Goal: Task Accomplishment & Management: Use online tool/utility

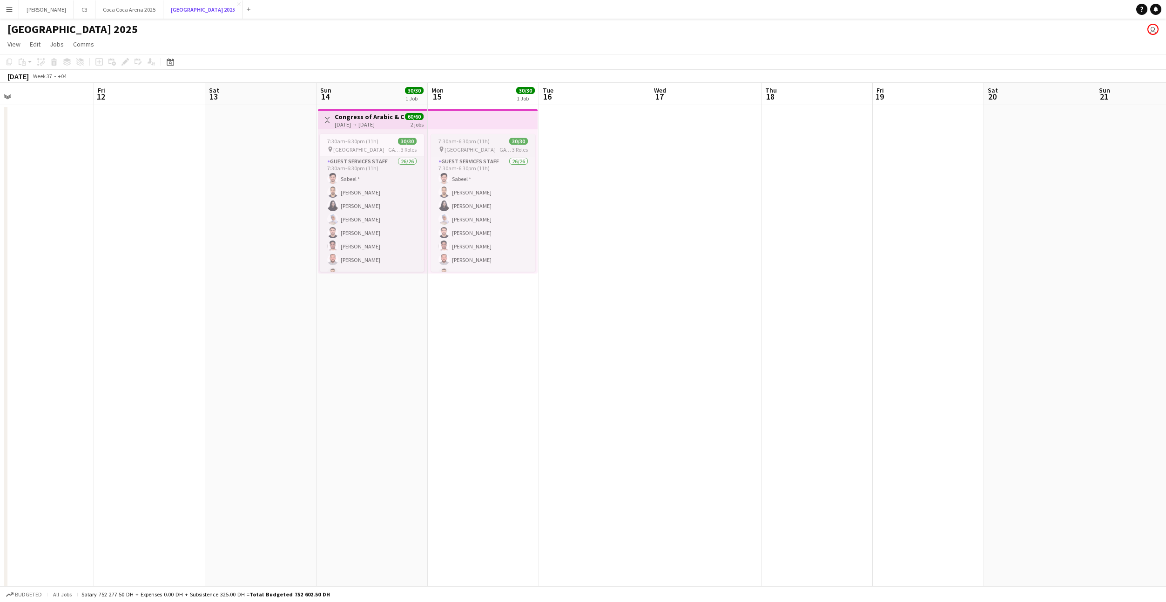
scroll to position [0, 228]
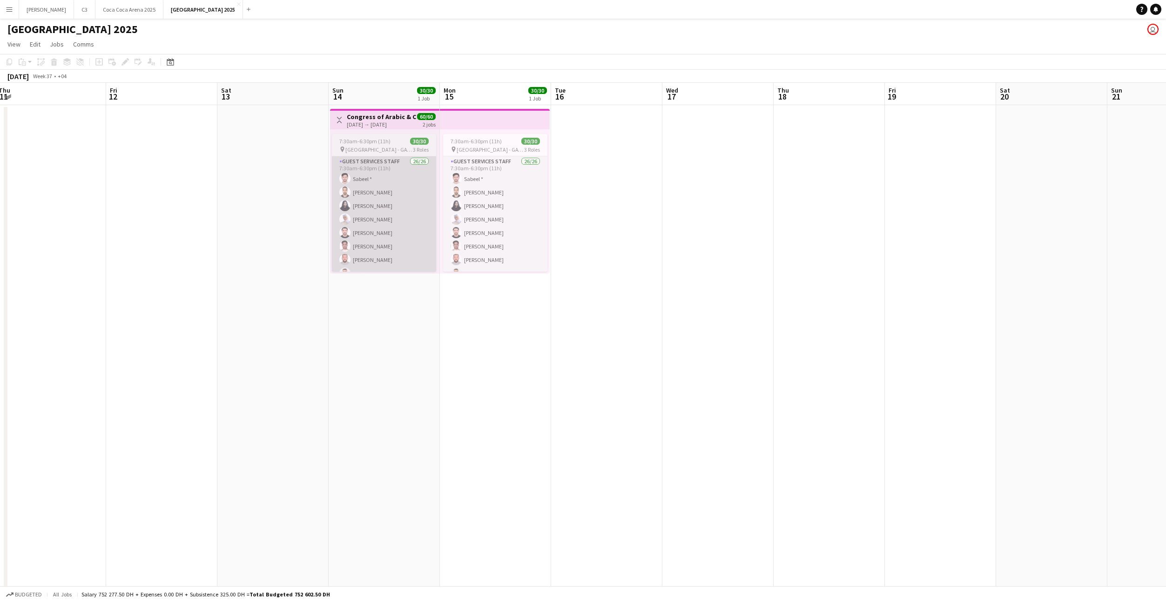
click at [384, 201] on app-card-role "Guest Services Staff 26/26 7:30am-6:30pm (11h) [PERSON_NAME] * Nader Khalil Haa…" at bounding box center [384, 340] width 104 height 369
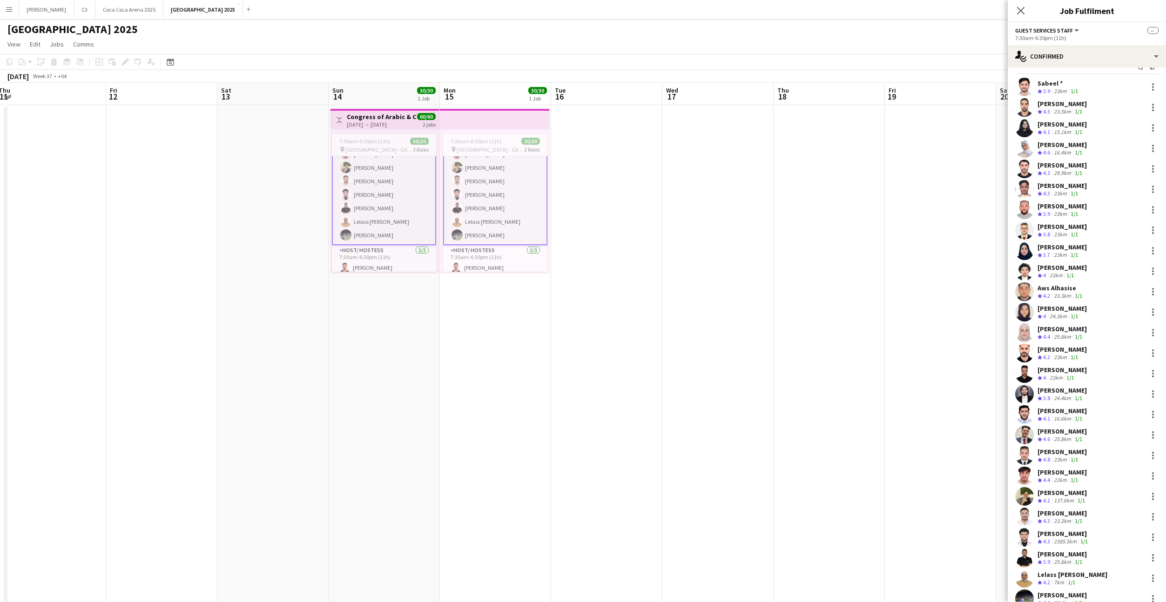
scroll to position [248, 0]
click at [359, 239] on app-card-role "Guest Services Staff 26/26 7:30am-6:30pm (11h) [PERSON_NAME] * Nader Khalil Haa…" at bounding box center [384, 341] width 104 height 371
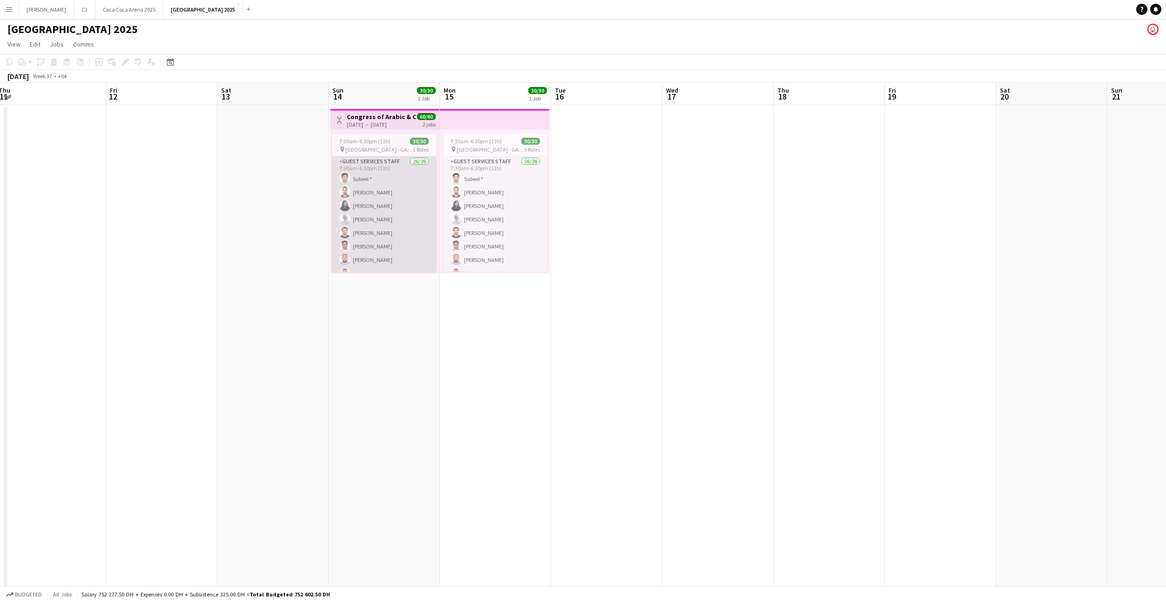
click at [368, 234] on app-card-role "Guest Services Staff 26/26 7:30am-6:30pm (11h) [PERSON_NAME] * Nader Khalil Haa…" at bounding box center [384, 340] width 104 height 369
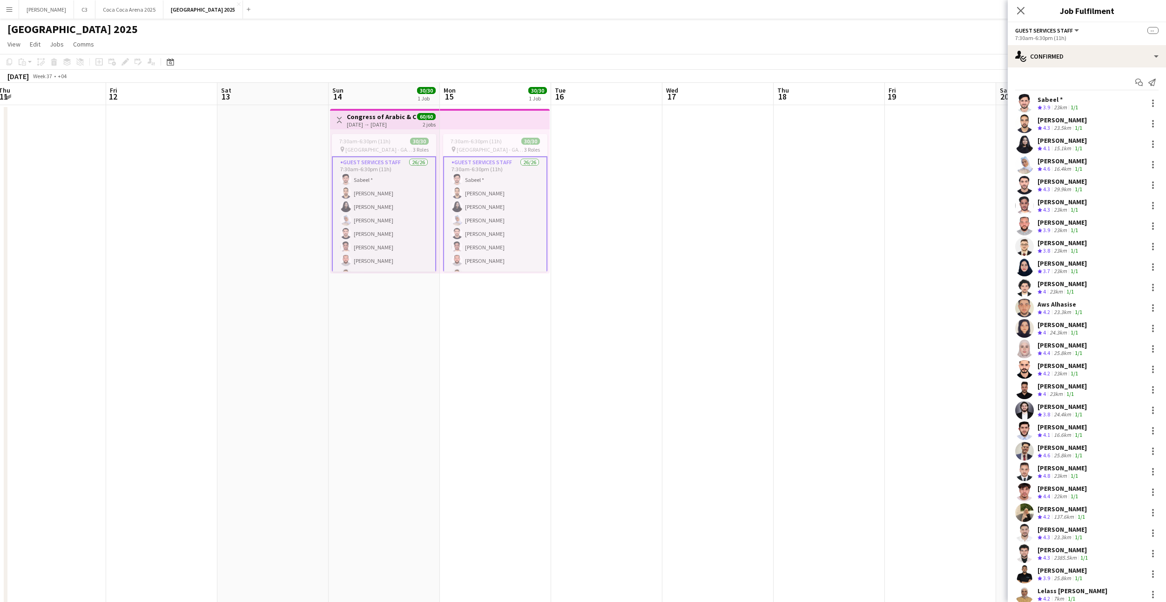
scroll to position [49, 0]
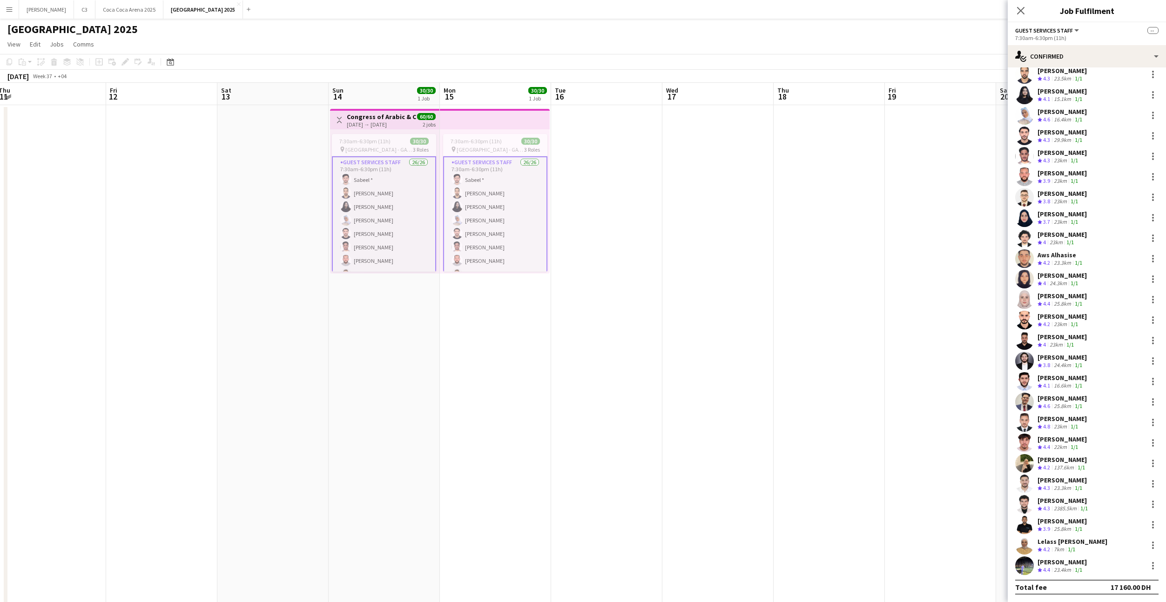
click at [1023, 547] on app-user-avatar at bounding box center [1024, 545] width 19 height 19
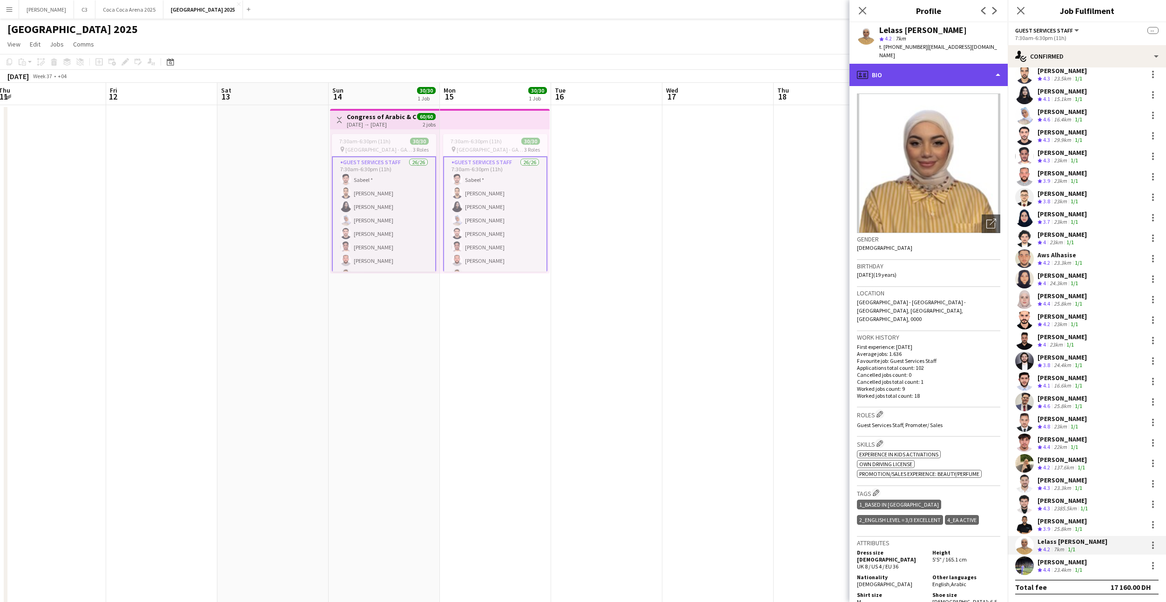
click at [922, 65] on div "profile Bio" at bounding box center [929, 75] width 158 height 22
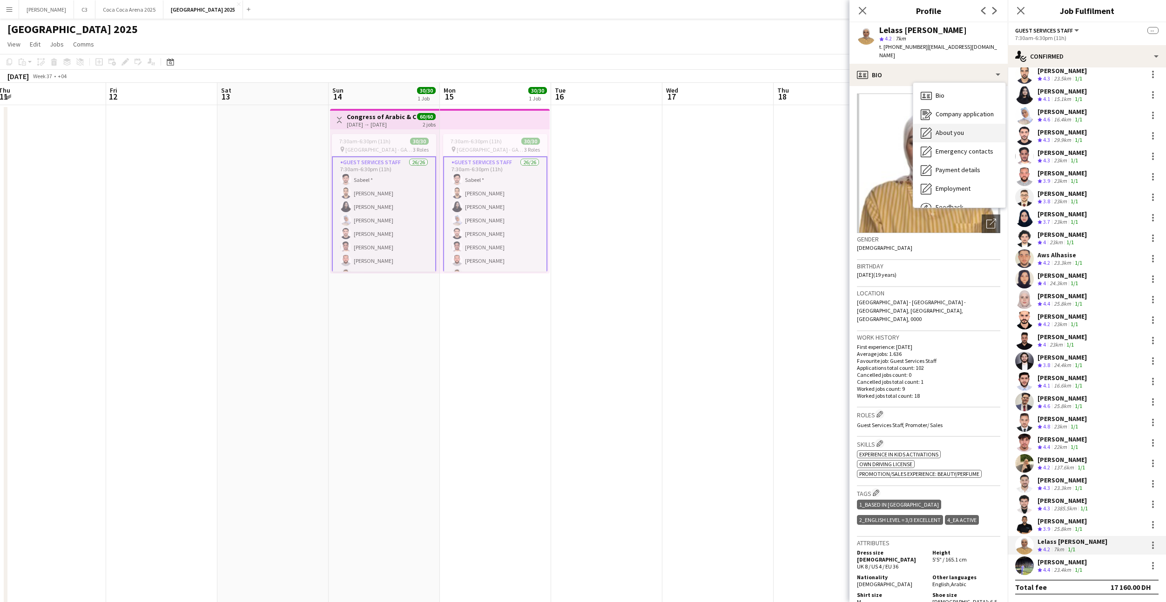
click at [948, 124] on div "About you About you" at bounding box center [959, 133] width 92 height 19
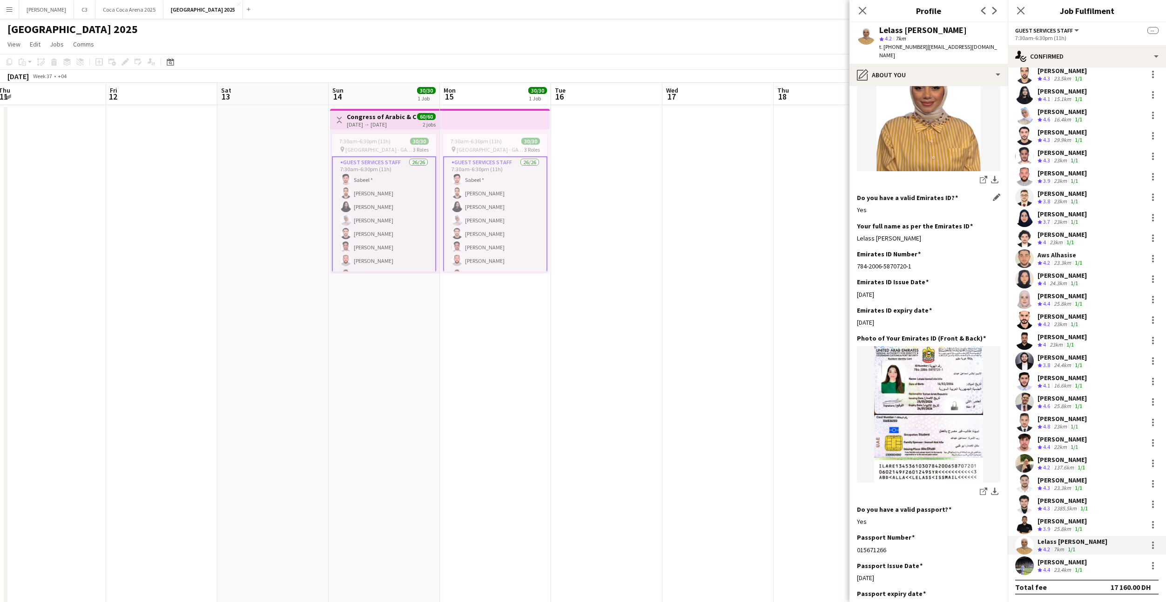
scroll to position [251, 0]
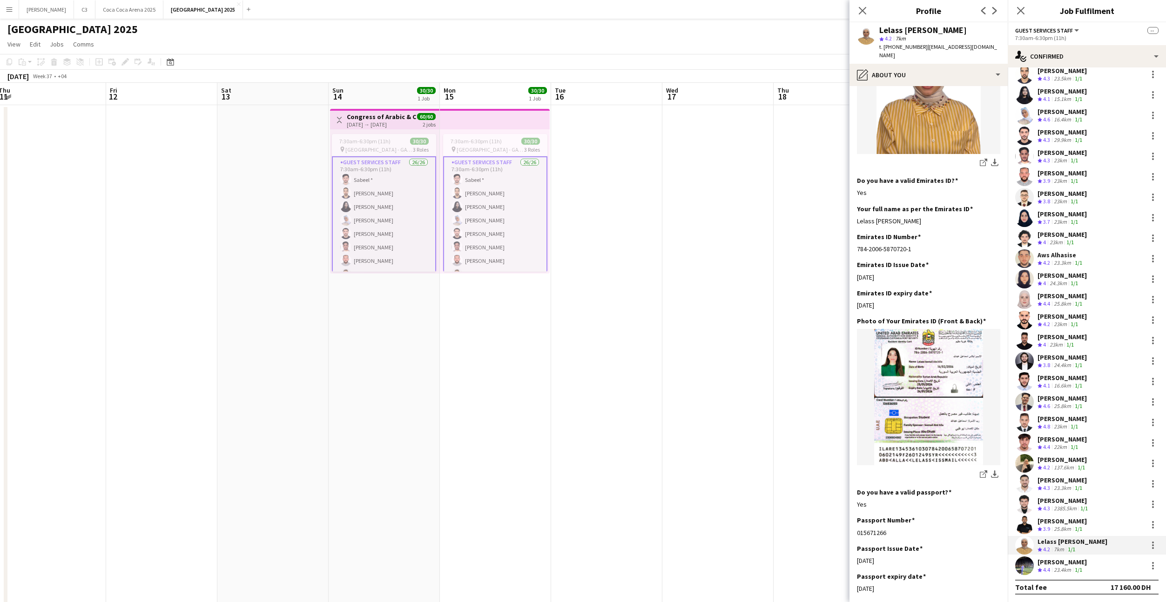
drag, startPoint x: 929, startPoint y: 205, endPoint x: 856, endPoint y: 204, distance: 73.1
click at [856, 204] on app-section-data-types "Bio Edit this field I volunteered various times at events at my University,so i…" at bounding box center [929, 344] width 158 height 516
copy div "Lelass [PERSON_NAME]"
click at [468, 208] on app-card-role "Guest Services Staff 26/26 7:30am-6:30pm (11h) [PERSON_NAME] * Nader Khalil Haa…" at bounding box center [495, 341] width 104 height 371
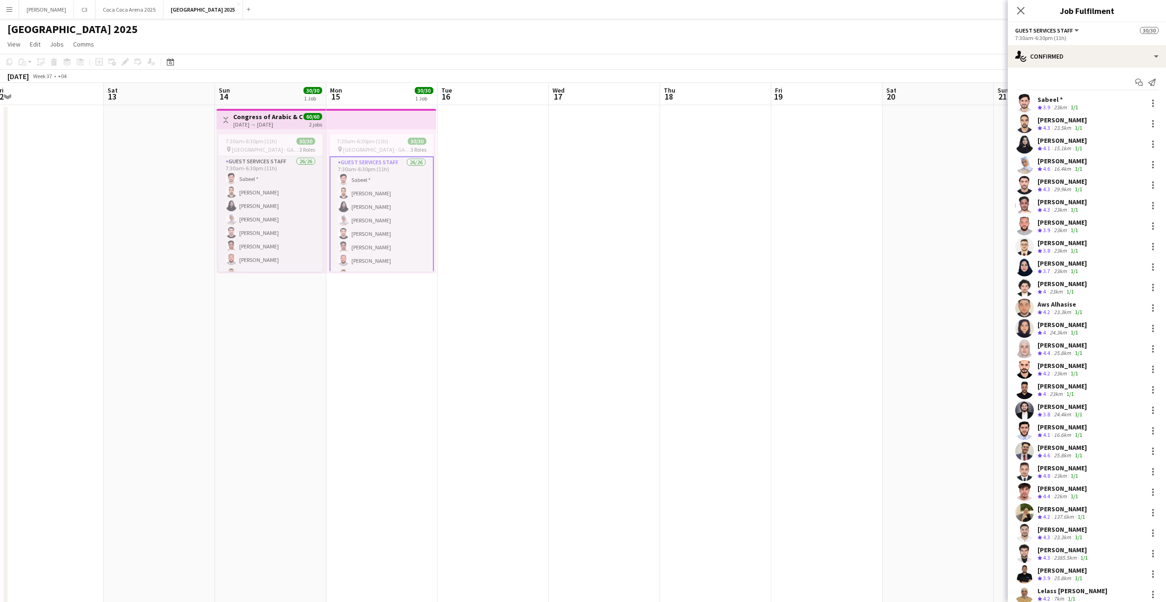
scroll to position [49, 0]
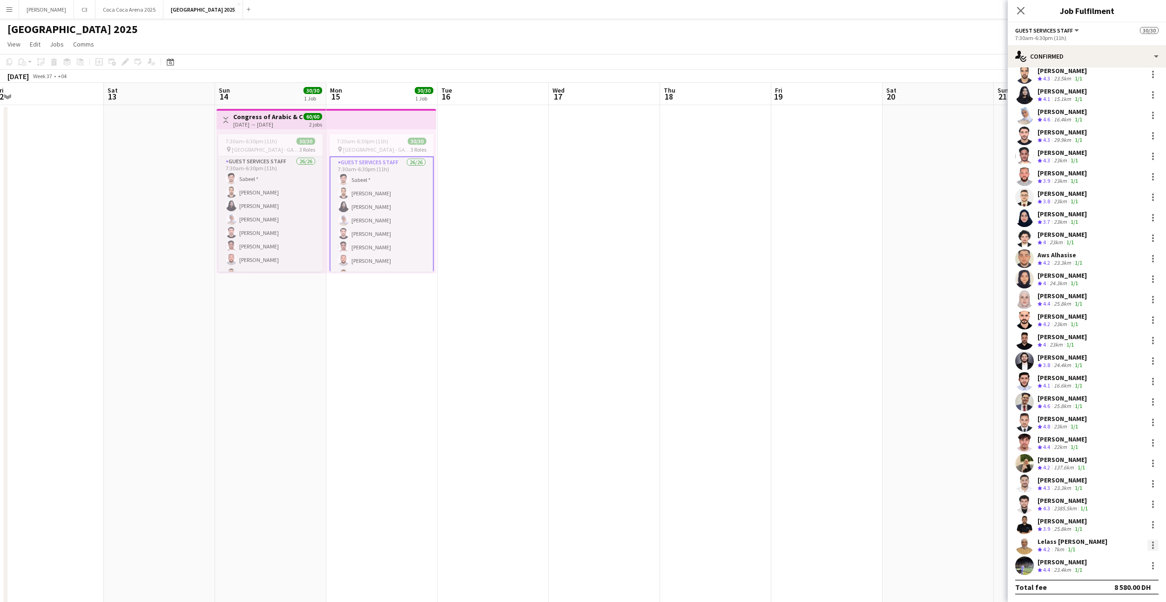
click at [1153, 543] on div at bounding box center [1153, 543] width 2 height 2
click at [1124, 483] on span "Remove" at bounding box center [1123, 483] width 58 height 8
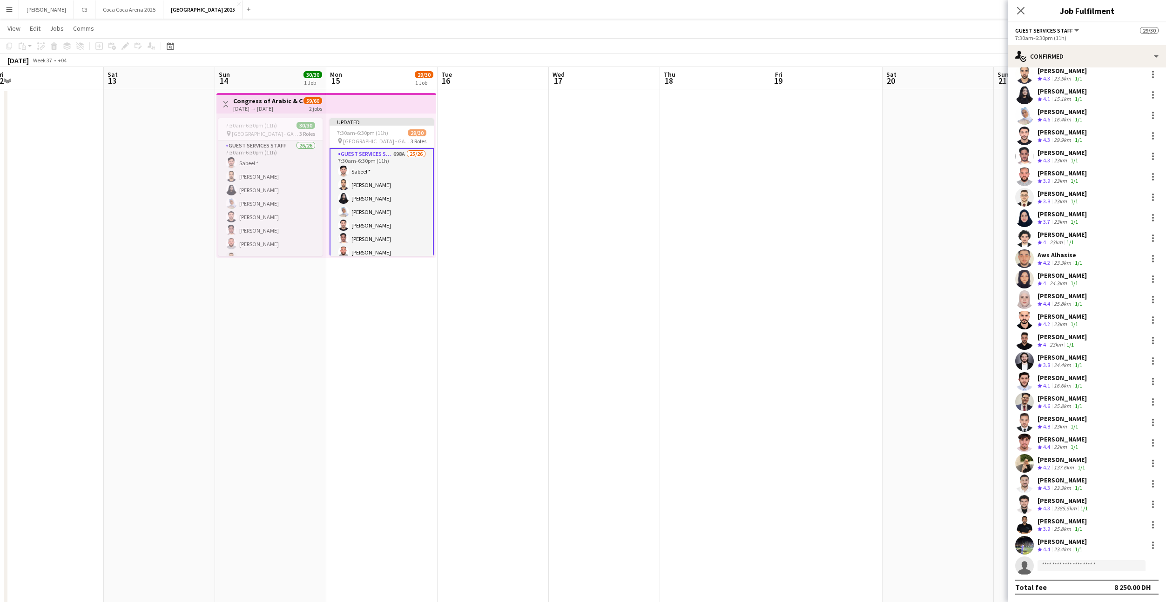
scroll to position [39, 0]
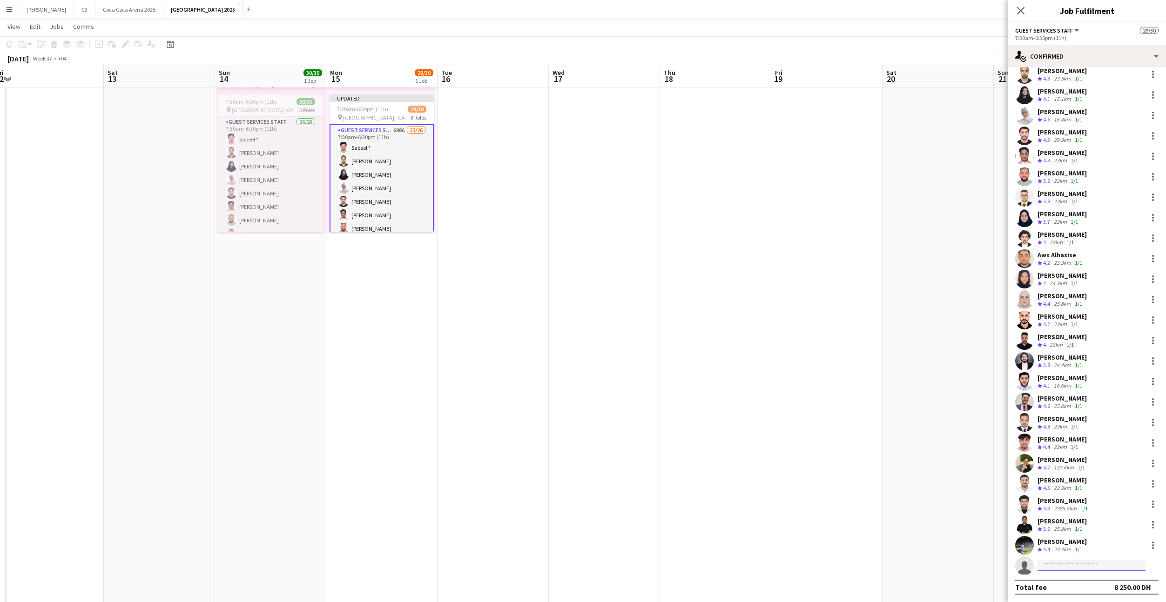
click at [1083, 565] on input at bounding box center [1092, 565] width 108 height 11
type input "*********"
click at [1078, 578] on span "[PERSON_NAME]" at bounding box center [1072, 579] width 54 height 8
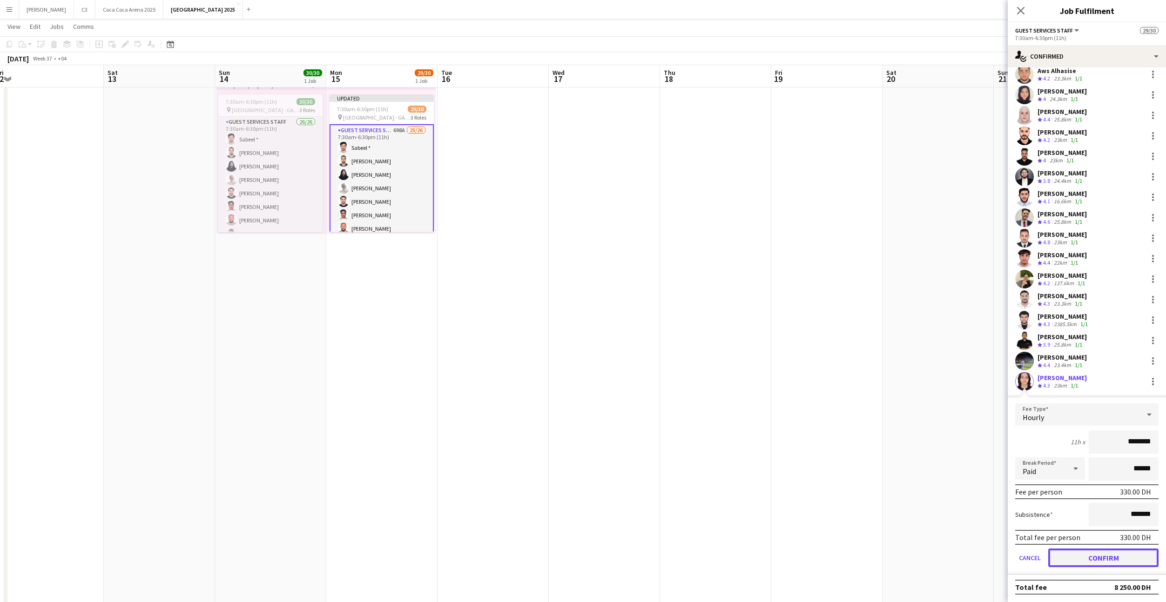
click at [1076, 562] on button "Confirm" at bounding box center [1103, 558] width 110 height 19
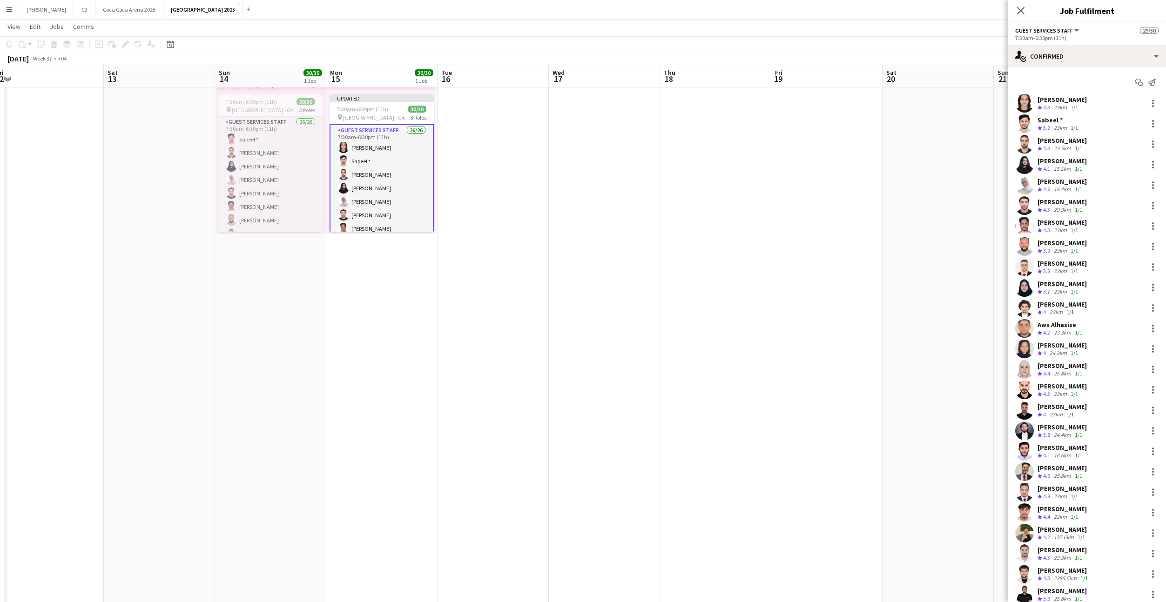
scroll to position [27, 0]
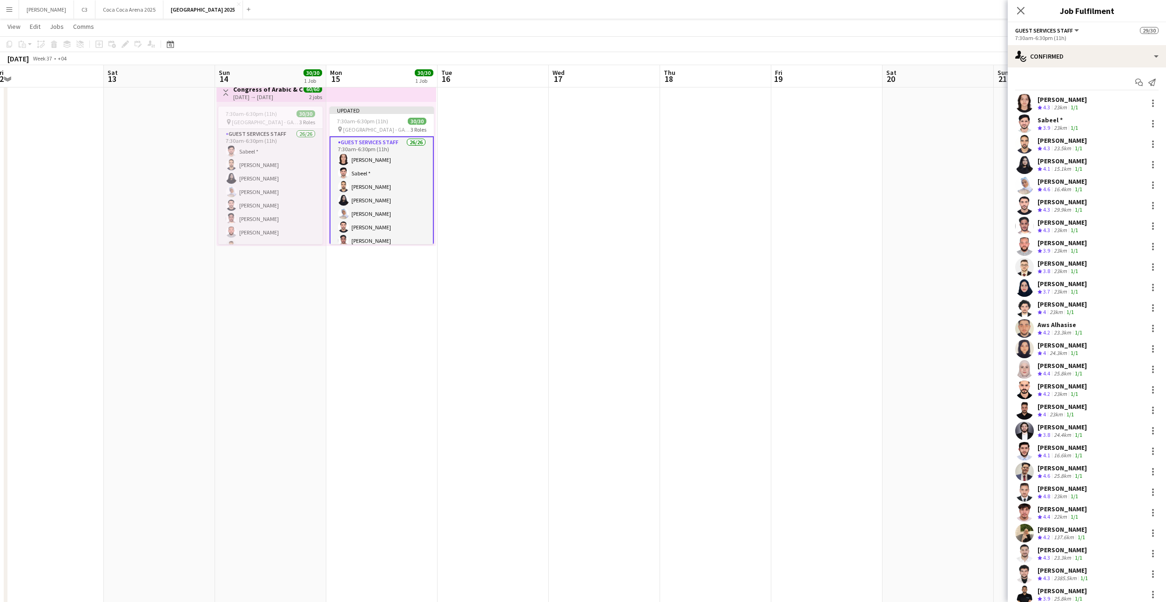
click at [1019, 102] on app-user-avatar at bounding box center [1024, 103] width 19 height 19
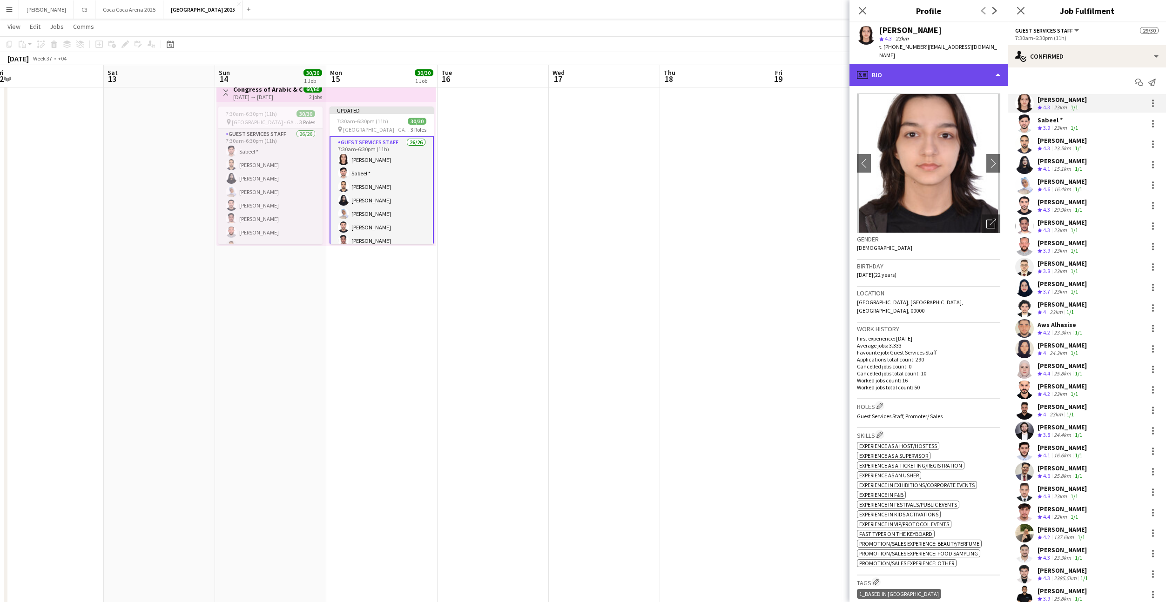
click at [902, 74] on div "profile Bio" at bounding box center [929, 75] width 158 height 22
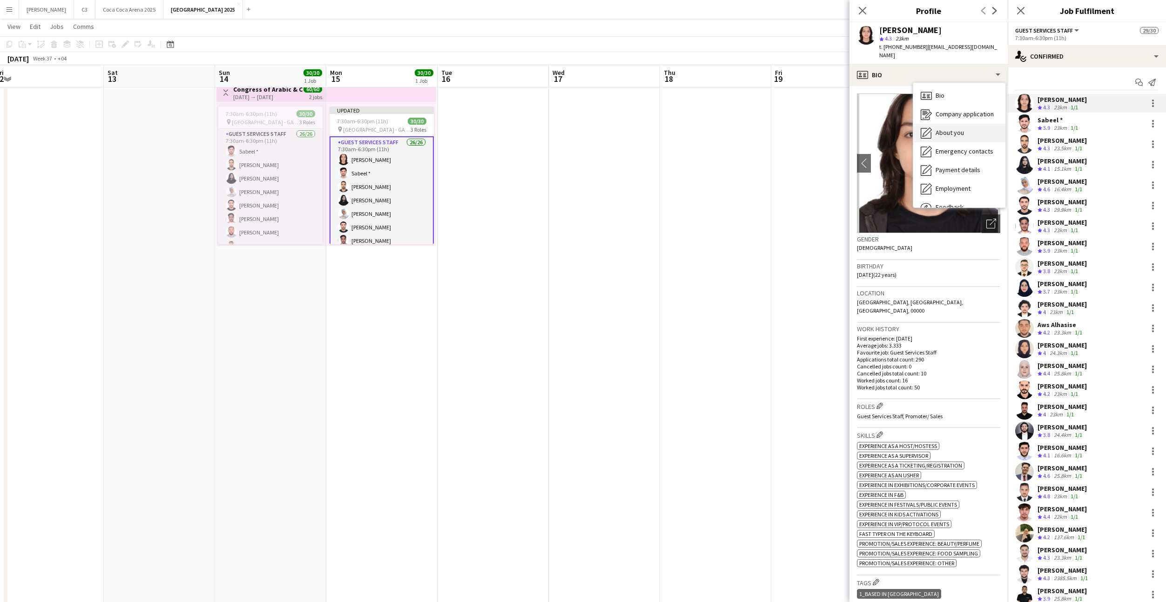
click at [931, 128] on icon "About you" at bounding box center [926, 133] width 11 height 11
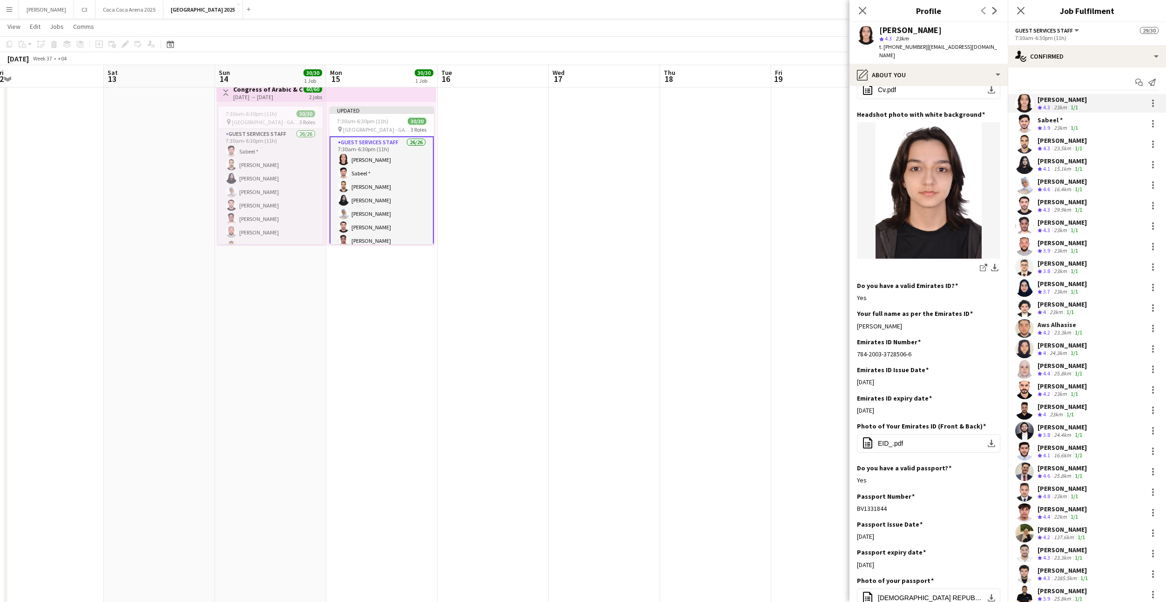
scroll to position [184, 0]
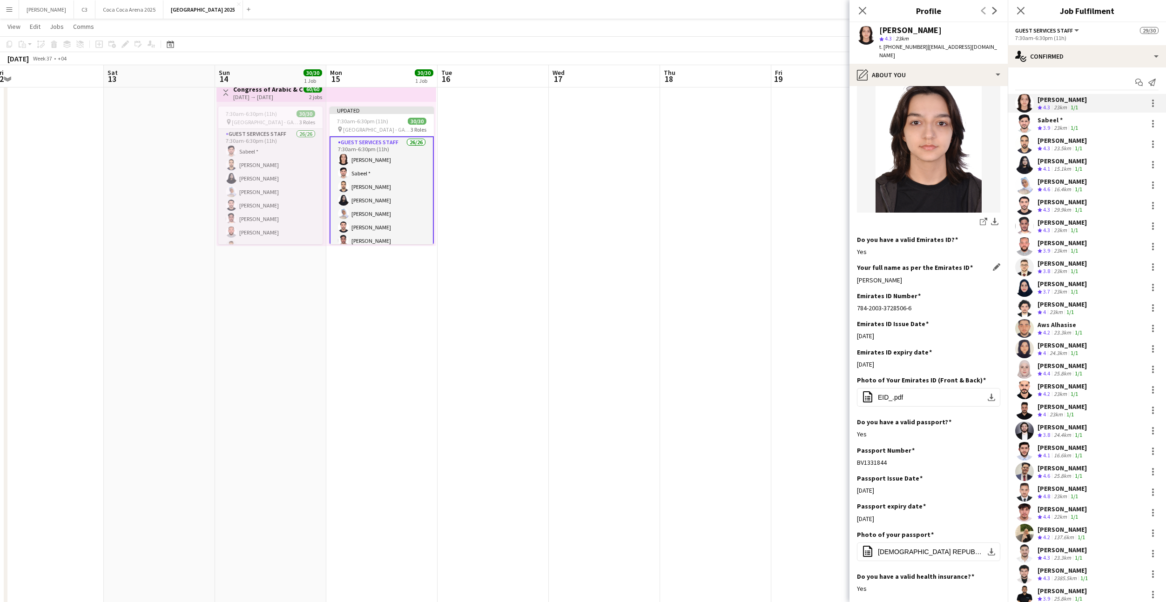
drag, startPoint x: 960, startPoint y: 261, endPoint x: 858, endPoint y: 261, distance: 102.4
click at [858, 276] on div "[PERSON_NAME]" at bounding box center [928, 280] width 143 height 8
copy div "[PERSON_NAME]"
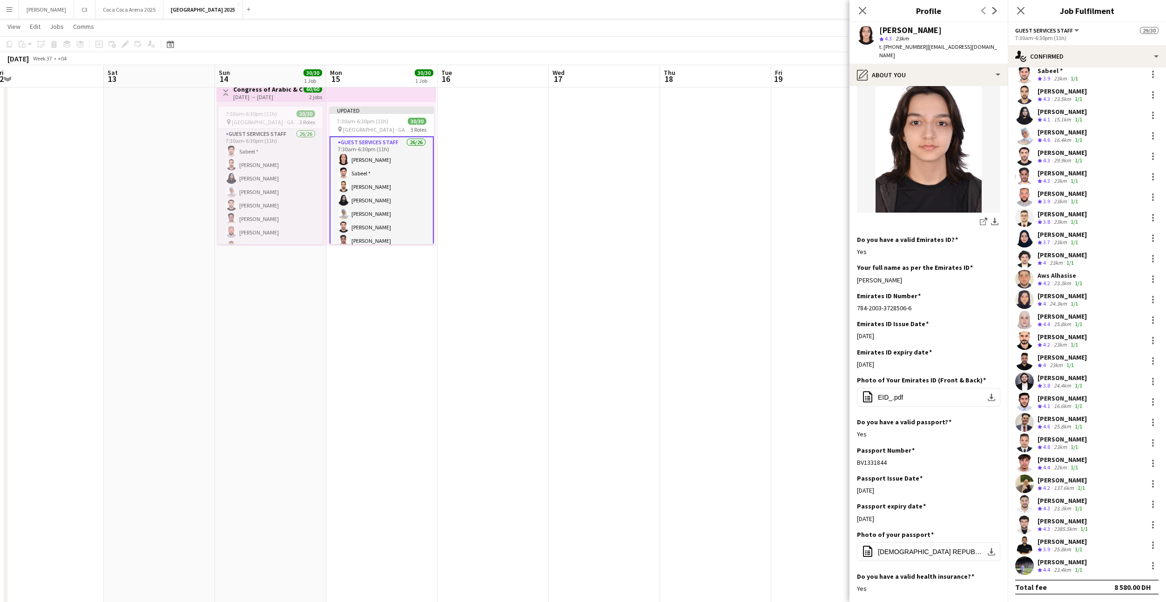
scroll to position [0, 0]
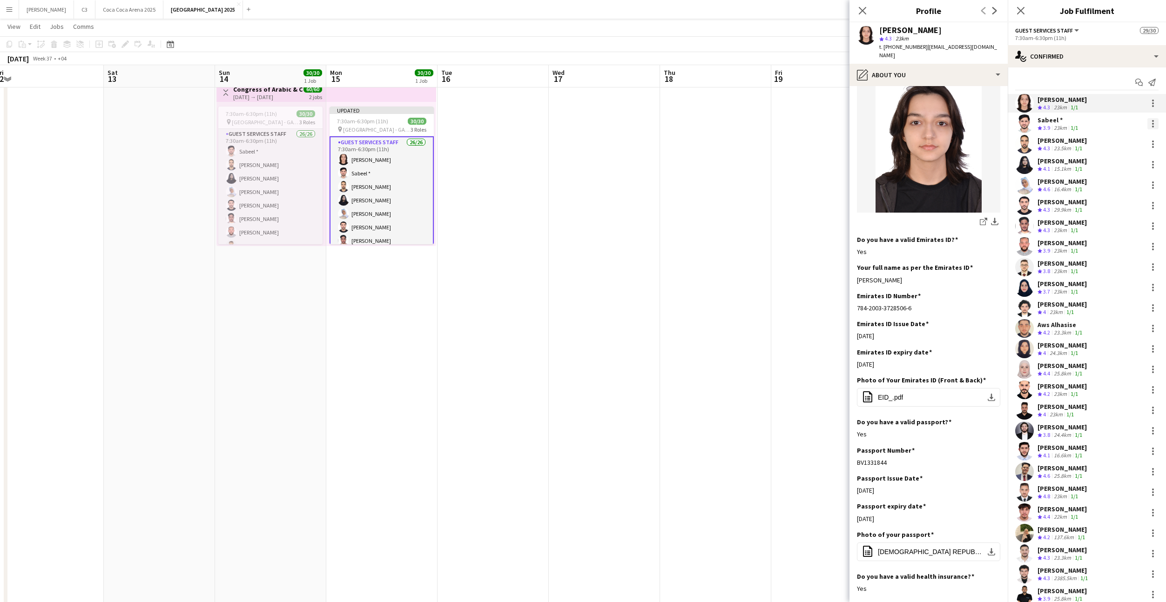
click at [1150, 123] on div at bounding box center [1153, 123] width 11 height 11
click at [1116, 209] on span "Remove" at bounding box center [1108, 208] width 28 height 8
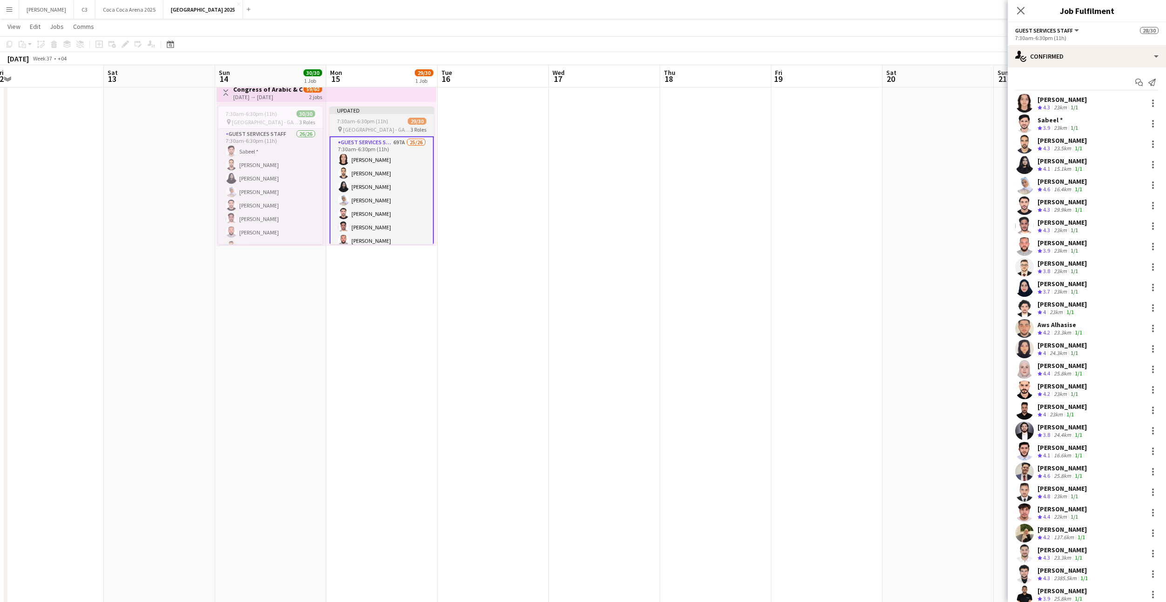
click at [415, 209] on app-card-role "Guest Services Staff 697A 25/26 7:30am-6:30pm (11h) Hiba Masood Nader Khalil Ha…" at bounding box center [382, 321] width 104 height 371
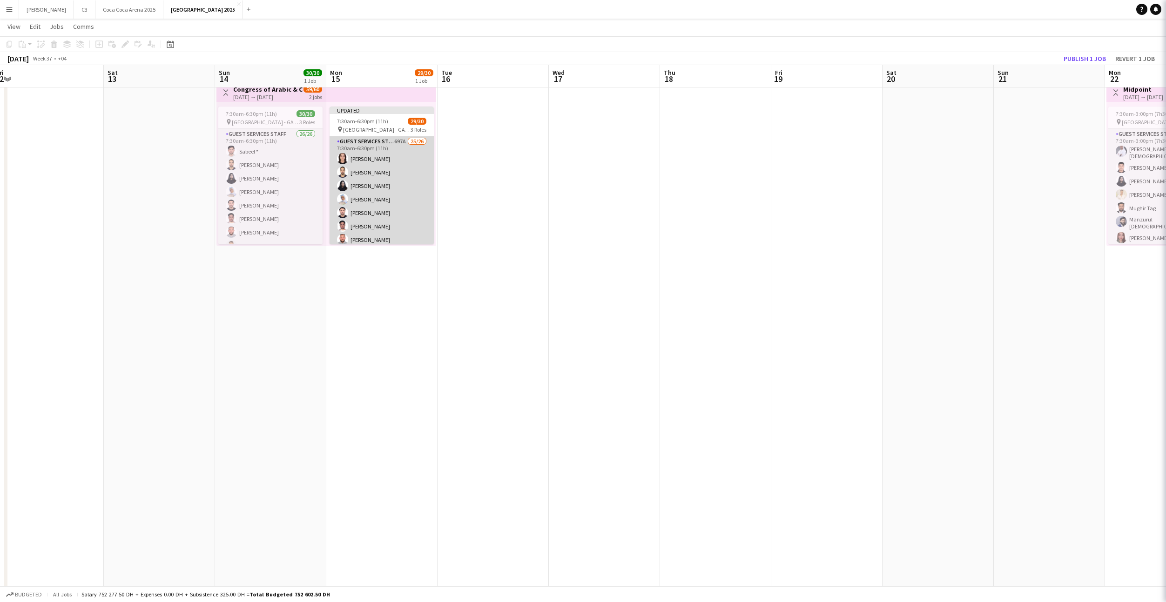
click at [408, 209] on app-card-role "Guest Services Staff 697A 25/26 7:30am-6:30pm (11h) Hiba Masood Nader Khalil Ha…" at bounding box center [382, 320] width 104 height 369
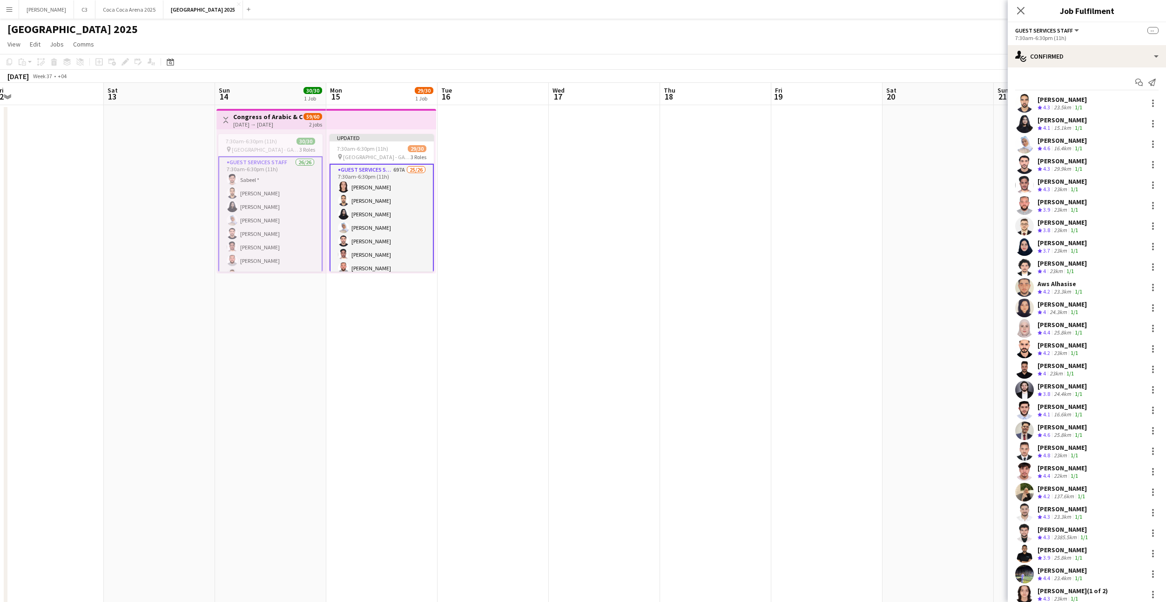
scroll to position [346, 0]
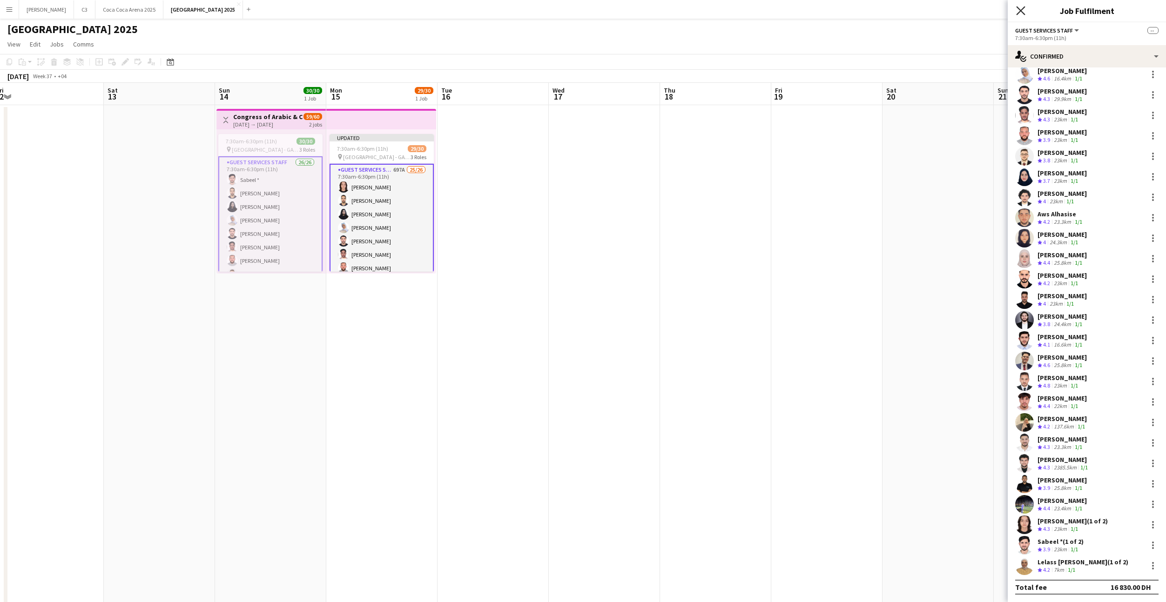
click at [1023, 11] on icon "Close pop-in" at bounding box center [1020, 10] width 9 height 9
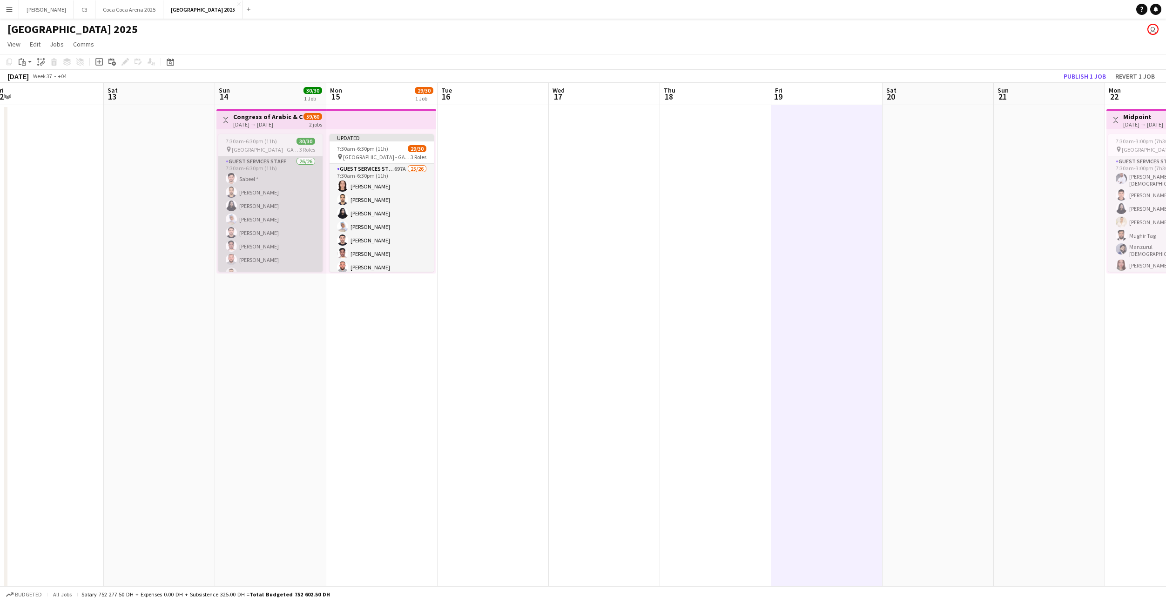
click at [311, 205] on app-card-role "Guest Services Staff 26/26 7:30am-6:30pm (11h) [PERSON_NAME] * Nader Khalil Haa…" at bounding box center [270, 340] width 104 height 369
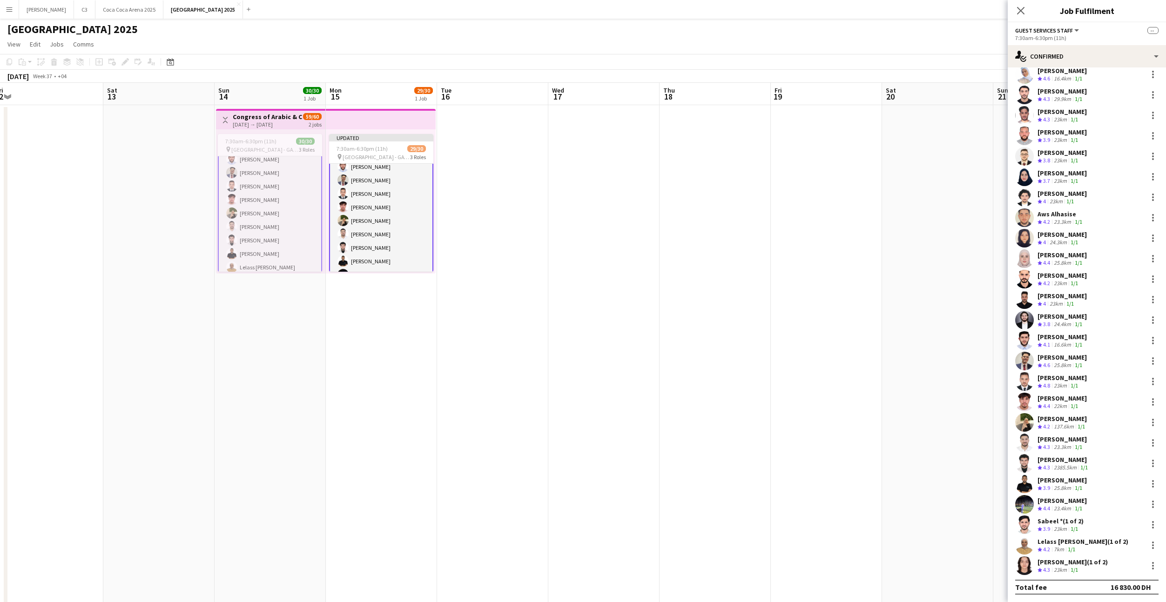
click at [283, 195] on app-card-role "Guest Services Staff 26/26 7:30am-6:30pm (11h) [PERSON_NAME] * Nader Khalil Haa…" at bounding box center [270, 105] width 104 height 371
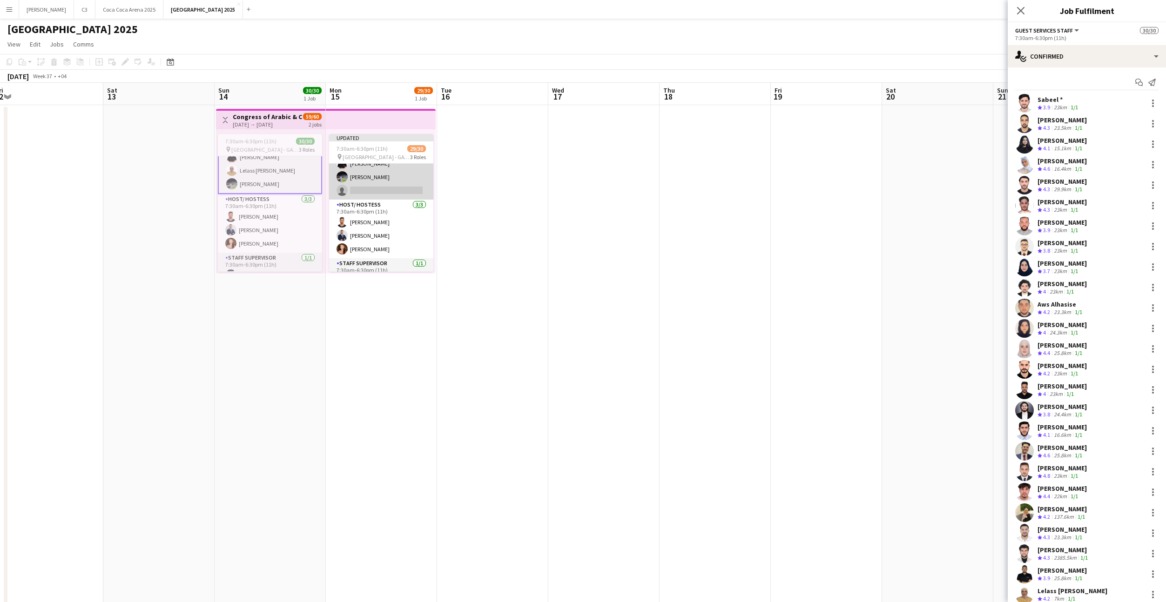
click at [359, 174] on app-card-role "Guest Services Staff 697A 25/26 7:30am-6:30pm (11h) Hiba Masood Nader Khalil Ha…" at bounding box center [381, 15] width 104 height 369
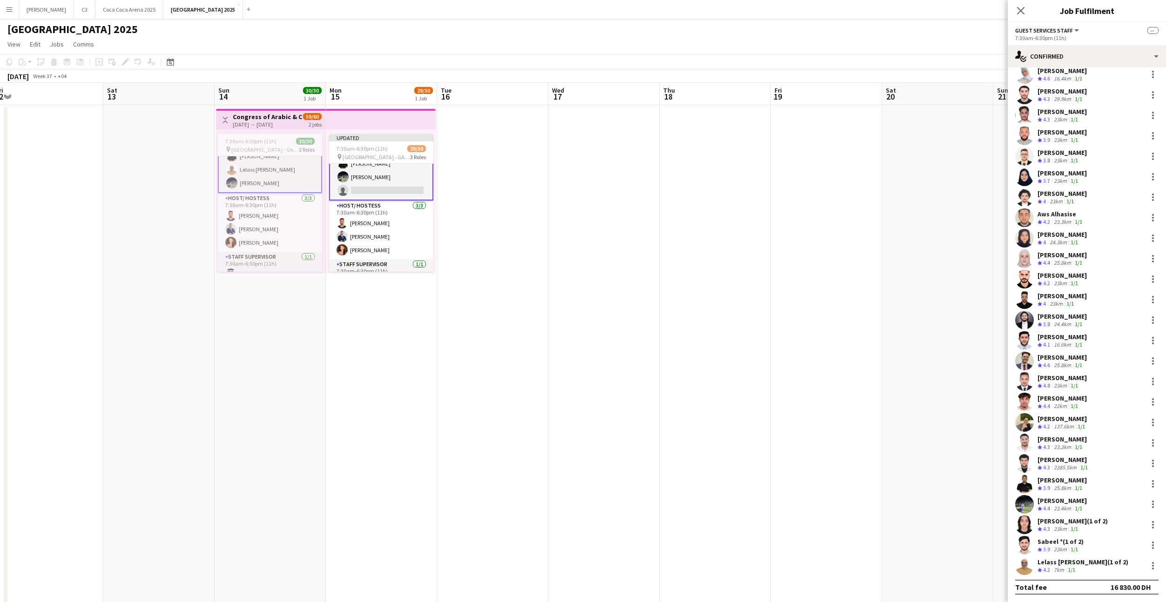
click at [392, 176] on app-card-role "Guest Services Staff 697A 25/26 7:30am-6:30pm (11h) Hiba Masood Nader Khalil Ha…" at bounding box center [381, 15] width 104 height 371
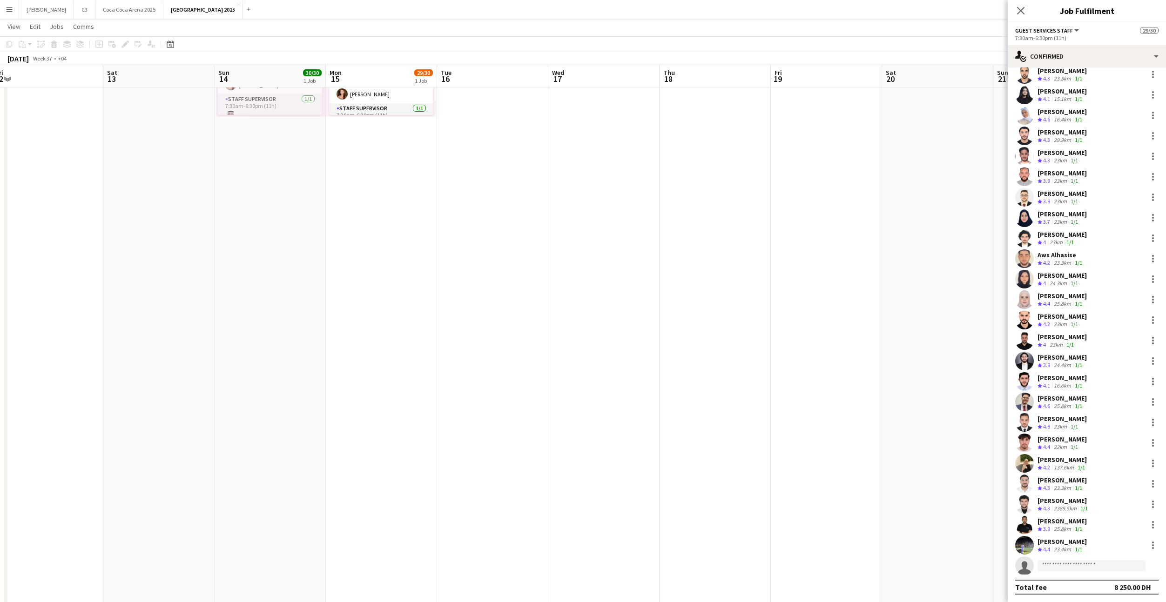
click at [1064, 560] on app-invite-slot "single-neutral-actions" at bounding box center [1087, 566] width 158 height 19
click at [1052, 567] on input at bounding box center [1092, 565] width 108 height 11
type input "*******"
click at [1064, 582] on span "[PERSON_NAME]" at bounding box center [1072, 579] width 54 height 8
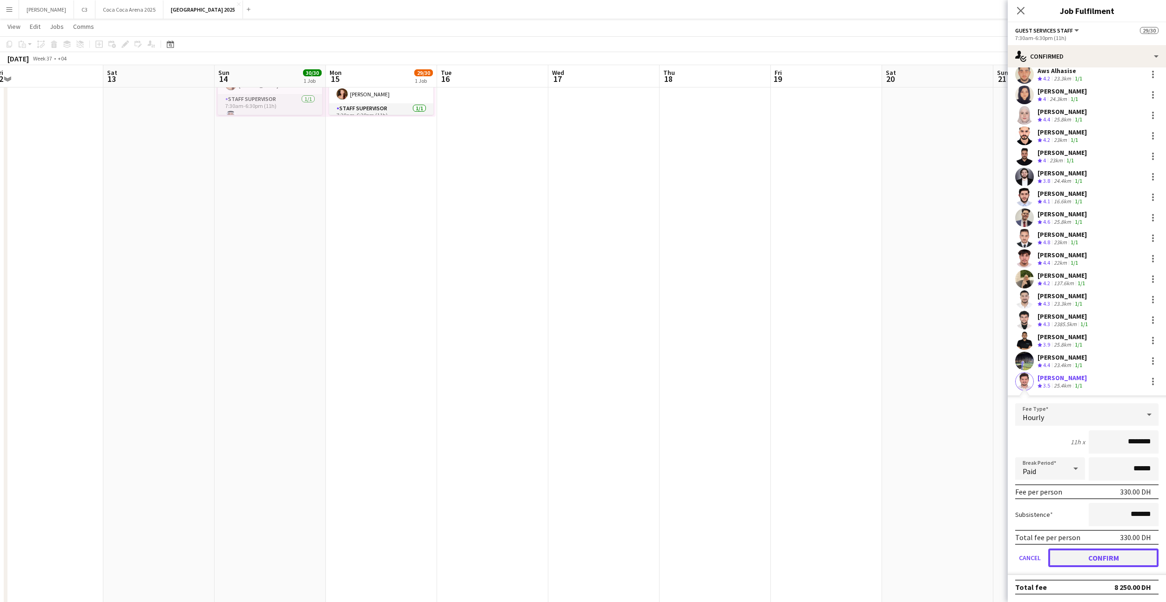
click at [1073, 563] on button "Confirm" at bounding box center [1103, 558] width 110 height 19
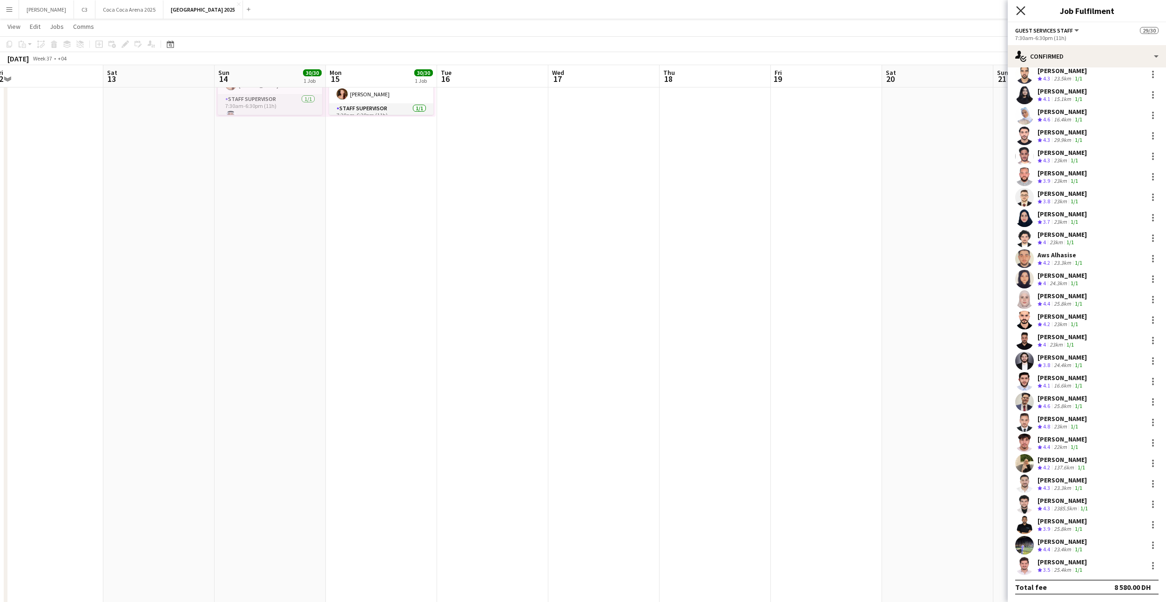
click at [1021, 14] on icon "Close pop-in" at bounding box center [1020, 10] width 9 height 9
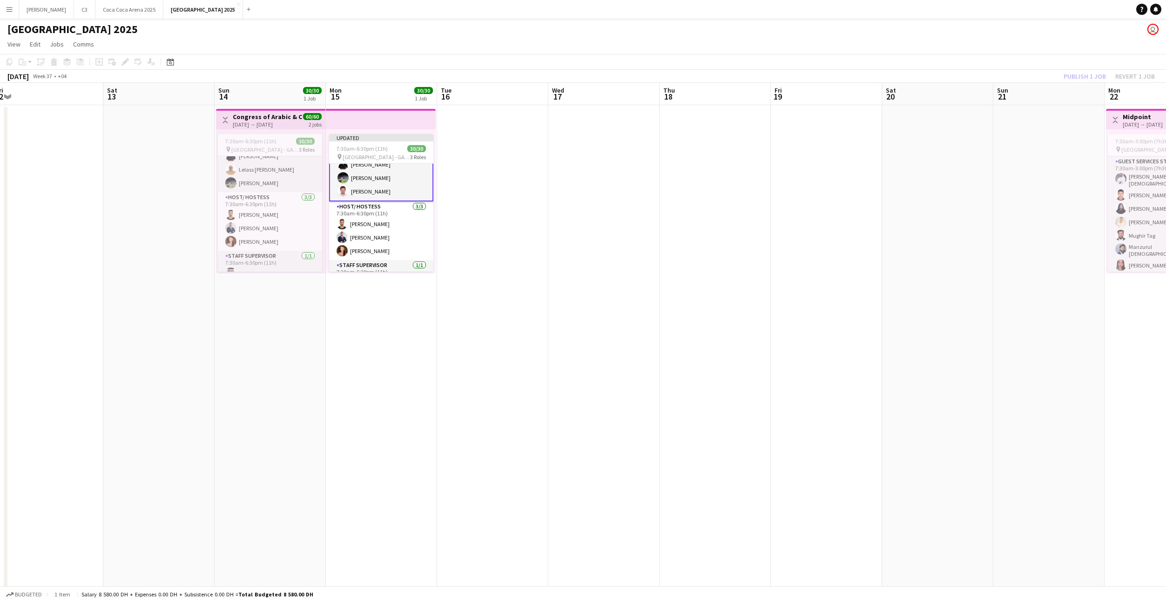
click at [1080, 80] on div "Publish 1 job Revert 1 job" at bounding box center [1110, 76] width 114 height 12
click at [1083, 77] on button "Publish 1 job" at bounding box center [1085, 76] width 50 height 12
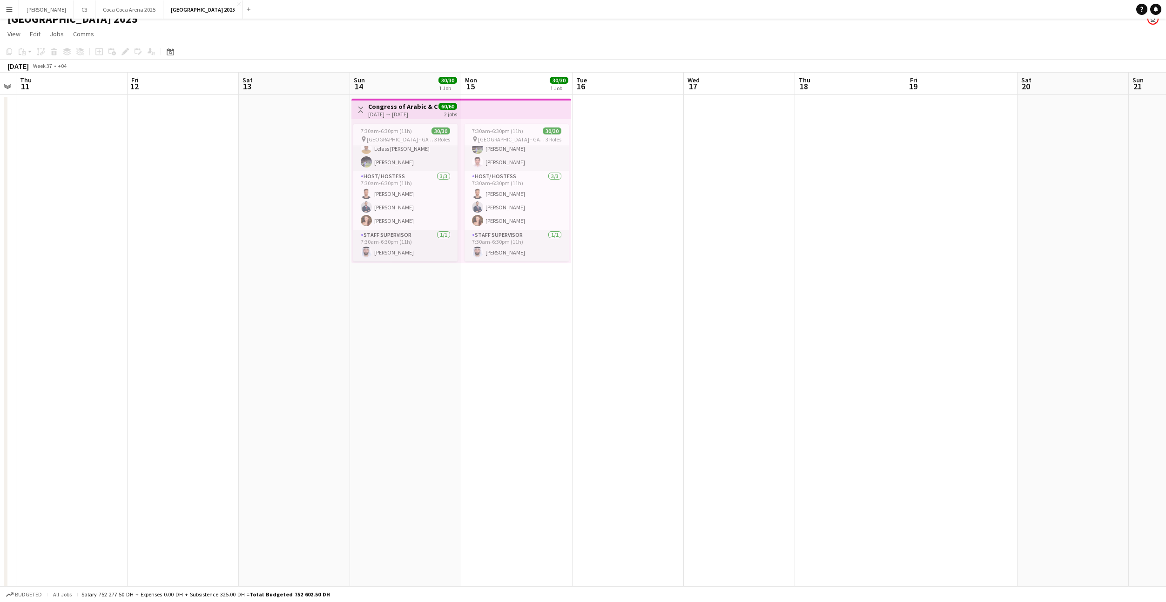
scroll to position [340, 0]
click at [410, 202] on app-card-role "Host/ Hostess [DATE] 7:30am-6:30pm (11h) [PERSON_NAME]" at bounding box center [405, 200] width 104 height 59
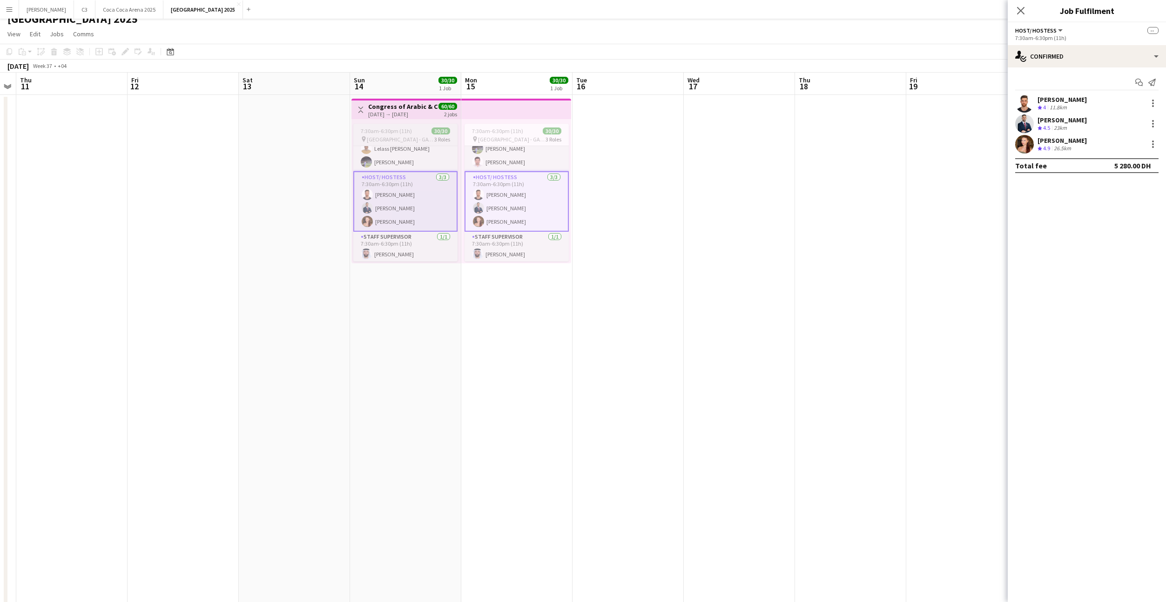
click at [403, 127] on app-job-card "7:30am-6:30pm (11h) 30/30 pin [GEOGRAPHIC_DATA] - GATE 7 3 Roles Guest Services…" at bounding box center [405, 193] width 104 height 138
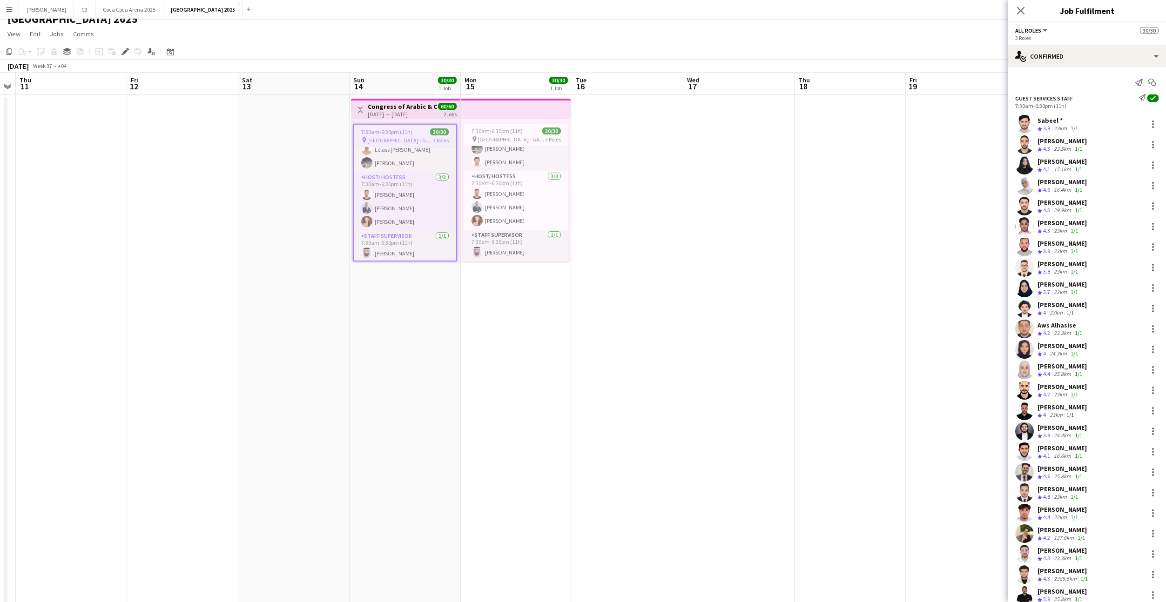
click at [391, 111] on div "[DATE] → [DATE]" at bounding box center [402, 114] width 69 height 7
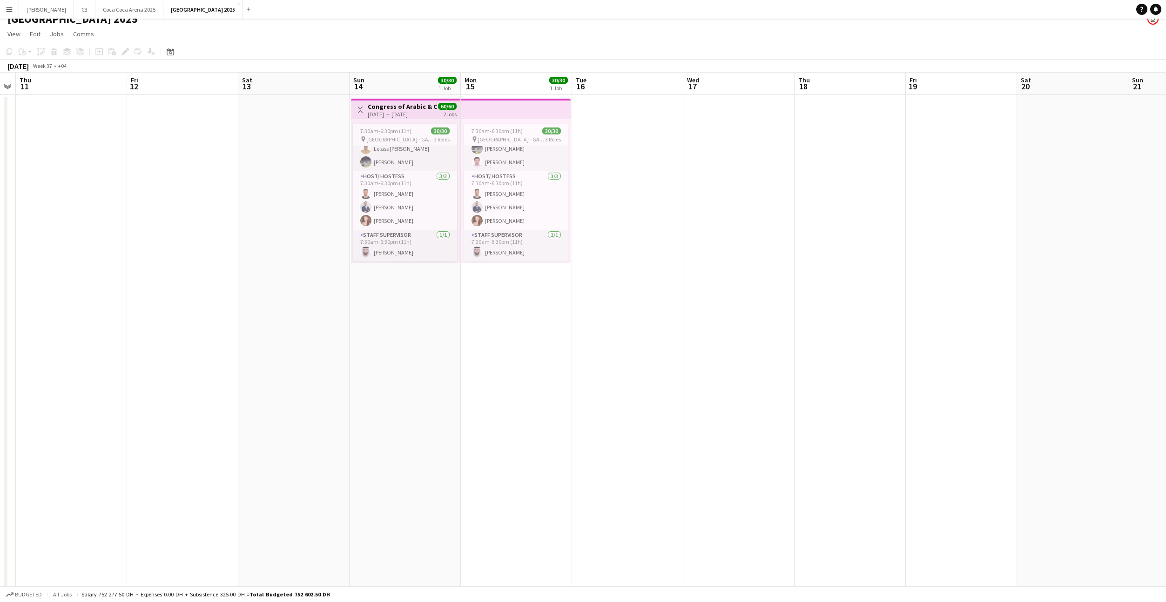
click at [386, 120] on div "7:30am-6:30pm (11h) 30/30 pin [GEOGRAPHIC_DATA] - GATE 7 3 Roles Guest Services…" at bounding box center [405, 191] width 109 height 144
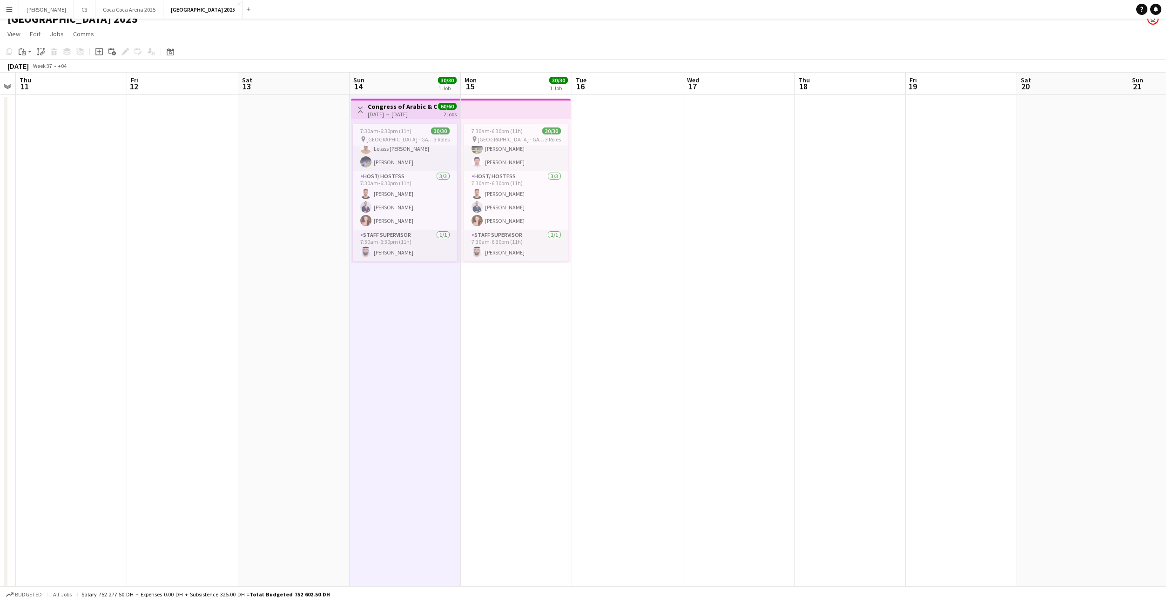
click at [399, 117] on div "[DATE] → [DATE]" at bounding box center [402, 114] width 69 height 7
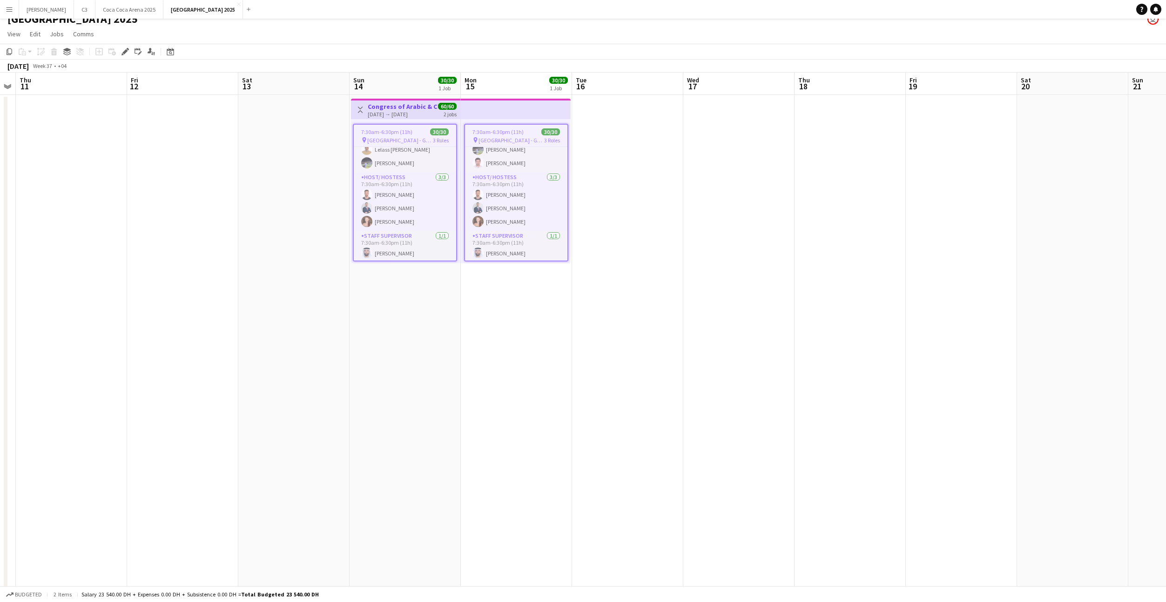
click at [387, 108] on h3 "Congress of Arabic & Creative Industries" at bounding box center [402, 106] width 69 height 8
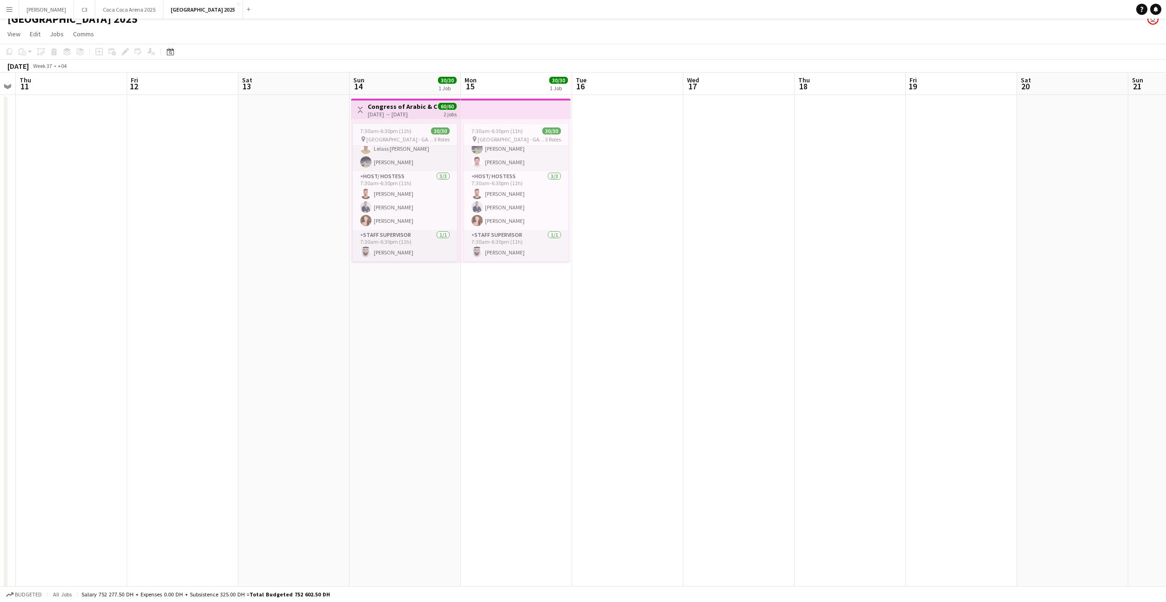
click at [387, 108] on h3 "Congress of Arabic & Creative Industries" at bounding box center [402, 106] width 69 height 8
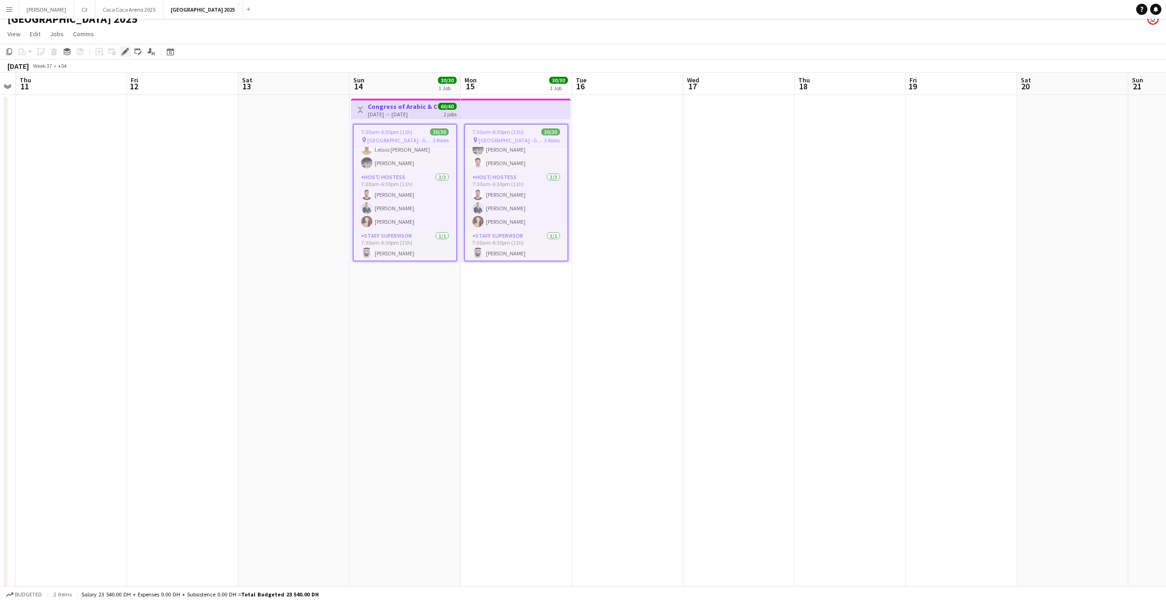
click at [127, 52] on icon "Edit" at bounding box center [125, 51] width 7 height 7
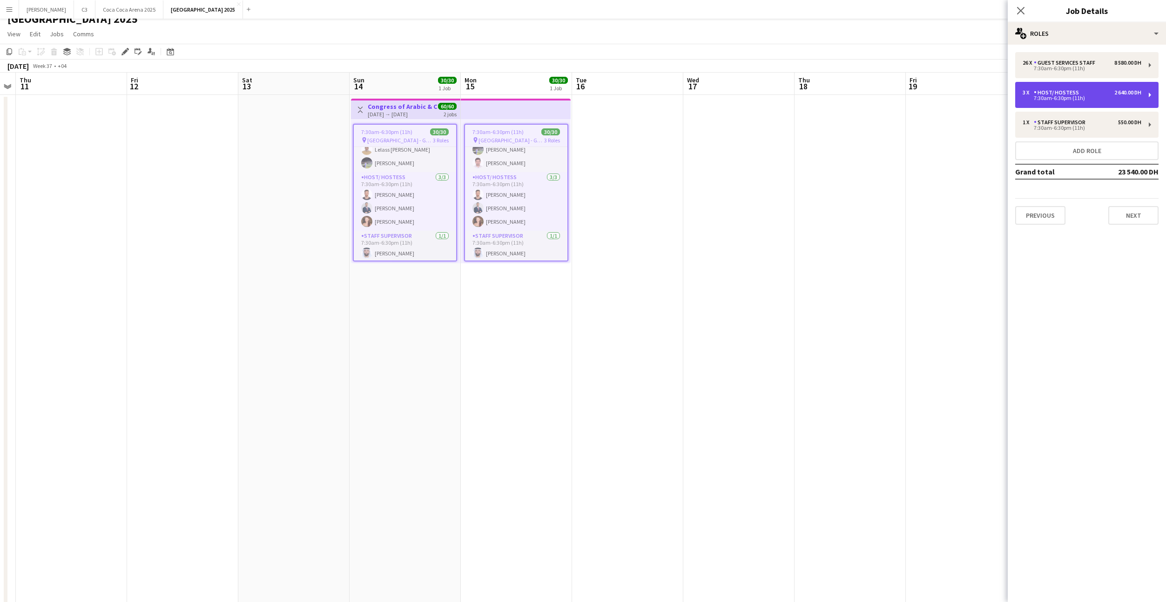
click at [1065, 90] on div "Host/ Hostess" at bounding box center [1058, 92] width 49 height 7
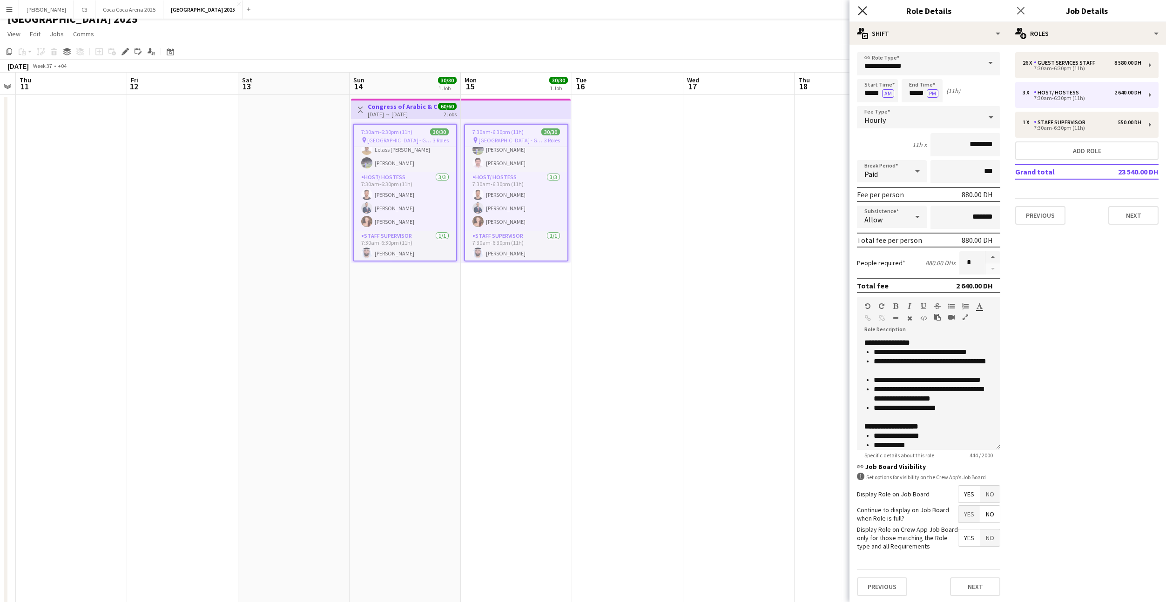
click at [860, 10] on icon "Close pop-in" at bounding box center [862, 10] width 9 height 9
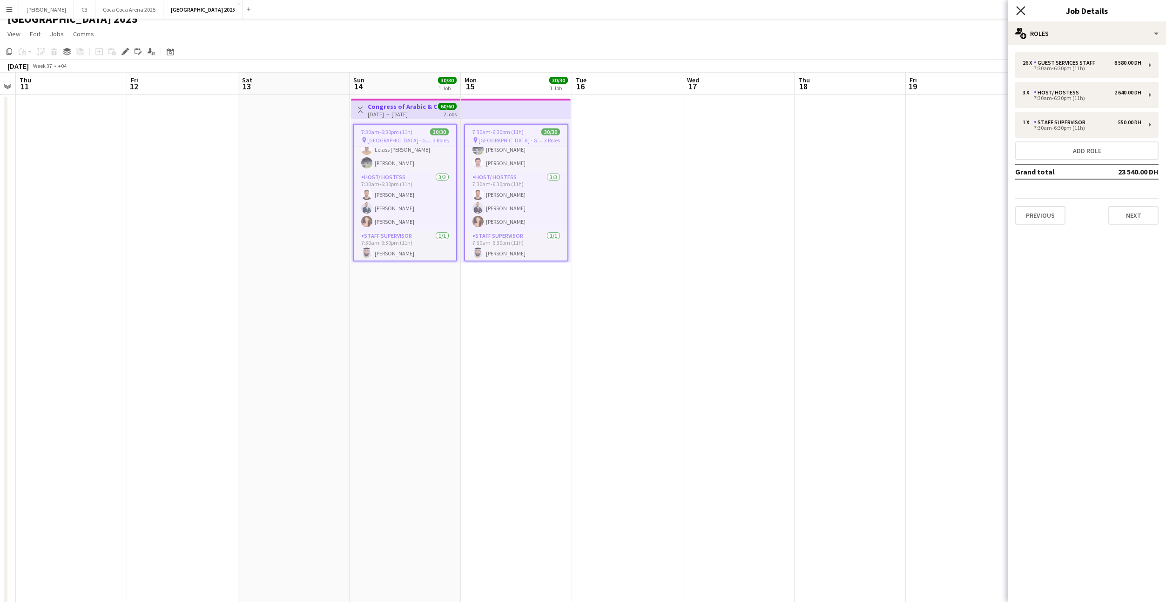
click at [1022, 9] on icon at bounding box center [1020, 10] width 9 height 9
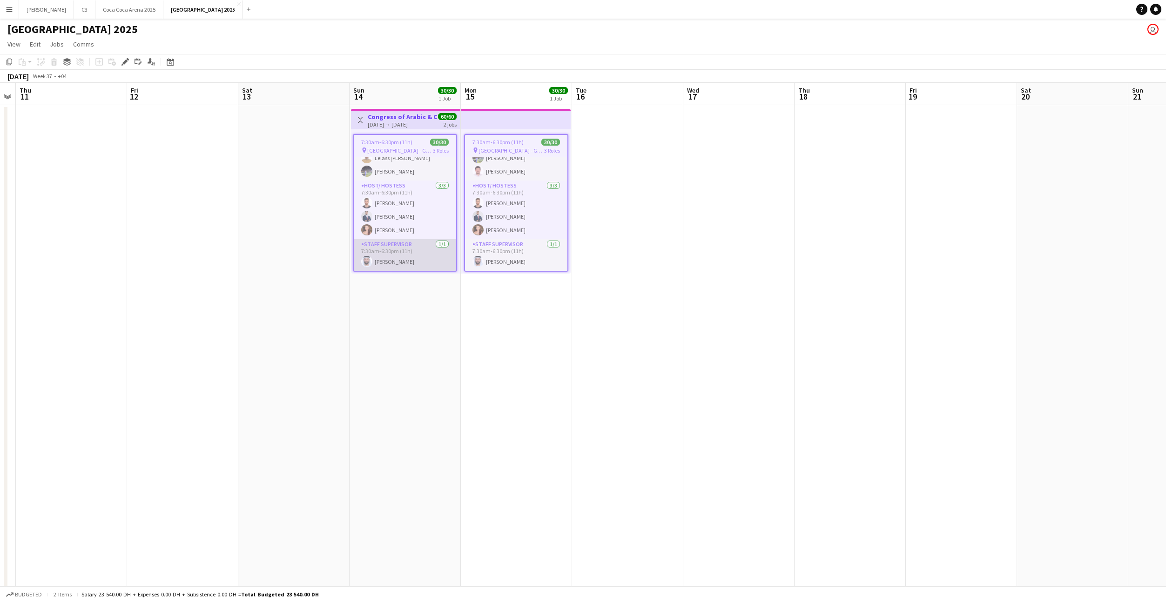
click at [406, 256] on app-card-role "Staff Supervisor [DATE] 7:30am-6:30pm (11h) [PERSON_NAME]" at bounding box center [405, 255] width 102 height 32
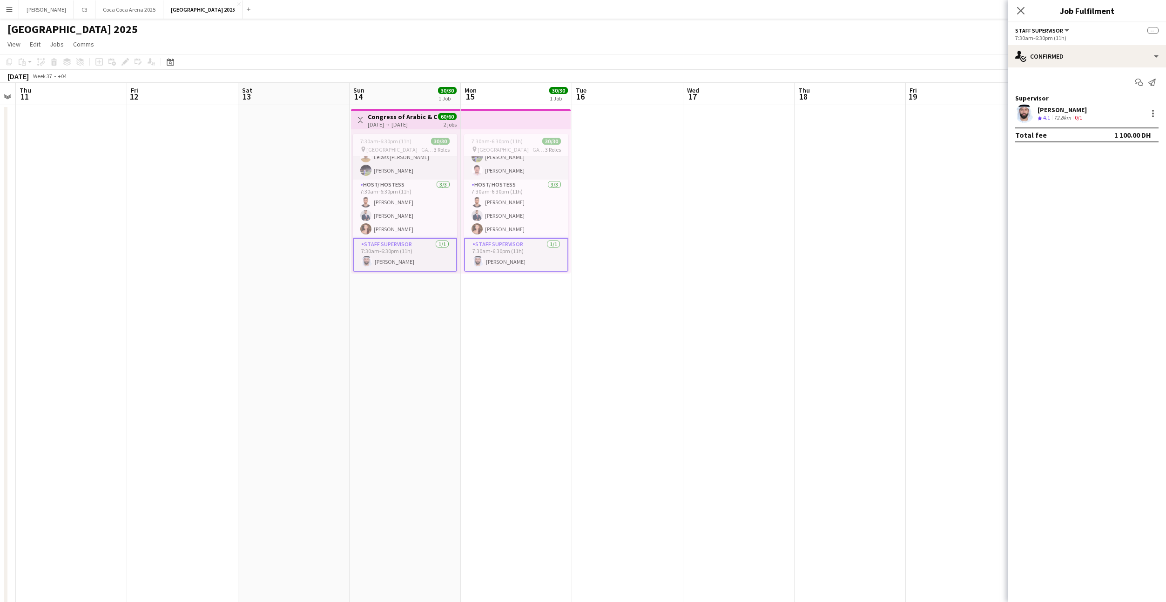
click at [411, 256] on app-card-role "Staff Supervisor [DATE] 7:30am-6:30pm (11h) [PERSON_NAME]" at bounding box center [405, 255] width 104 height 34
click at [1149, 112] on div at bounding box center [1153, 113] width 11 height 11
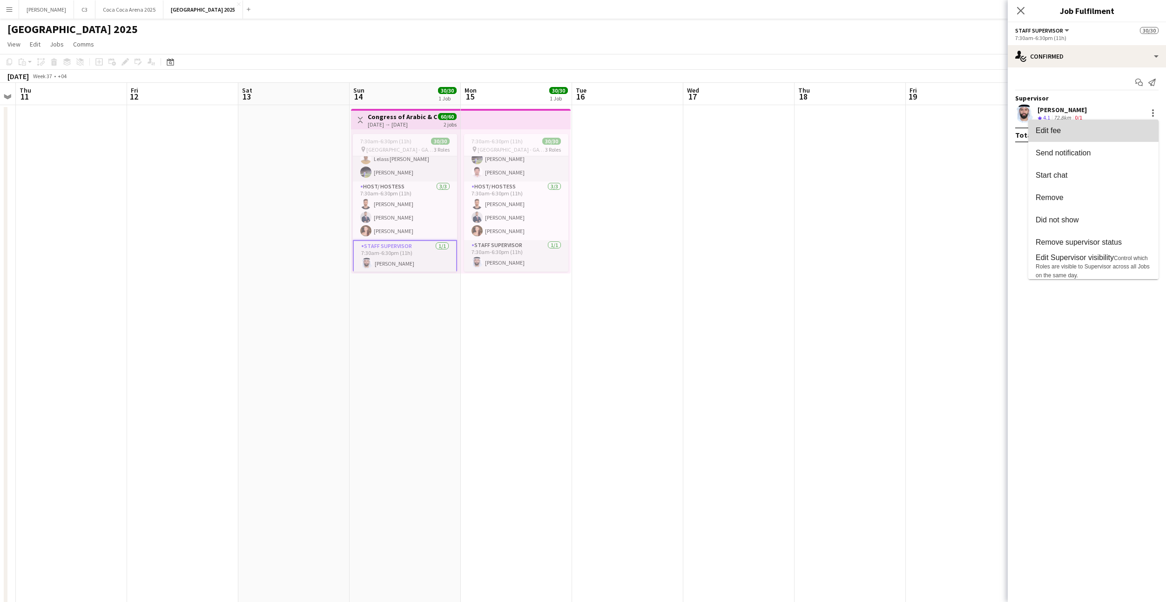
click at [1123, 133] on span "Edit fee" at bounding box center [1093, 131] width 115 height 8
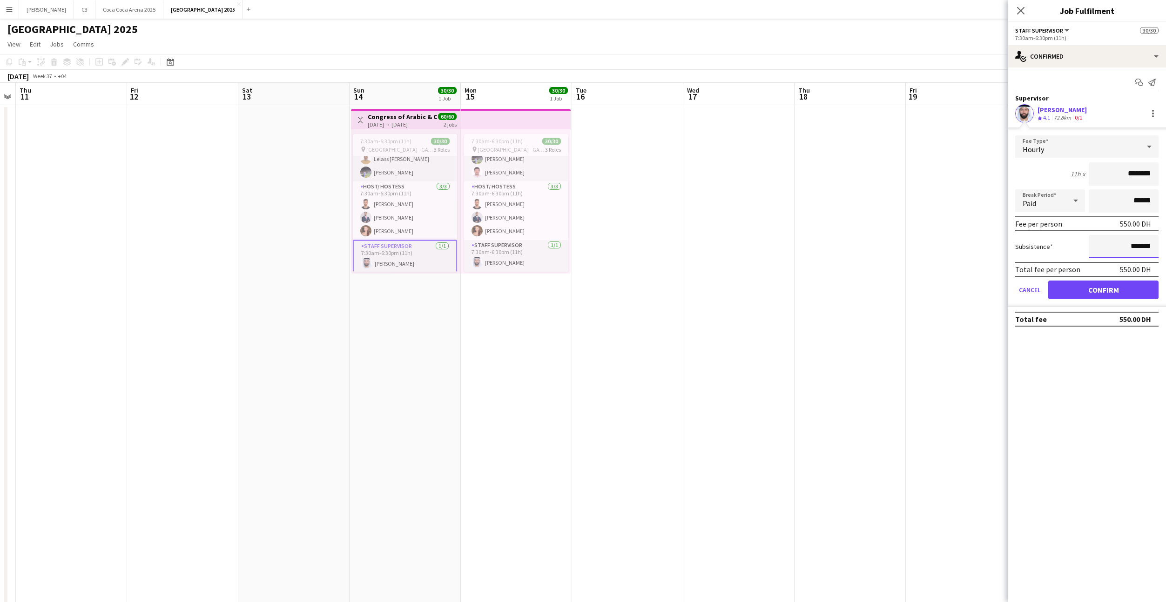
click at [1113, 246] on input "*******" at bounding box center [1124, 246] width 70 height 23
type input "********"
click at [1100, 290] on button "Confirm" at bounding box center [1103, 290] width 110 height 19
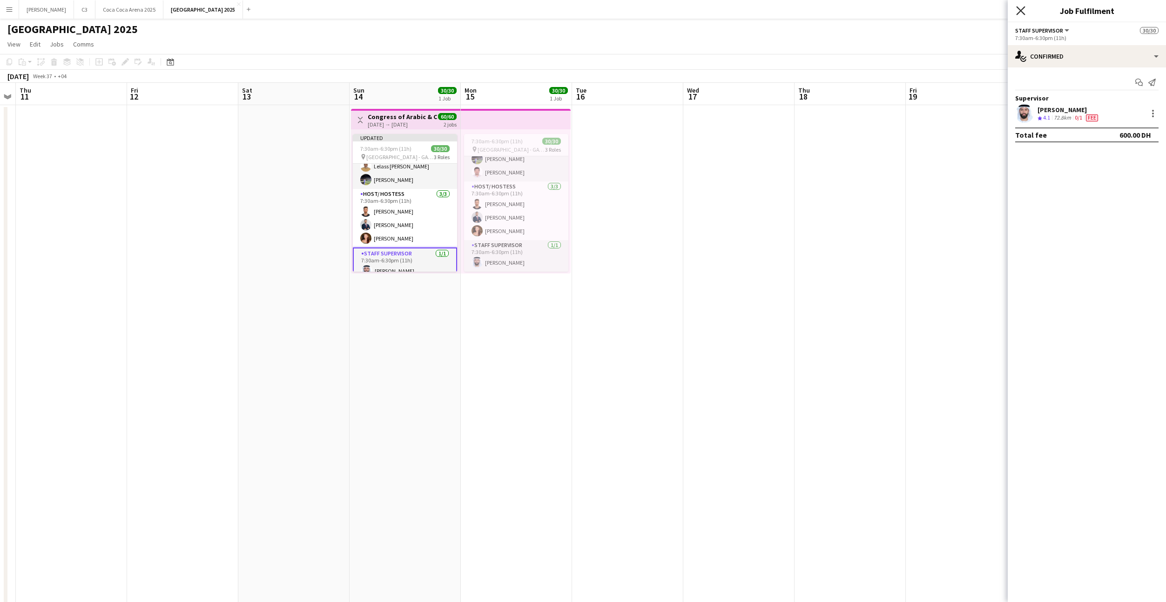
click at [1022, 9] on icon "Close pop-in" at bounding box center [1020, 10] width 9 height 9
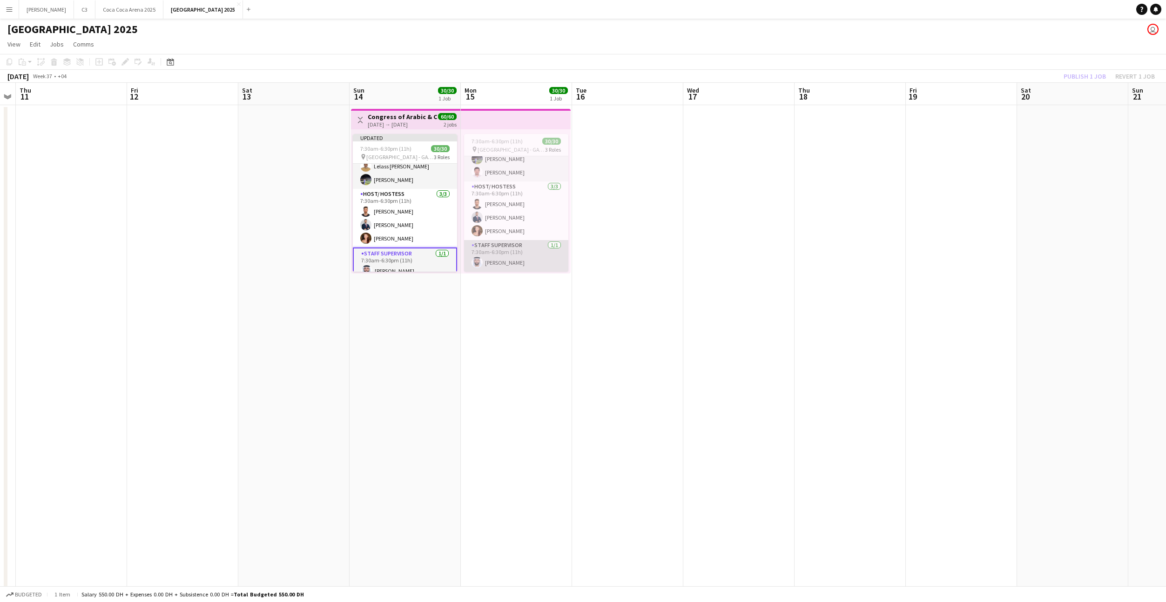
click at [539, 263] on app-card-role "Staff Supervisor [DATE] 7:30am-6:30pm (11h) [PERSON_NAME]" at bounding box center [516, 256] width 104 height 32
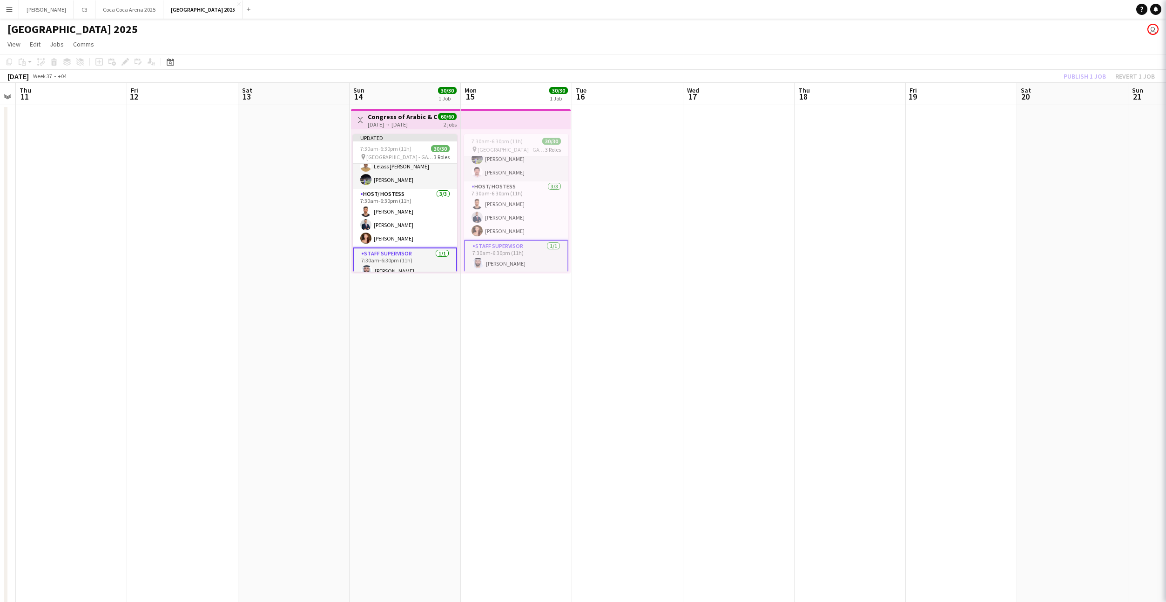
click at [540, 263] on app-card-role "Staff Supervisor [DATE] 7:30am-6:30pm (11h) [PERSON_NAME]" at bounding box center [516, 257] width 104 height 34
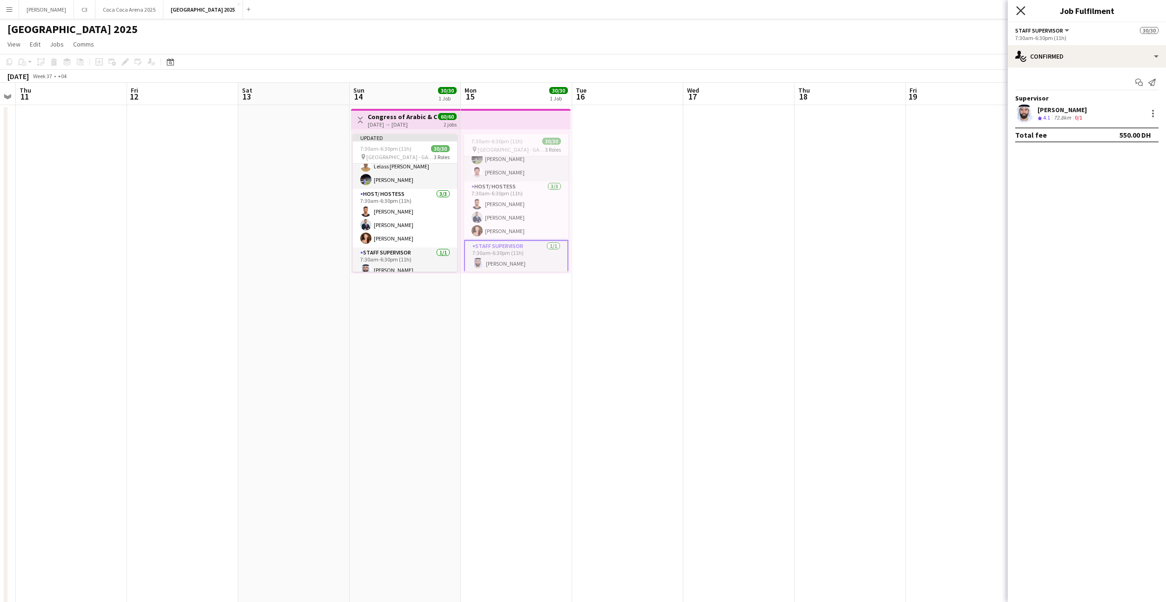
click at [1019, 10] on icon "Close pop-in" at bounding box center [1020, 10] width 9 height 9
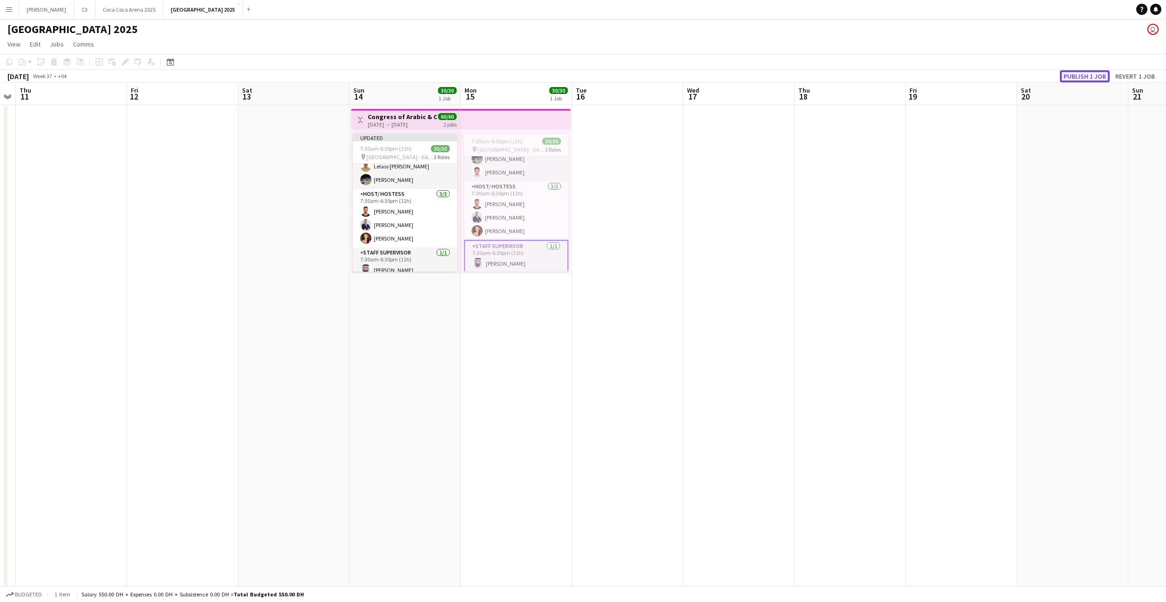
click at [1084, 74] on button "Publish 1 job" at bounding box center [1085, 76] width 50 height 12
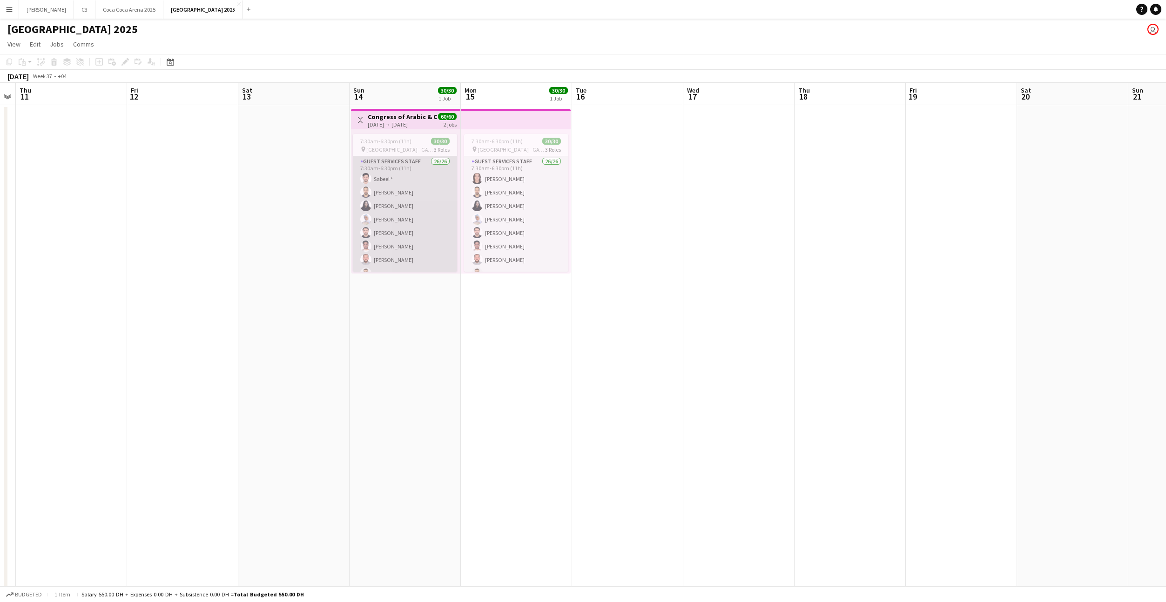
scroll to position [344, 0]
click at [410, 212] on app-card-role "Host/ Hostess [DATE] 7:30am-6:30pm (11h) [PERSON_NAME]" at bounding box center [405, 211] width 104 height 59
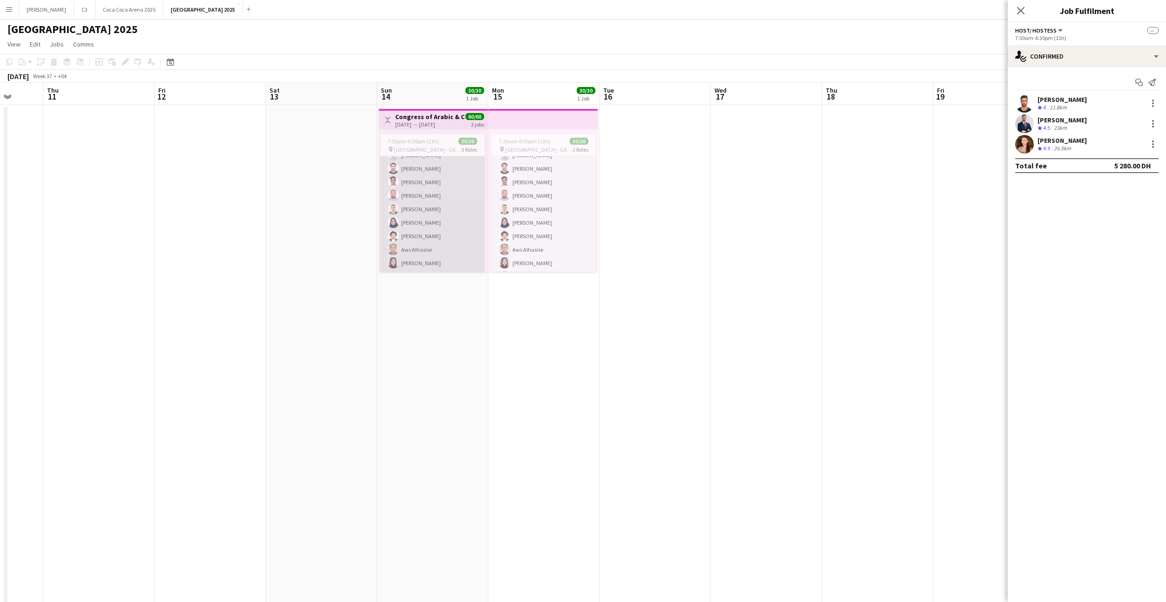
scroll to position [0, 0]
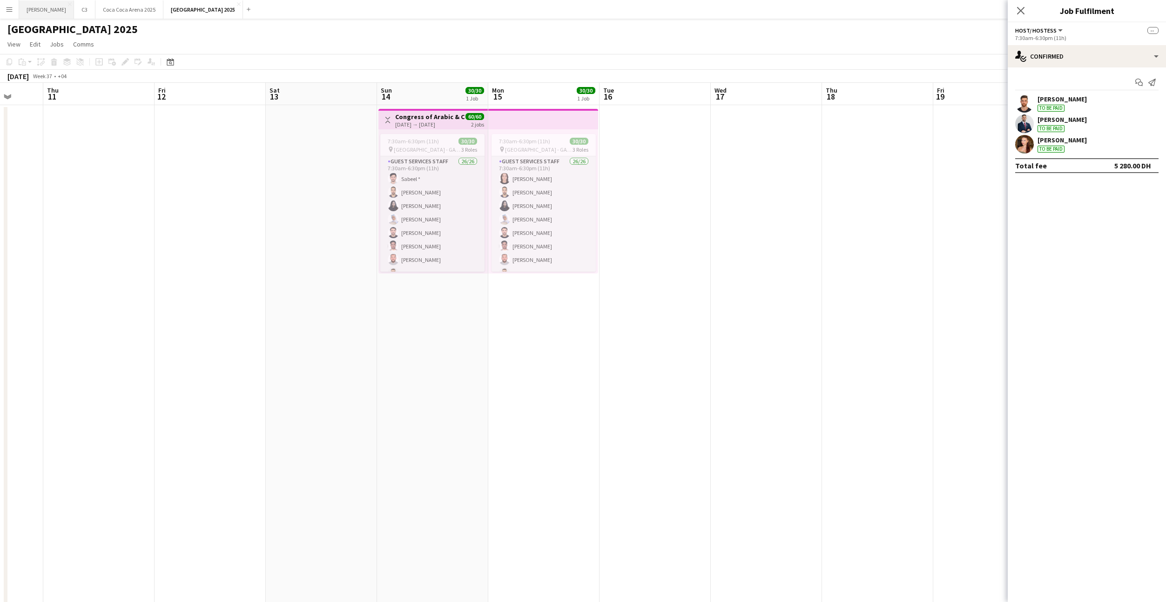
click at [32, 10] on button "[PERSON_NAME]" at bounding box center [46, 9] width 55 height 18
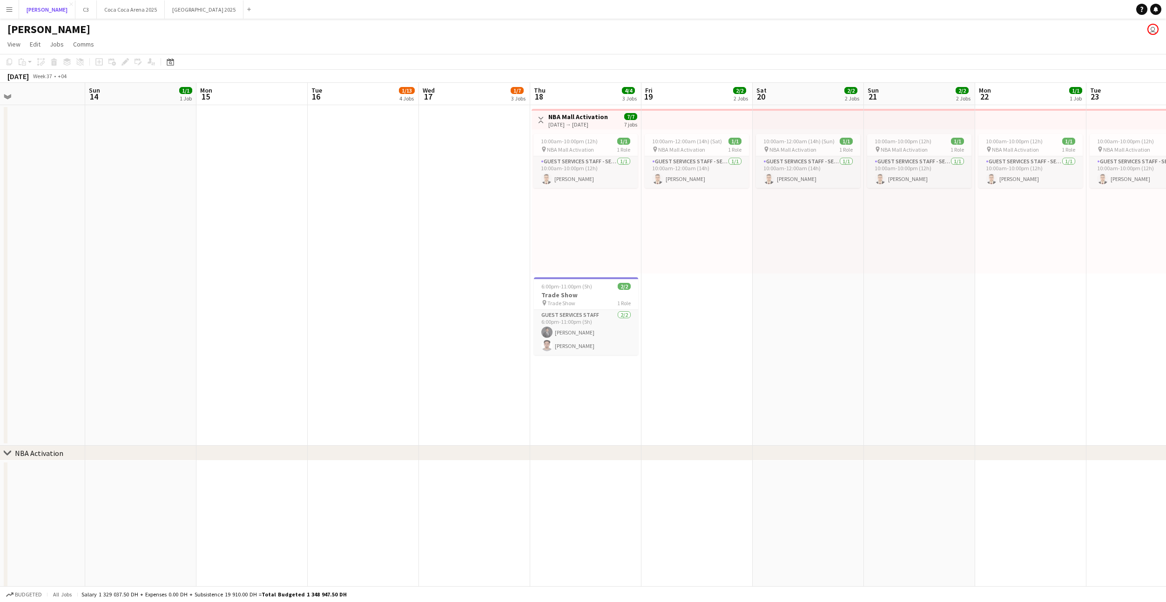
scroll to position [0, 360]
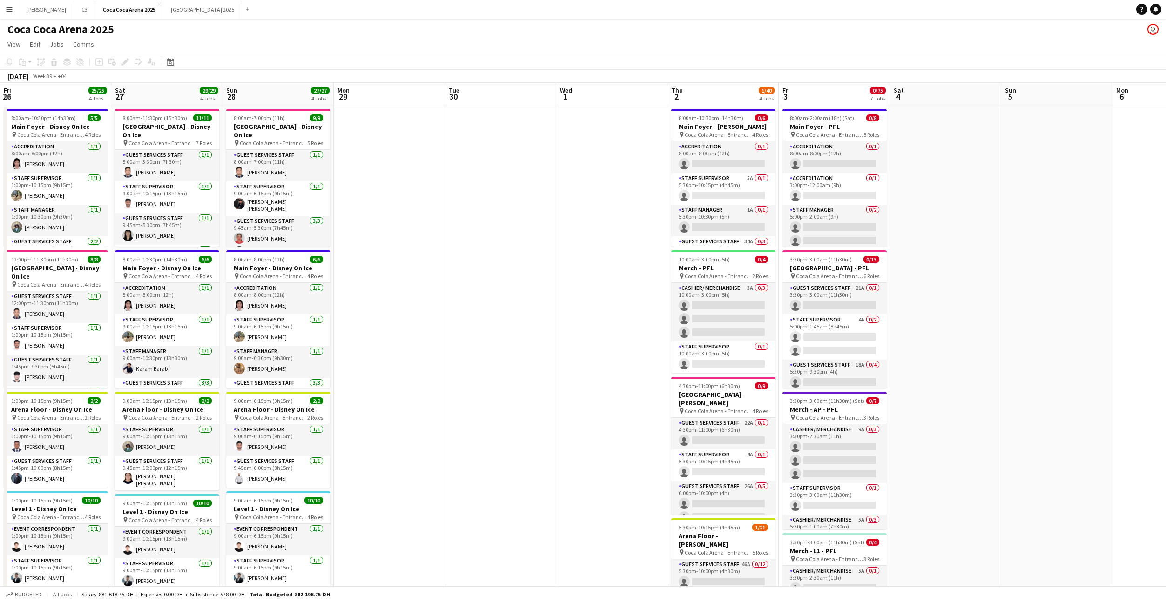
scroll to position [44, 0]
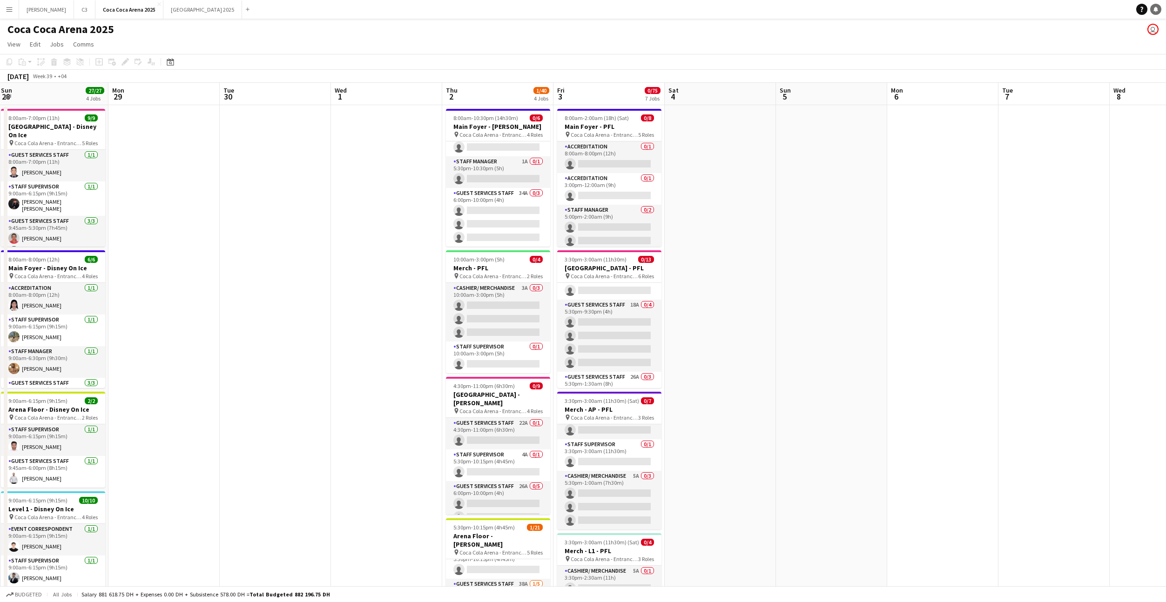
click at [1154, 11] on icon "Notifications" at bounding box center [1156, 10] width 6 height 6
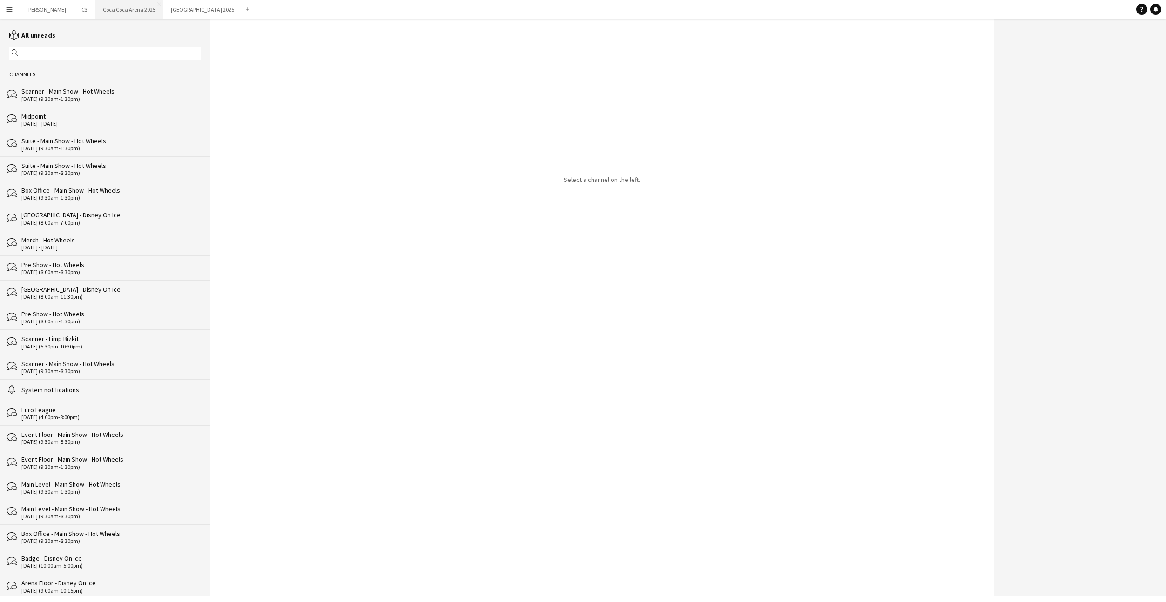
click at [99, 7] on button "Coca Coca Arena 2025 Close" at bounding box center [129, 9] width 68 height 18
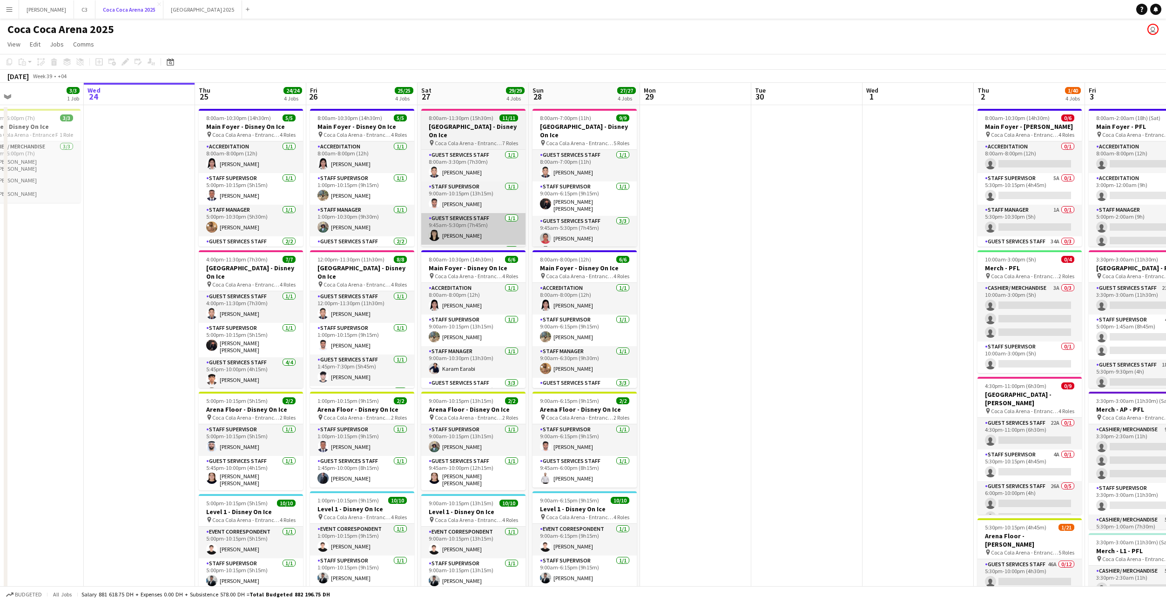
scroll to position [0, 254]
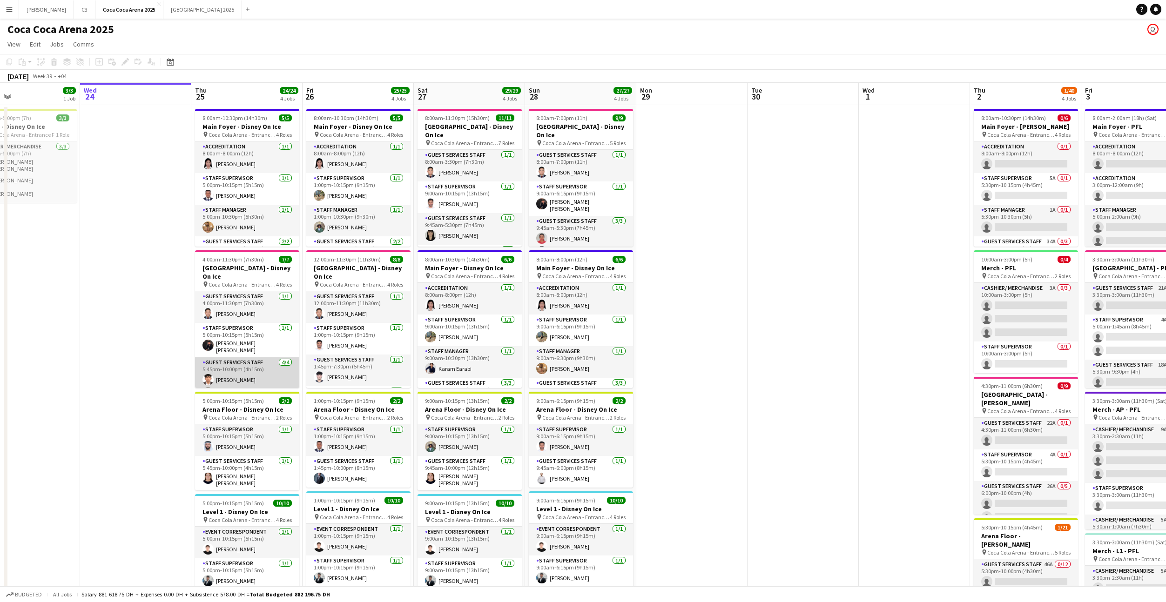
click at [254, 358] on app-card-role "Guest Services Staff 4/4 5:45pm-10:00pm (4h15m) Mathew George Lateitia D’silva …" at bounding box center [247, 394] width 104 height 72
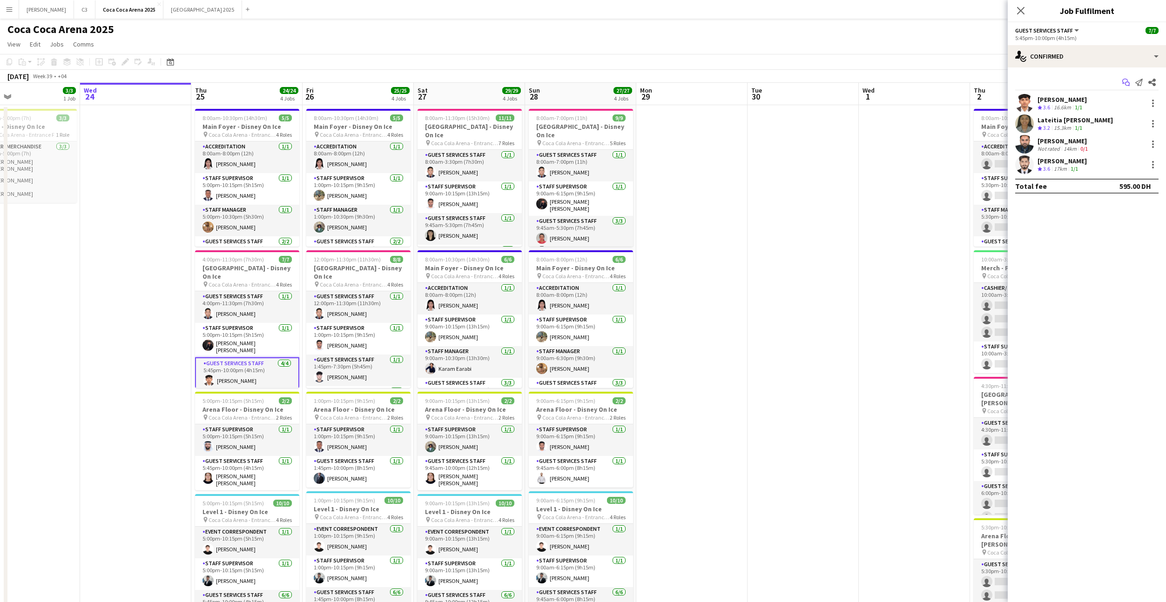
click at [1127, 81] on icon "Start chat" at bounding box center [1125, 82] width 7 height 7
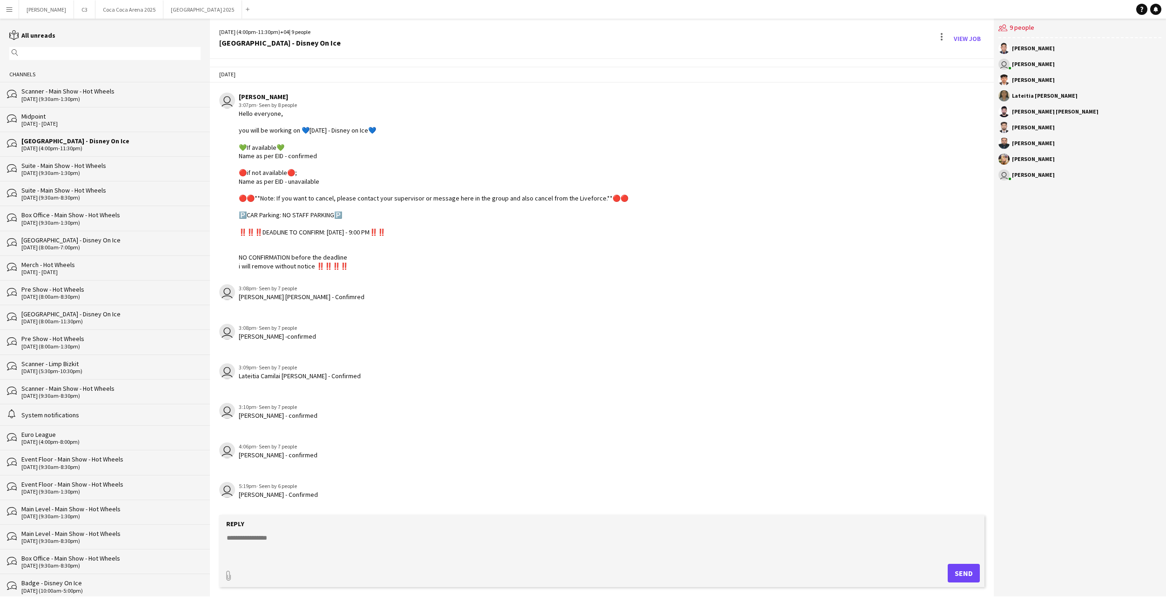
scroll to position [61, 0]
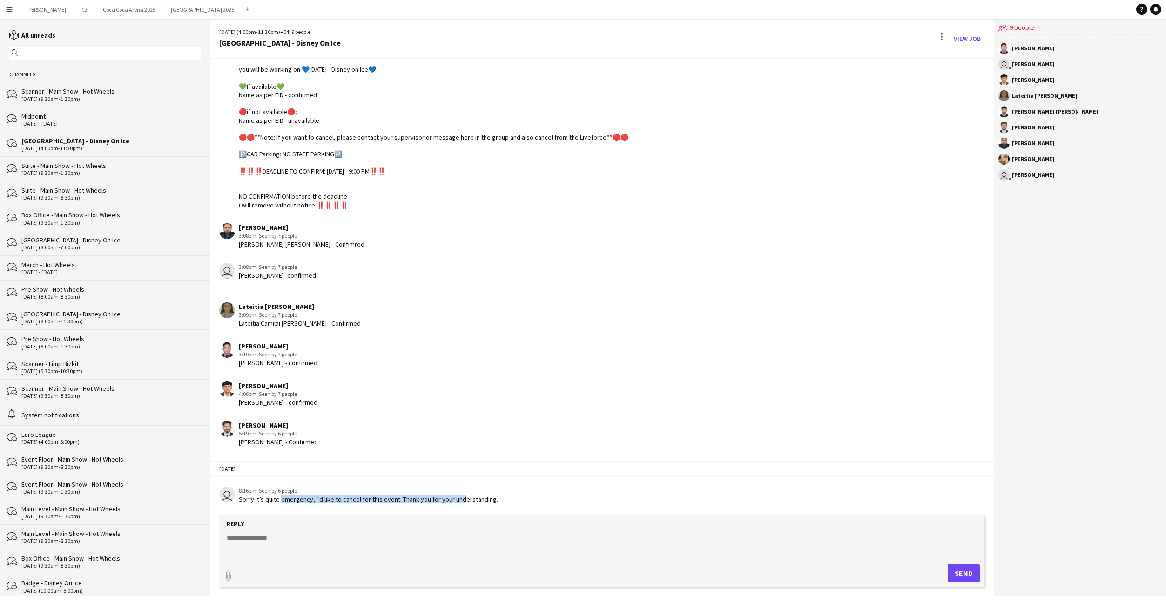
drag, startPoint x: 278, startPoint y: 501, endPoint x: 455, endPoint y: 501, distance: 176.9
click at [455, 501] on div "Sorry It’s quite emergency, i’d like to cancel for this event. Thank you for yo…" at bounding box center [368, 499] width 259 height 8
click at [467, 498] on div "Sorry It’s quite emergency, i’d like to cancel for this event. Thank you for yo…" at bounding box center [368, 499] width 259 height 8
click at [109, 16] on button "Coca Coca Arena 2025 Close" at bounding box center [129, 9] width 68 height 18
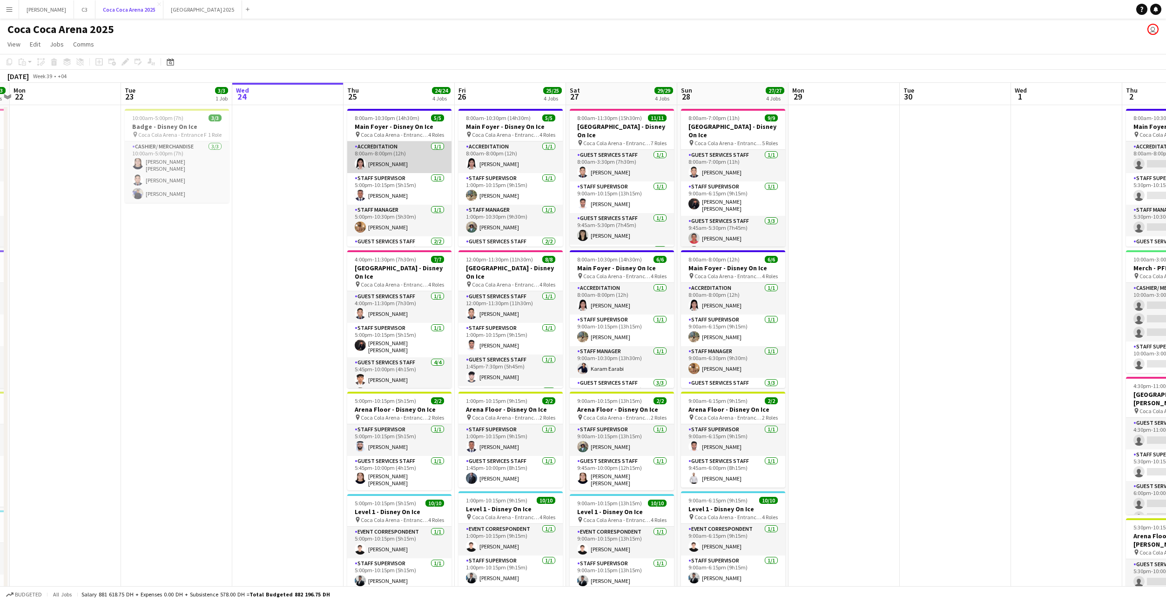
scroll to position [0, 228]
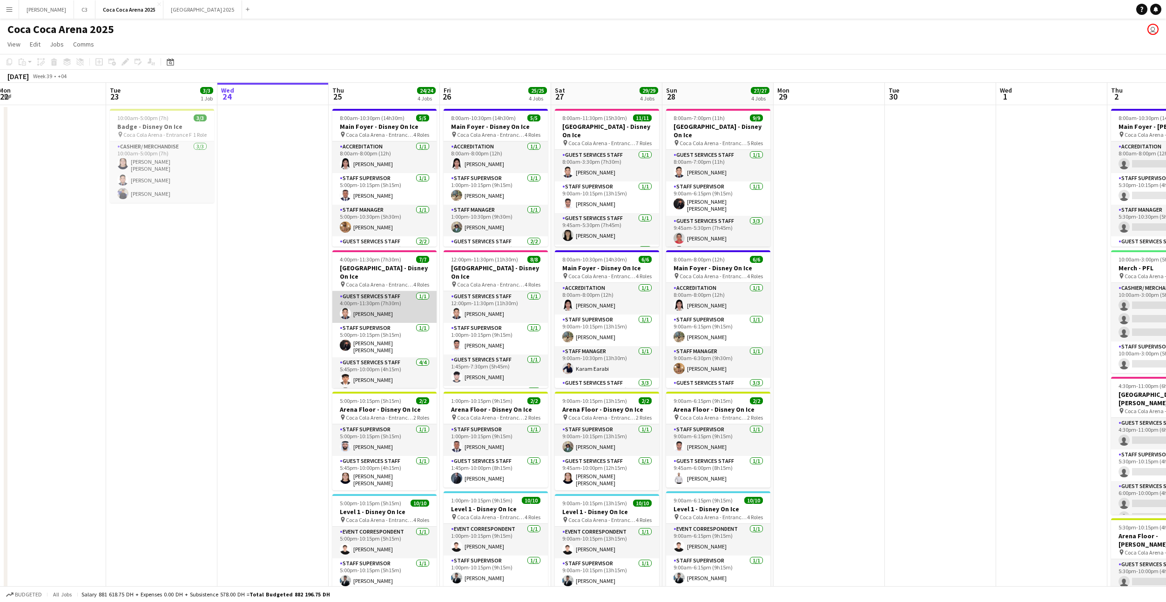
click at [396, 307] on app-card-role "Guest Services Staff 1/1 4:00pm-11:30pm (7h30m) Tommie Lajum" at bounding box center [384, 307] width 104 height 32
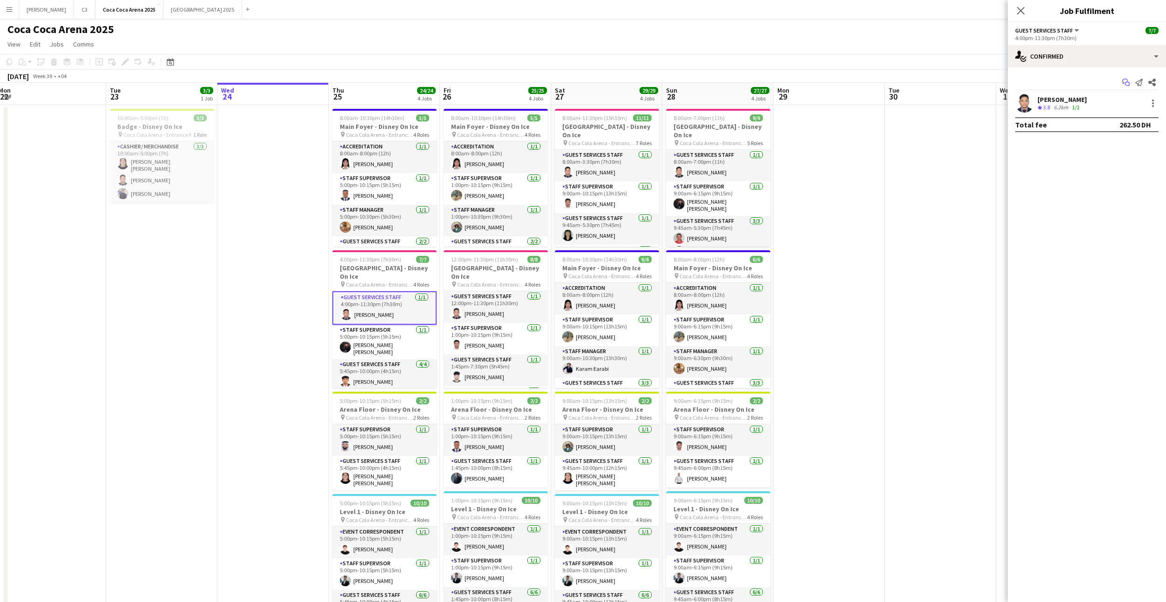
click at [1127, 81] on icon "Start chat" at bounding box center [1125, 82] width 7 height 7
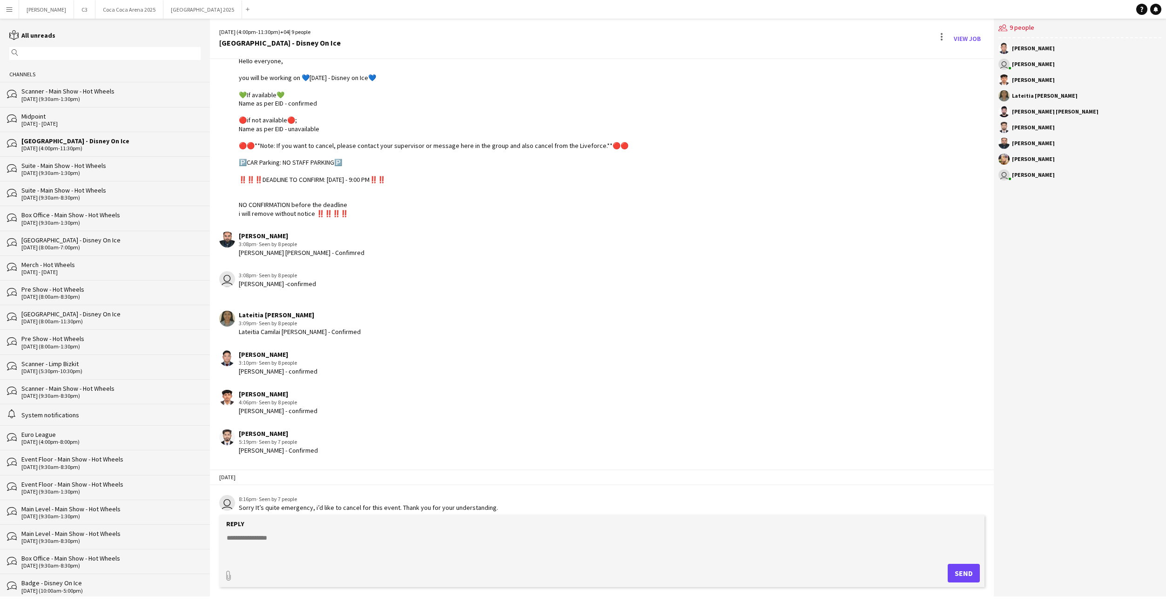
scroll to position [61, 0]
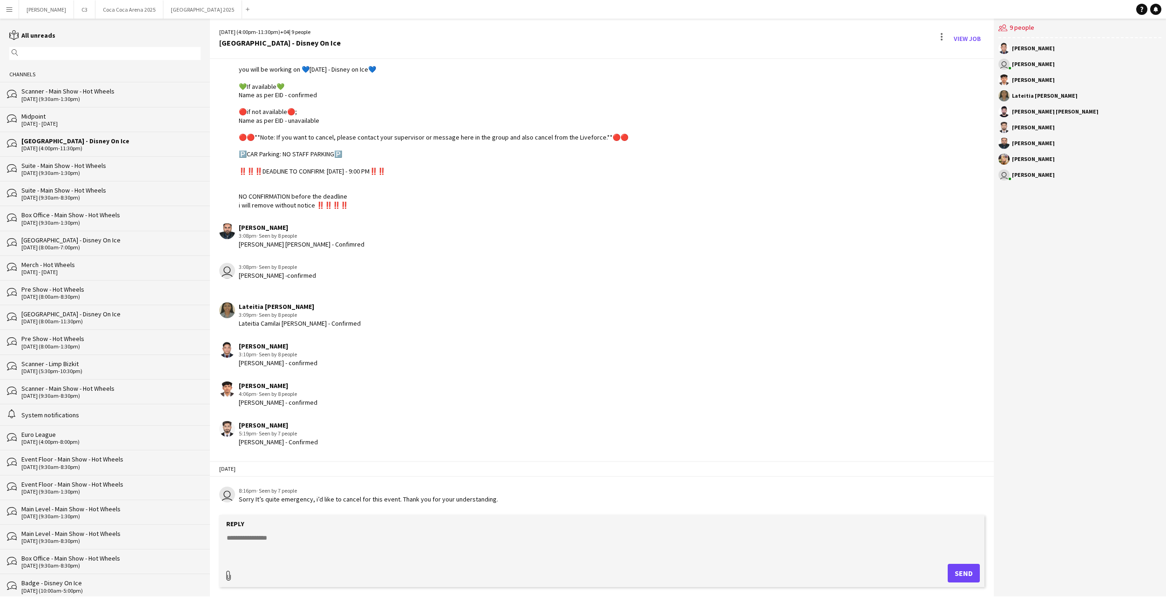
type input "**********"
click at [350, 535] on textarea at bounding box center [604, 544] width 756 height 24
click at [277, 542] on textarea "To enrich screen reader interactions, please activate Accessibility in Grammarl…" at bounding box center [604, 544] width 756 height 24
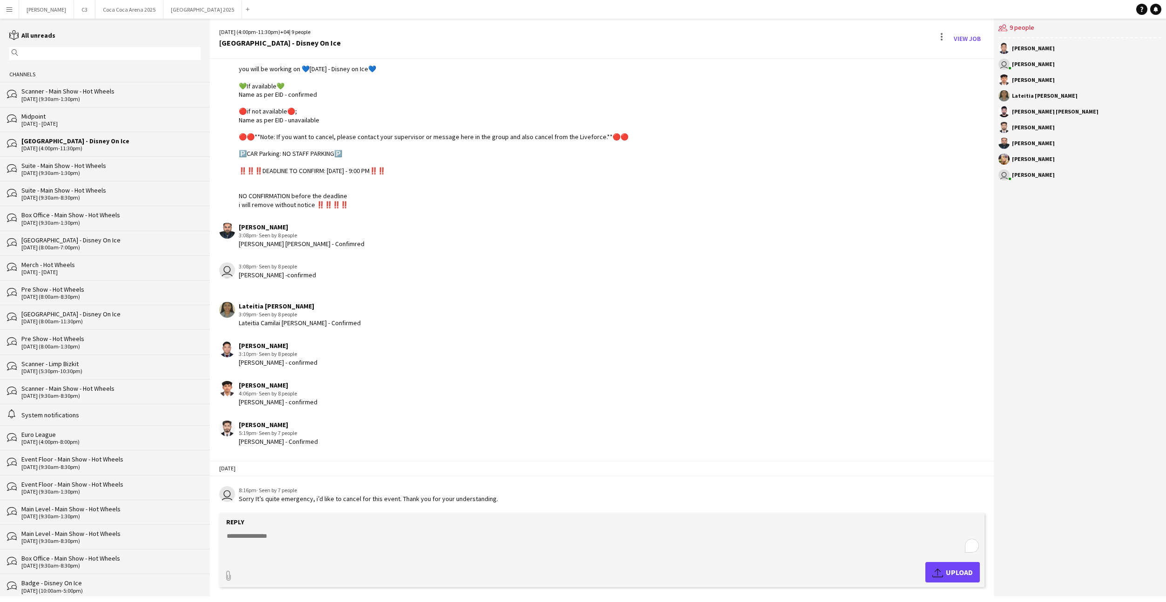
paste textarea "**********"
type textarea "**********"
click at [951, 569] on span "Upload Upload" at bounding box center [952, 572] width 41 height 11
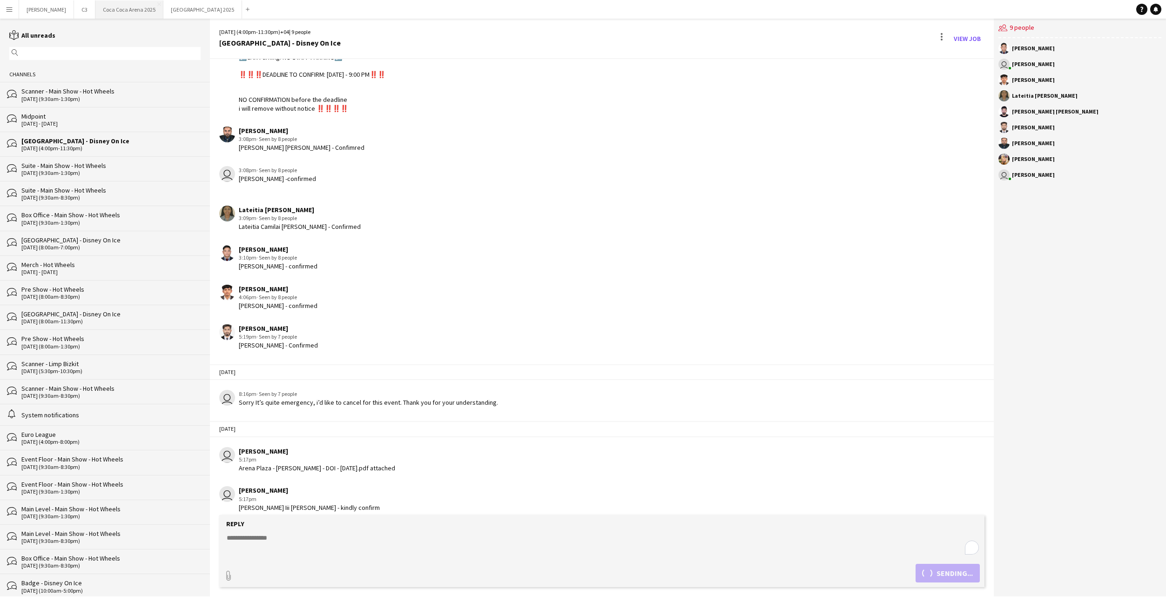
click at [95, 14] on button "Coca Coca Arena 2025 Close" at bounding box center [129, 9] width 68 height 18
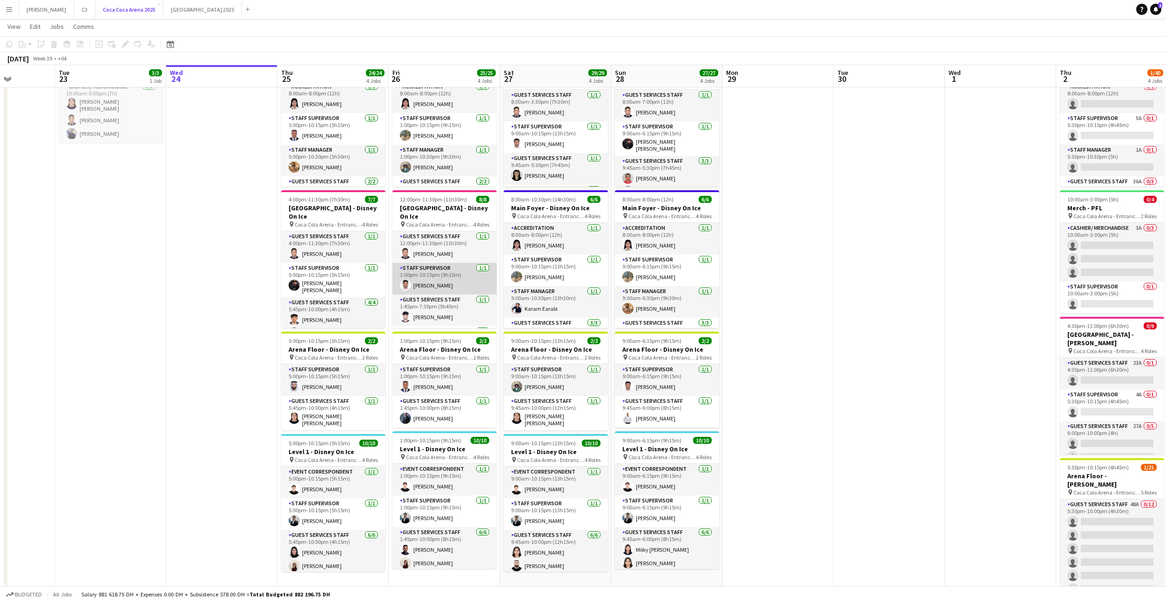
scroll to position [0, 289]
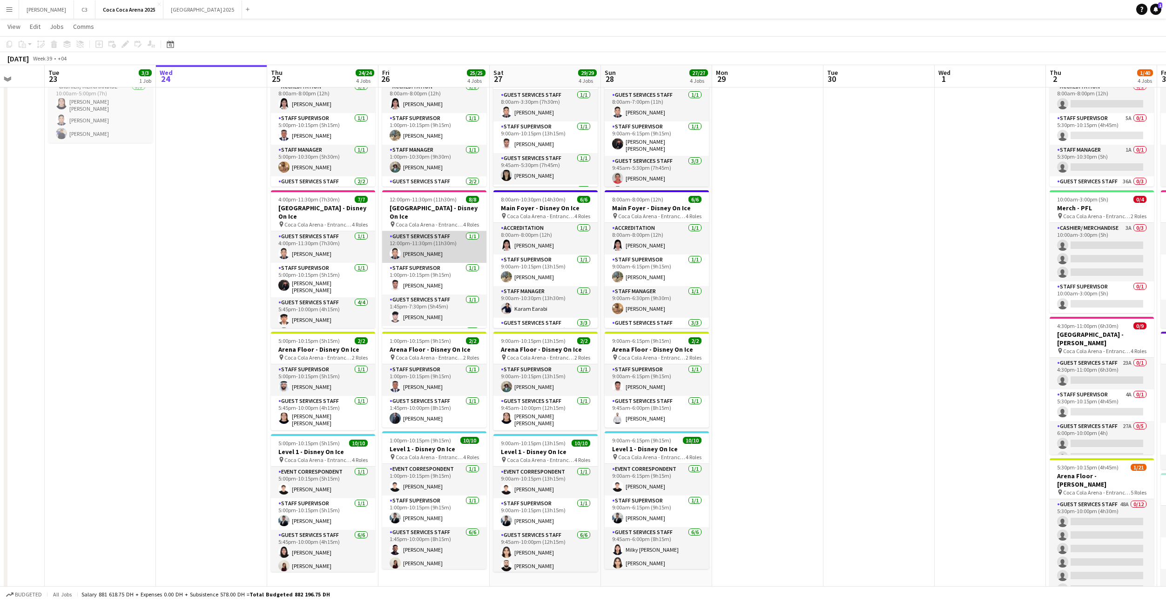
click at [421, 241] on app-card-role "Guest Services Staff 1/1 12:00pm-11:30pm (11h30m) Tommie Lajum" at bounding box center [434, 247] width 104 height 32
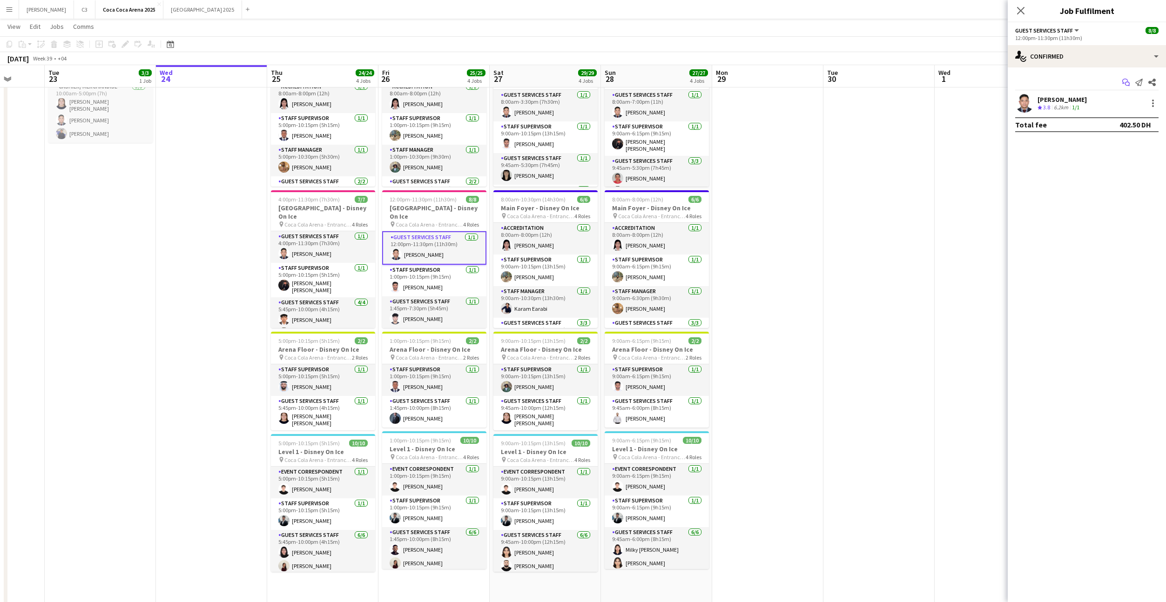
click at [1127, 82] on icon at bounding box center [1127, 84] width 5 height 5
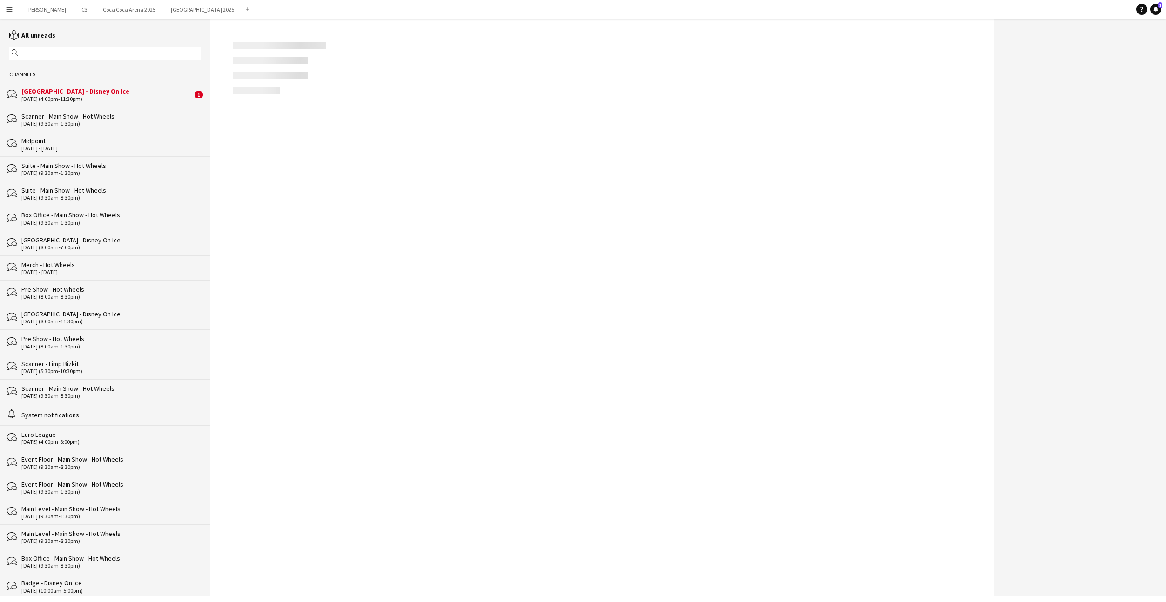
click at [1127, 82] on div at bounding box center [1080, 308] width 172 height 578
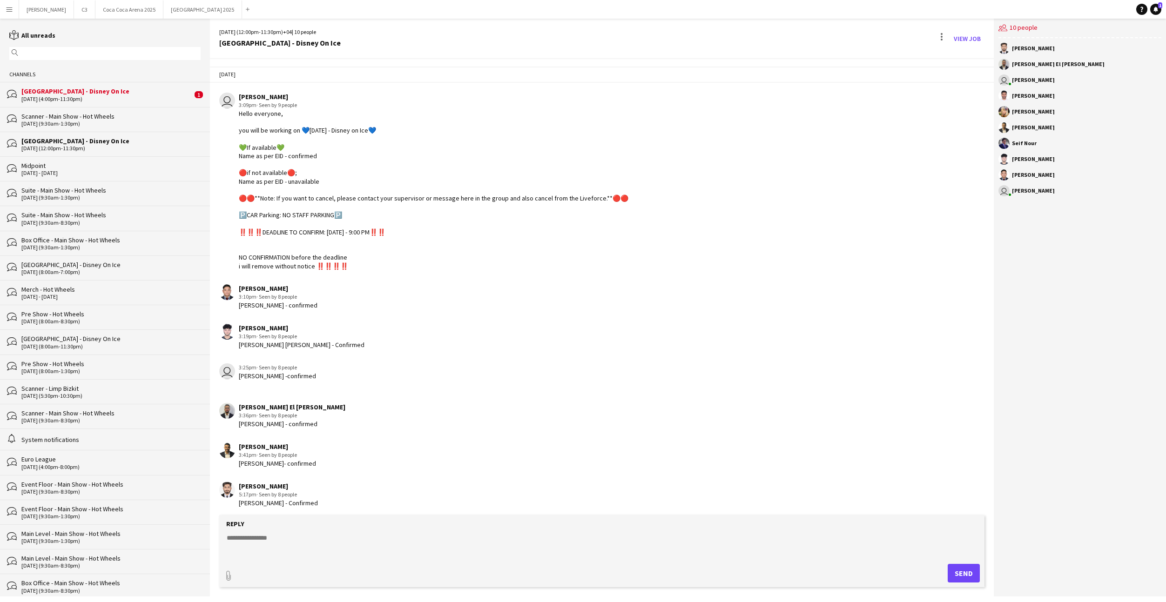
scroll to position [109, 0]
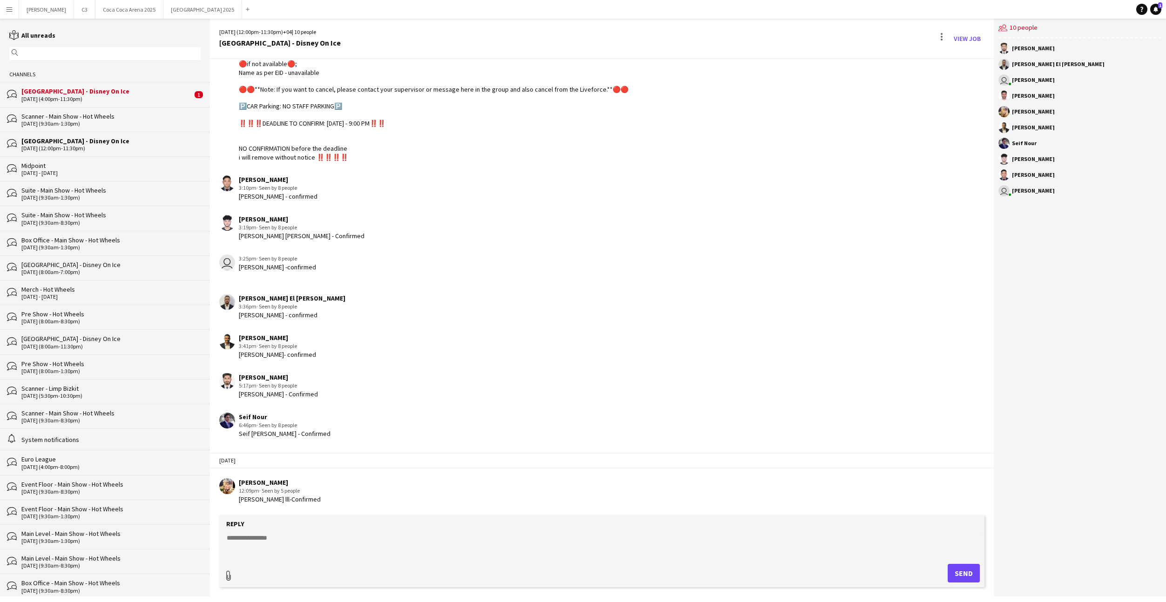
type input "**********"
click at [294, 547] on textarea at bounding box center [604, 544] width 756 height 24
type textarea "***"
click at [952, 571] on span "Upload Upload" at bounding box center [952, 572] width 41 height 11
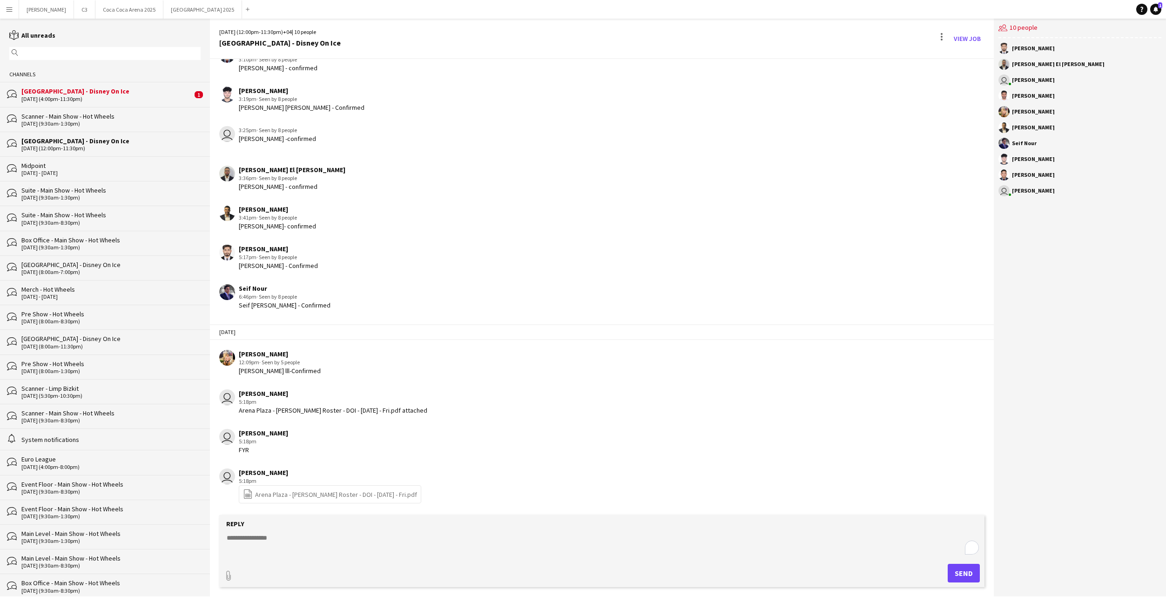
scroll to position [0, 0]
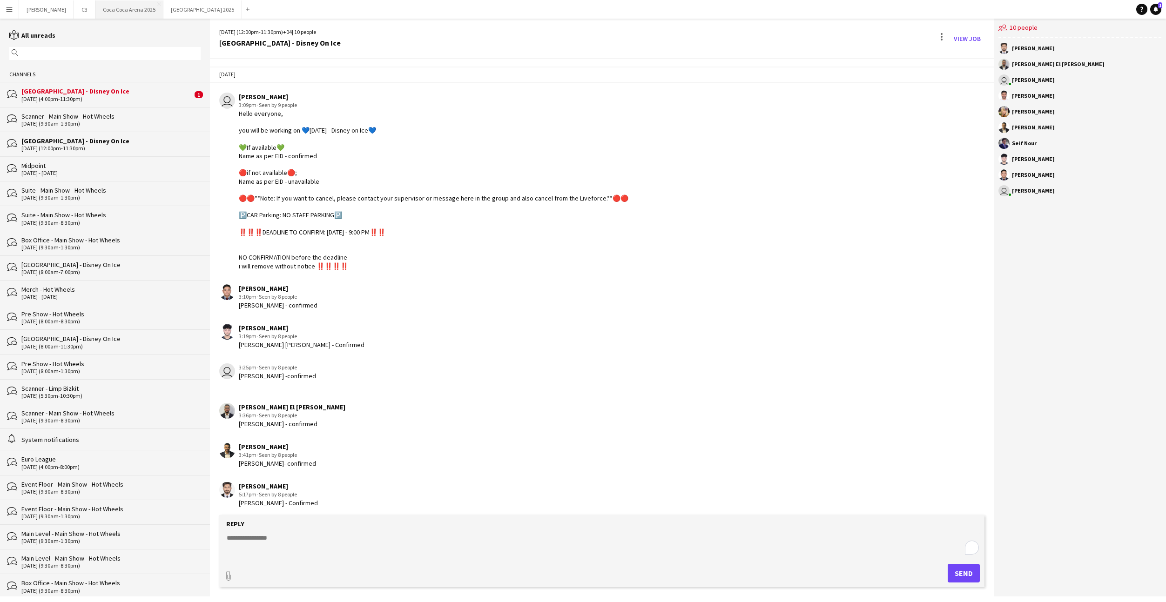
click at [95, 12] on button "Coca Coca Arena 2025 Close" at bounding box center [129, 9] width 68 height 18
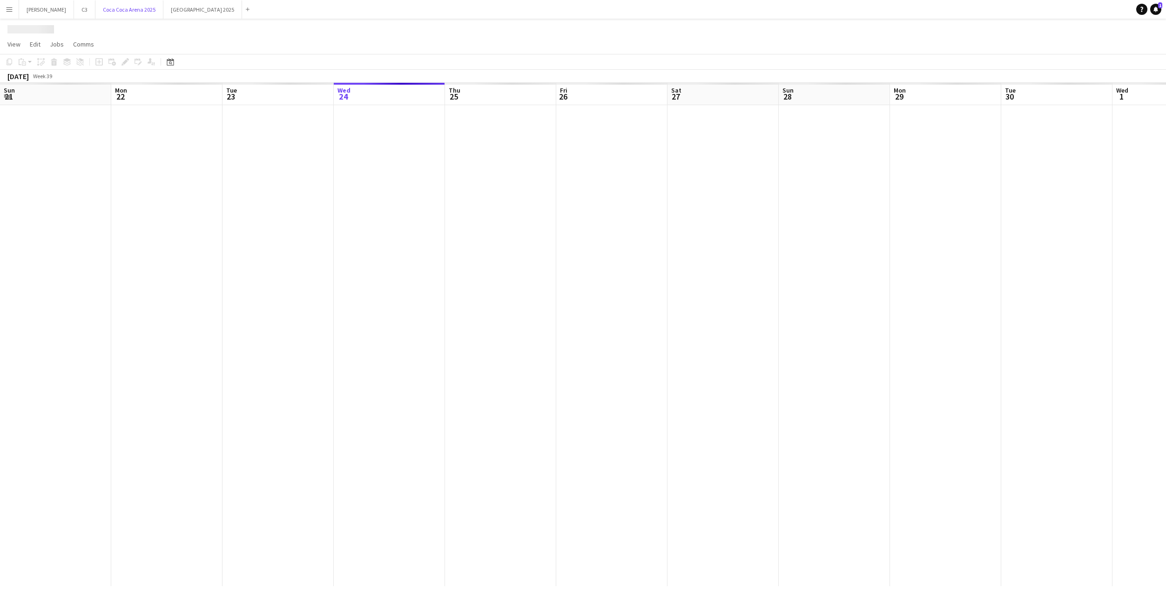
scroll to position [0, 223]
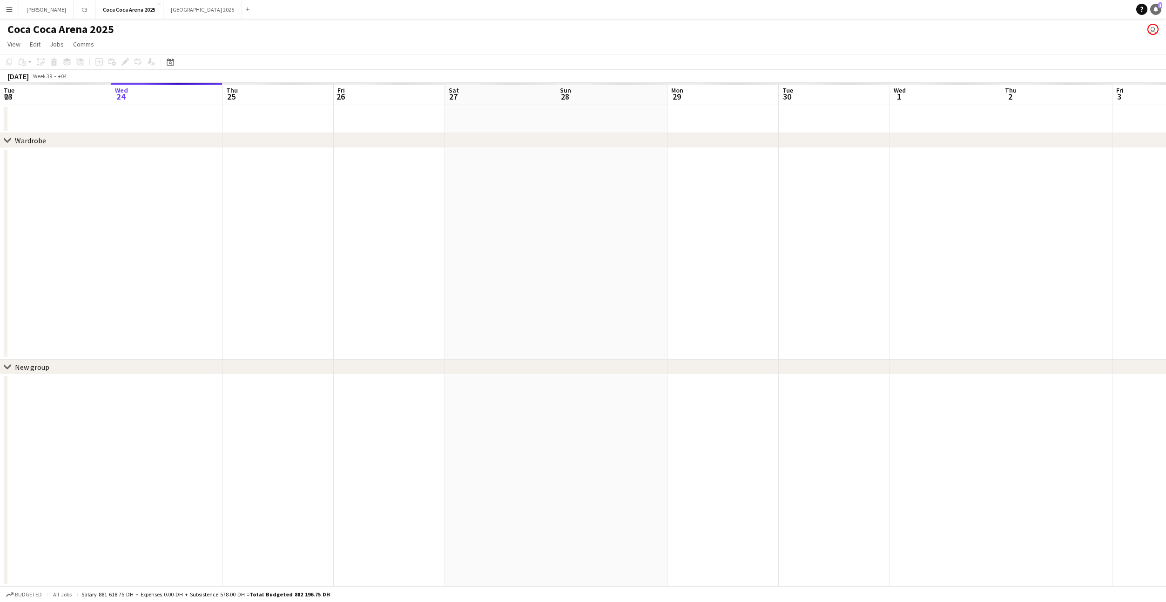
click at [1156, 7] on icon "Notifications" at bounding box center [1156, 10] width 6 height 6
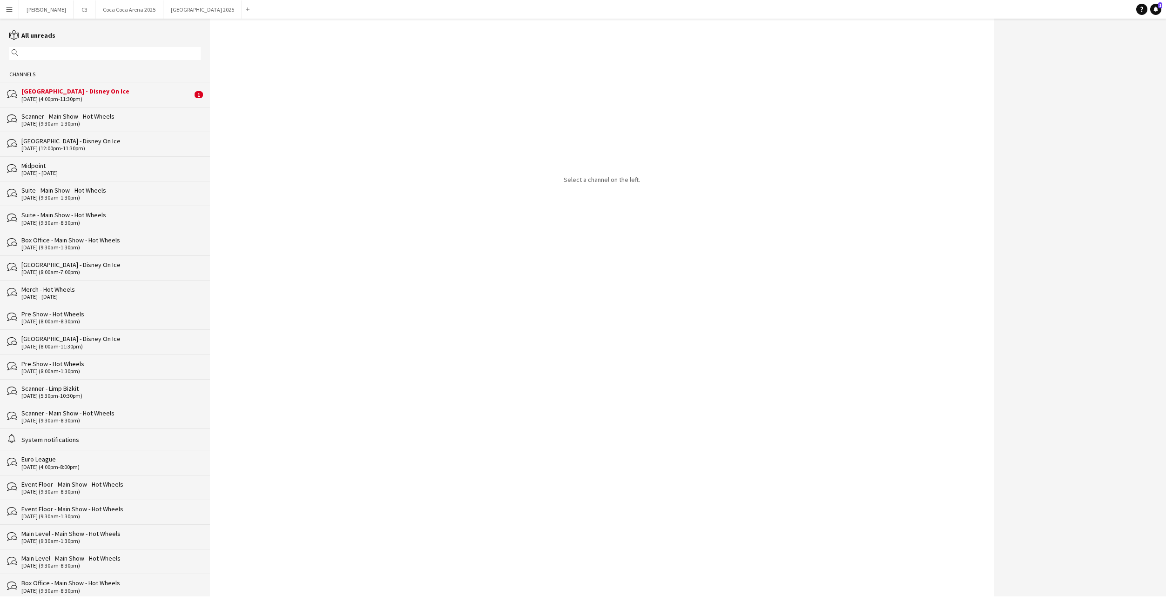
click at [137, 90] on div "Arena Plaza - Disney On Ice" at bounding box center [106, 91] width 171 height 8
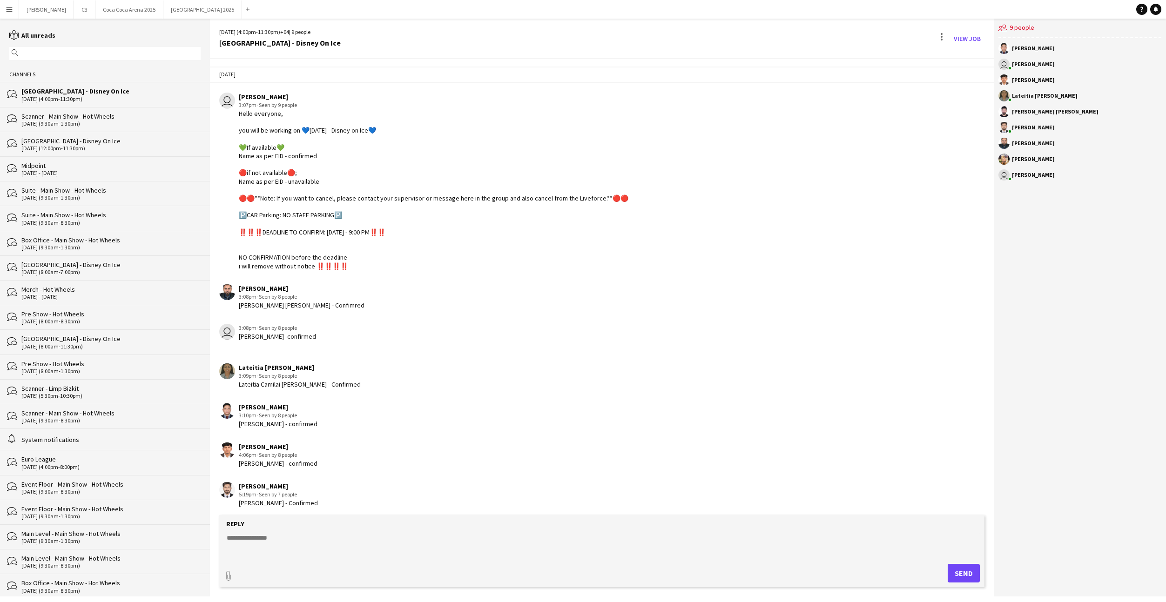
scroll to position [216, 0]
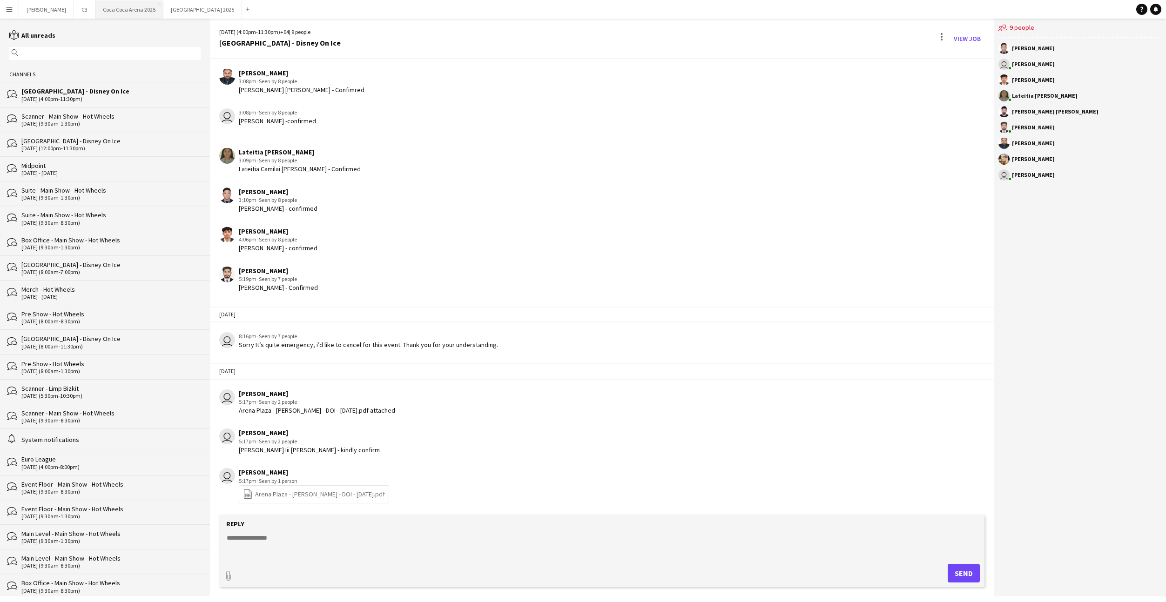
click at [97, 15] on button "Coca Coca Arena 2025 Close" at bounding box center [129, 9] width 68 height 18
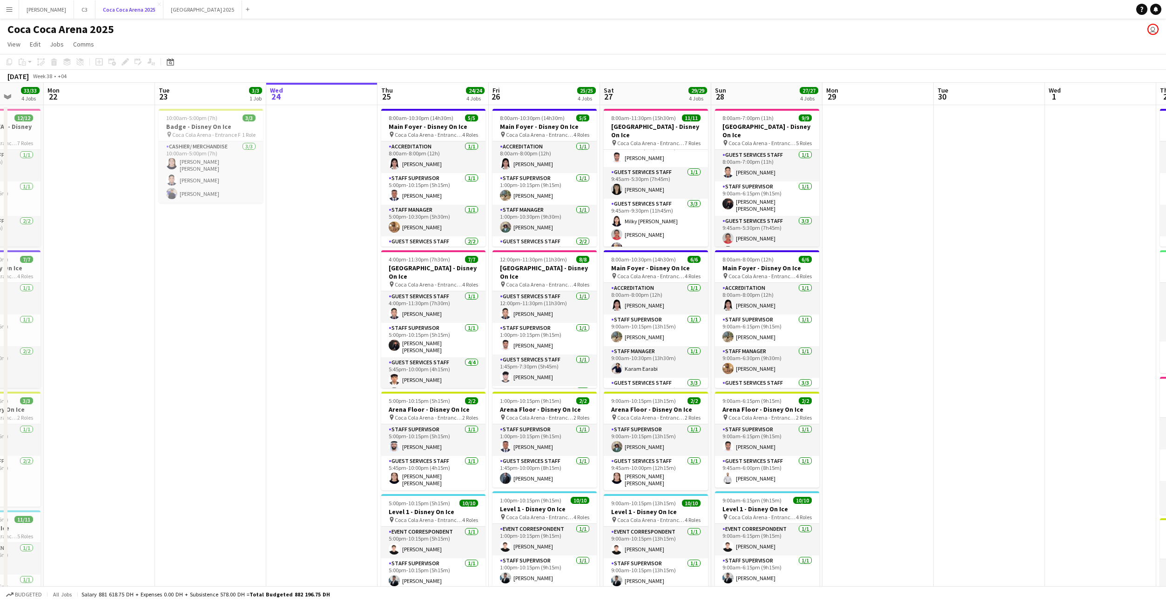
scroll to position [0, 250]
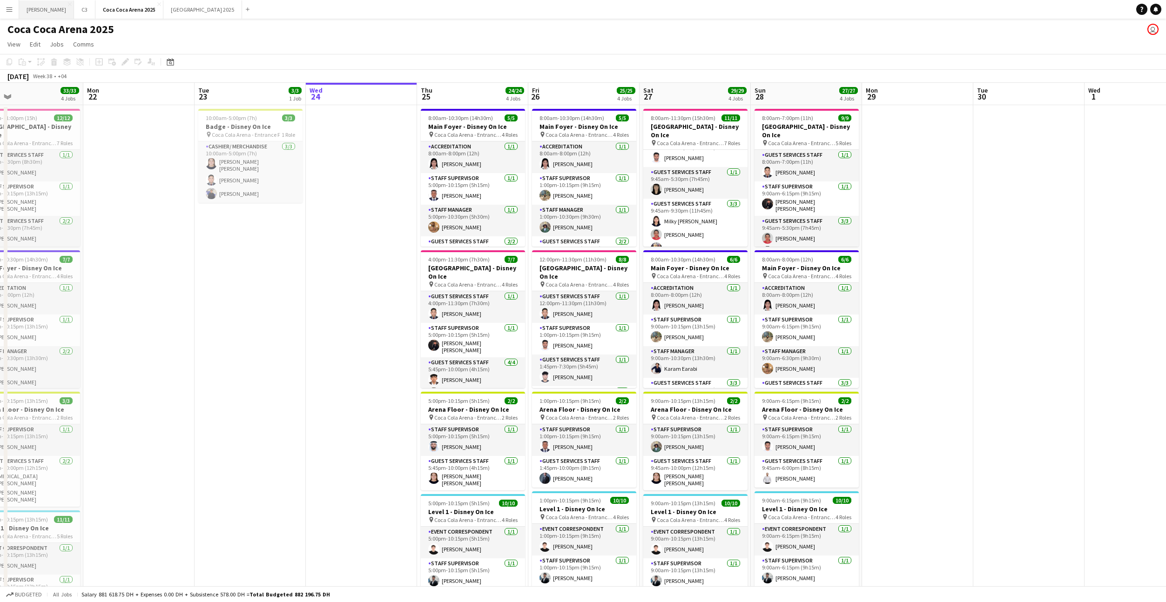
click at [32, 13] on button "[PERSON_NAME]" at bounding box center [46, 9] width 55 height 18
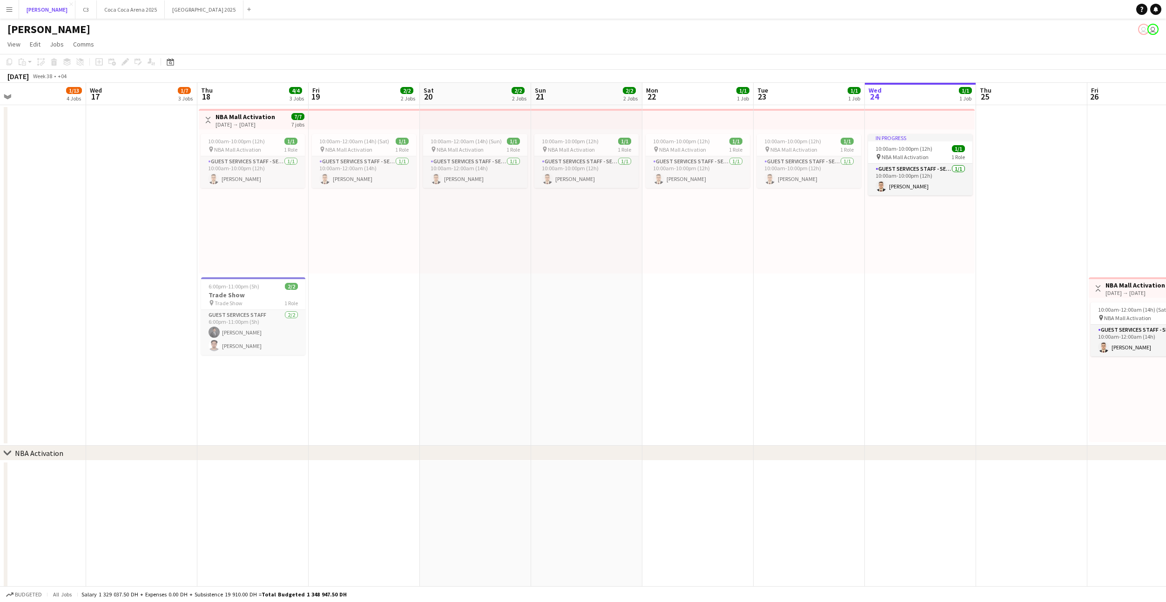
scroll to position [0, 256]
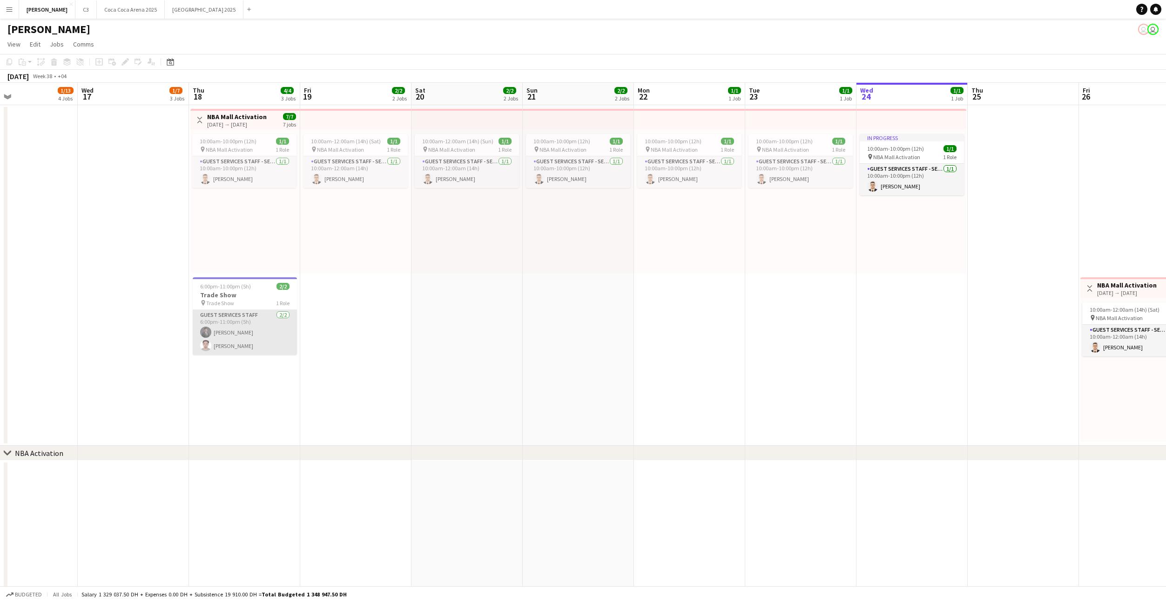
click at [254, 325] on app-card-role "Guest Services Staff 2/2 6:00pm-11:00pm (5h) Abdullah haris Abdullah Ahmed Qasim" at bounding box center [245, 332] width 104 height 45
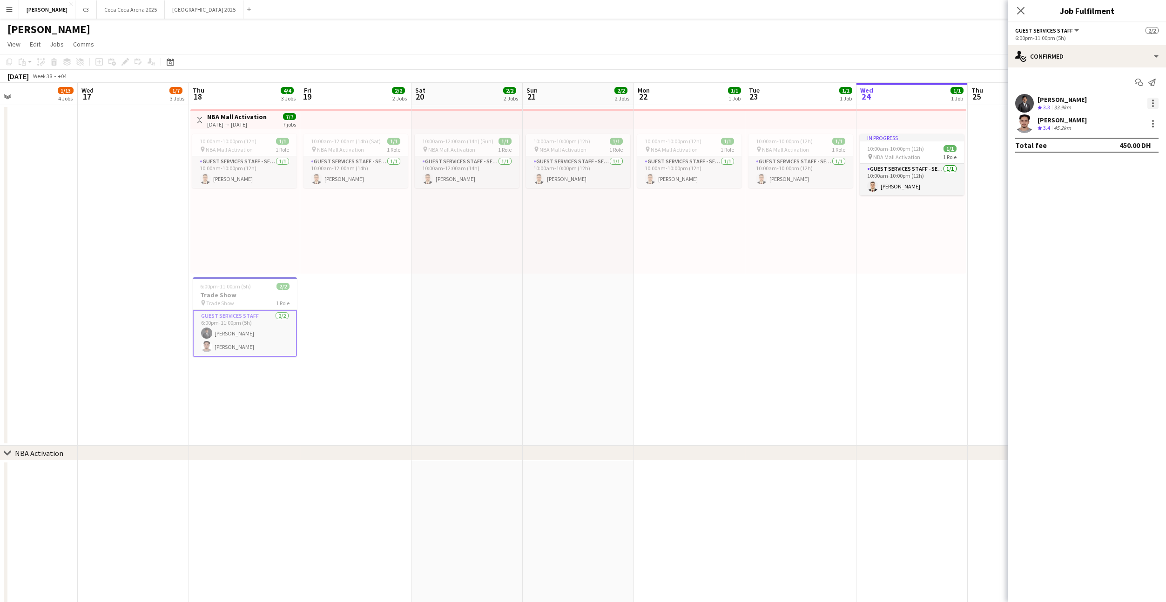
click at [1149, 105] on div at bounding box center [1153, 103] width 11 height 11
click at [1138, 120] on span "Edit fee" at bounding box center [1123, 120] width 58 height 8
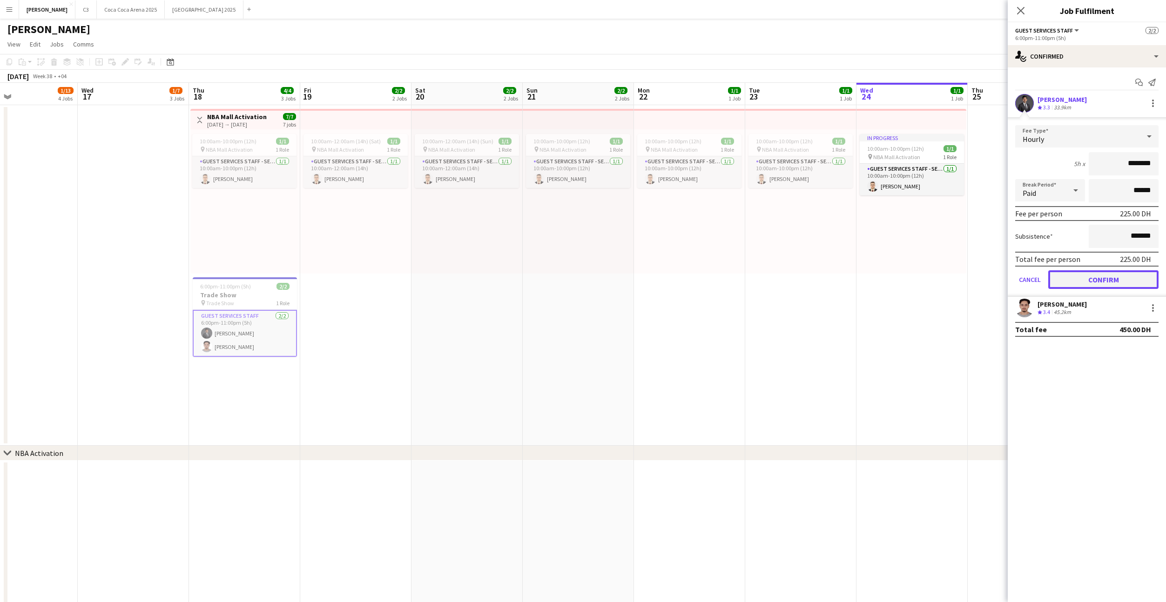
click at [1103, 275] on button "Confirm" at bounding box center [1103, 279] width 110 height 19
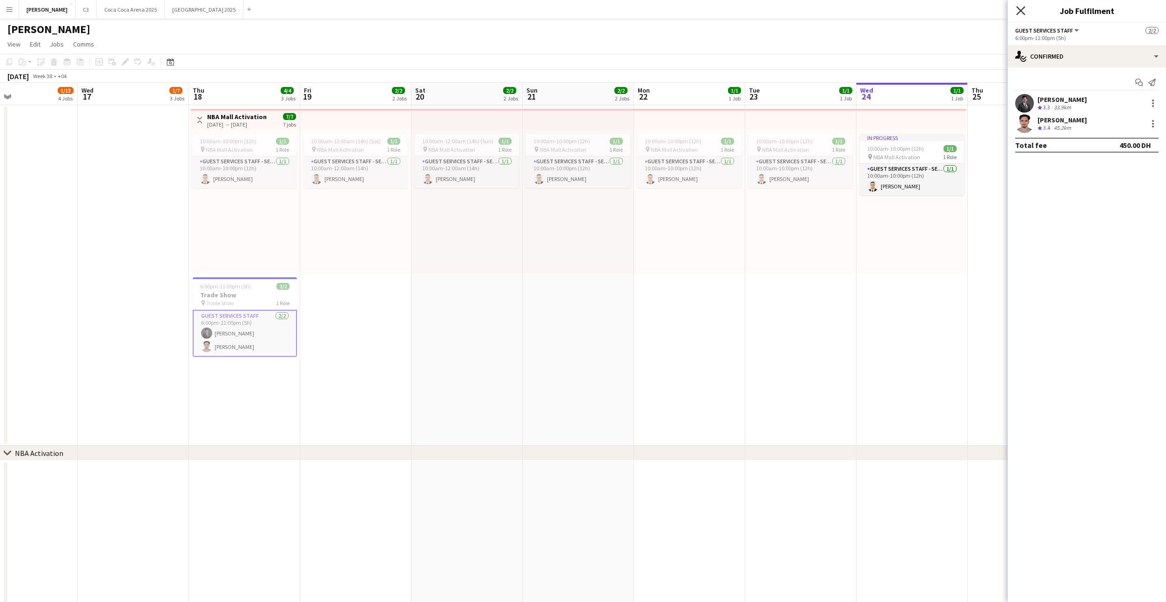
click at [1021, 11] on icon "Close pop-in" at bounding box center [1020, 10] width 9 height 9
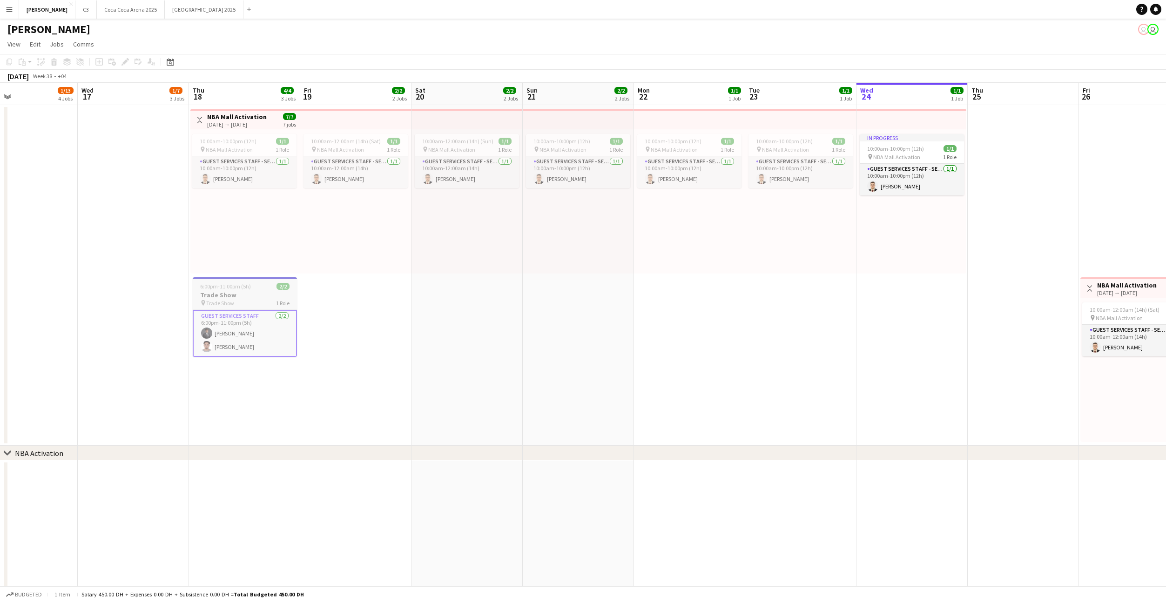
click at [254, 297] on h3 "Trade Show" at bounding box center [245, 295] width 104 height 8
click at [10, 8] on app-icon "Menu" at bounding box center [9, 9] width 7 height 7
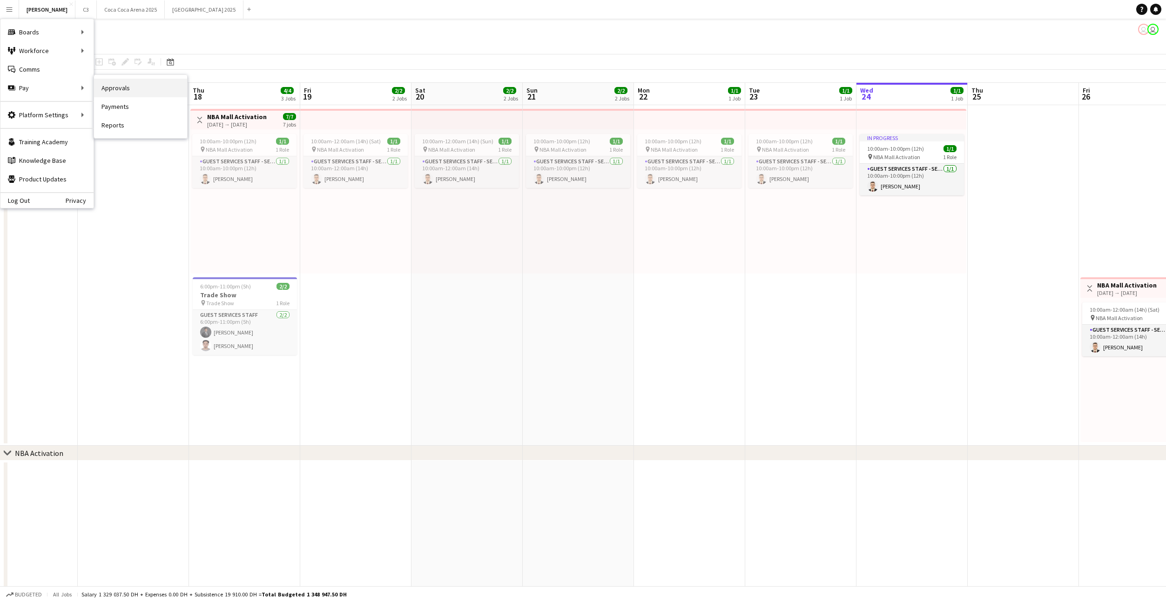
click at [123, 89] on link "Approvals" at bounding box center [140, 88] width 93 height 19
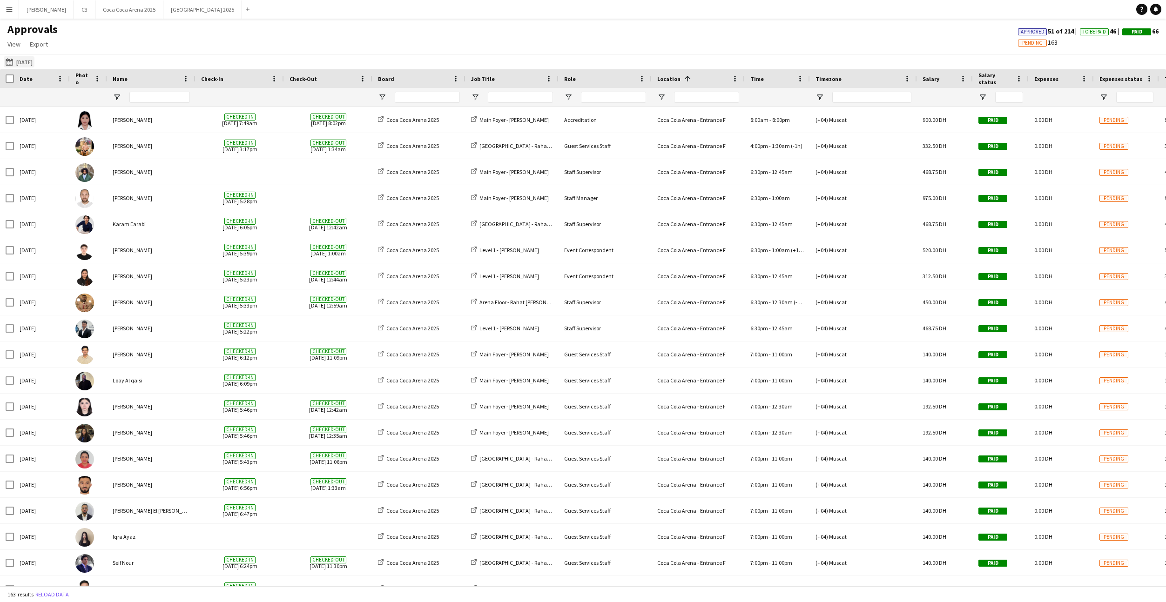
click at [29, 65] on button "30-08-2025 30-08-2025" at bounding box center [19, 61] width 31 height 11
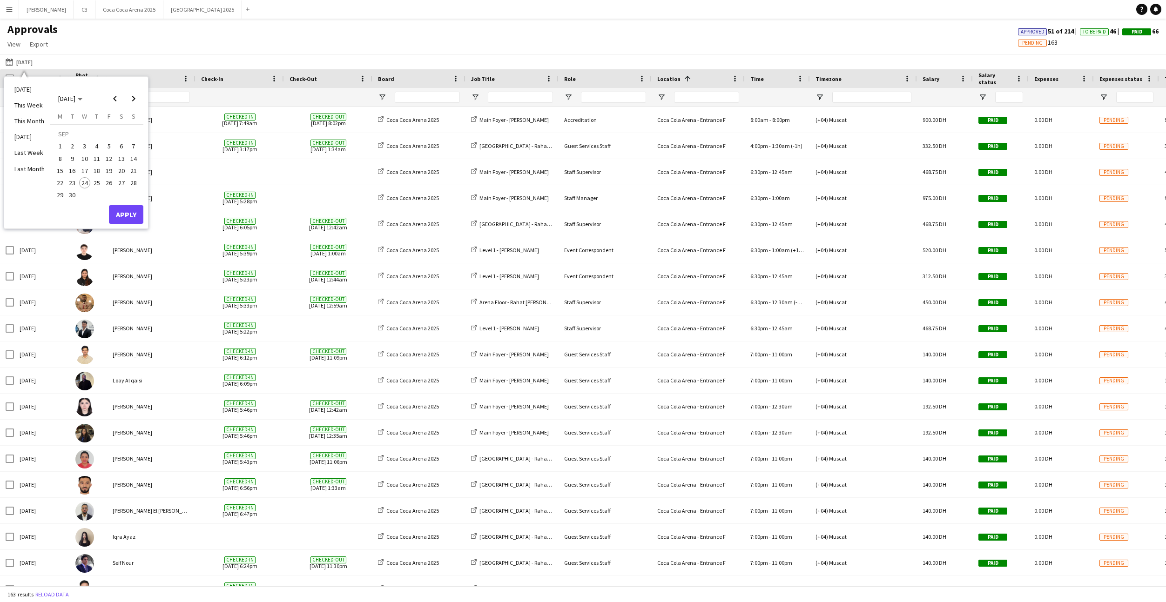
click at [62, 149] on span "1" at bounding box center [59, 146] width 11 height 11
click at [78, 194] on button "30" at bounding box center [72, 195] width 12 height 12
click at [123, 214] on button "Apply" at bounding box center [126, 214] width 34 height 19
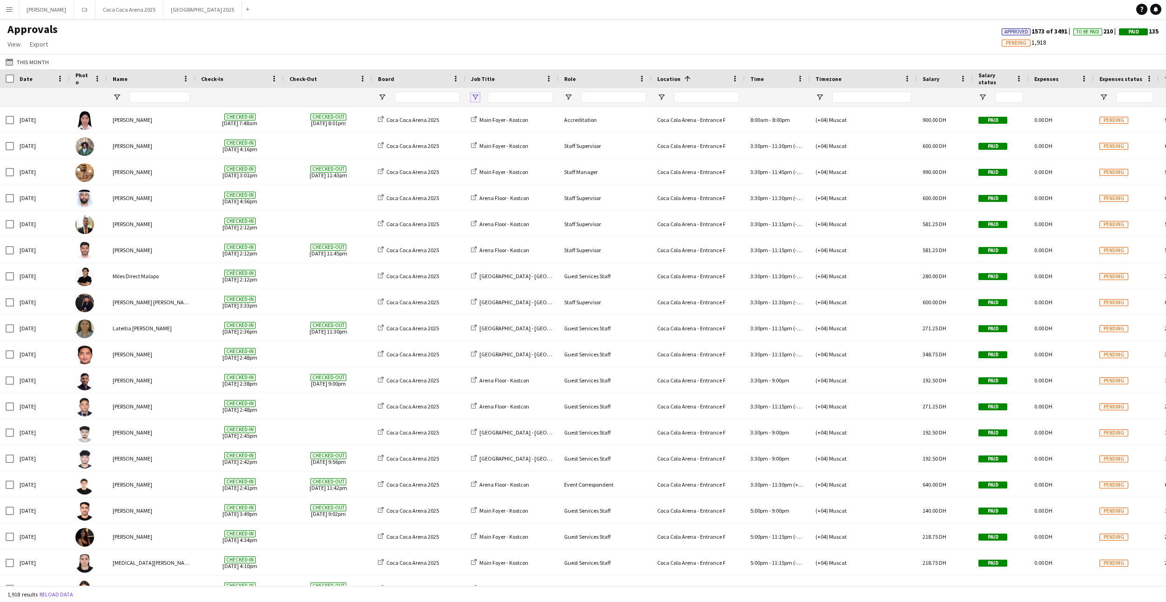
click at [476, 95] on span "Open Filter Menu" at bounding box center [475, 97] width 8 height 8
type input "***"
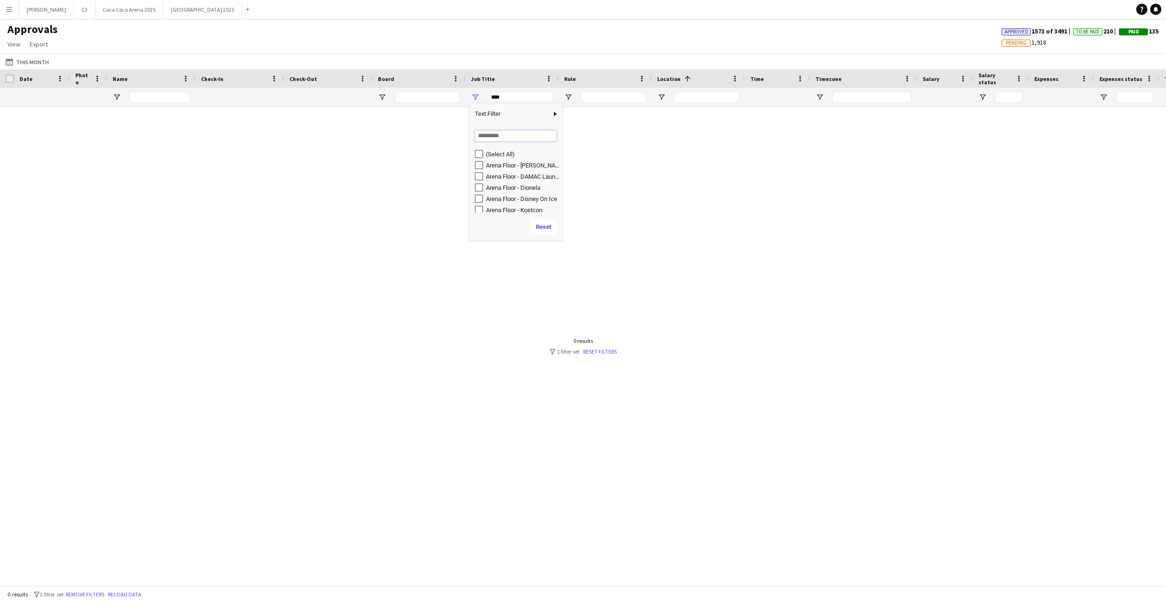
click at [498, 138] on input "Search filter values" at bounding box center [516, 135] width 82 height 11
type input "***"
type input "**********"
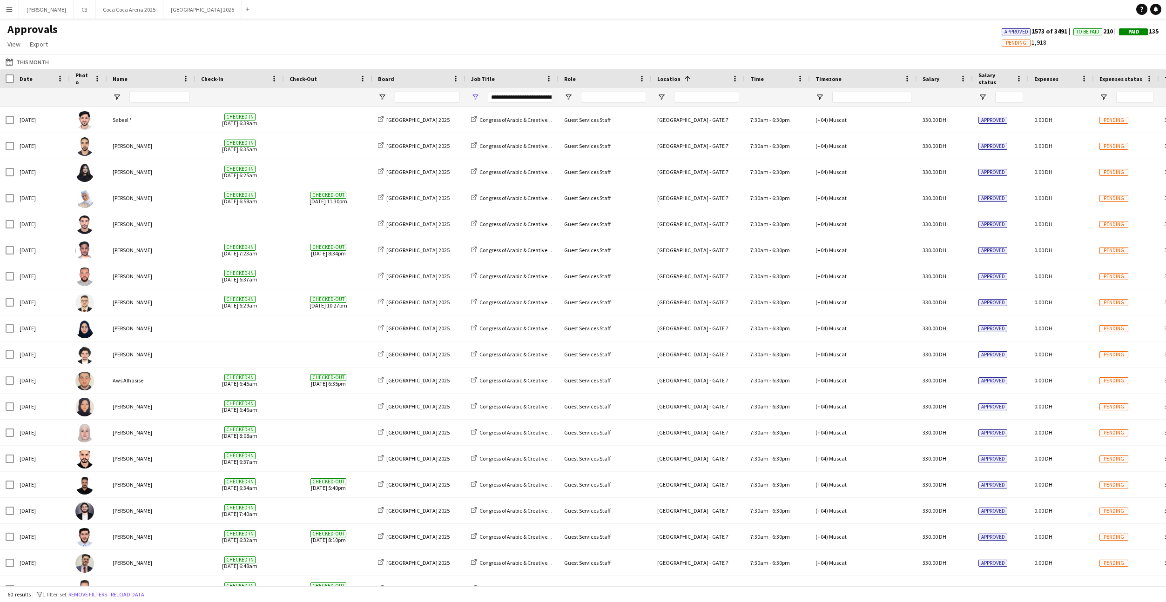
click at [490, 56] on div "30-08-2025 This Month Today This Week This Month Yesterday Last Week Last Month…" at bounding box center [583, 61] width 1166 height 15
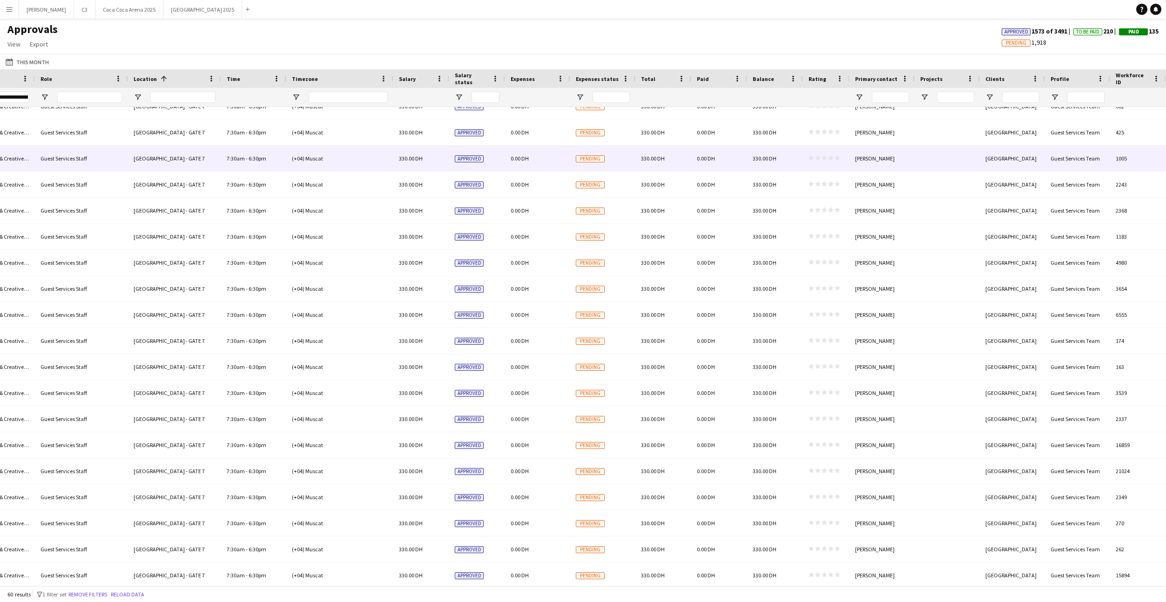
scroll to position [57, 0]
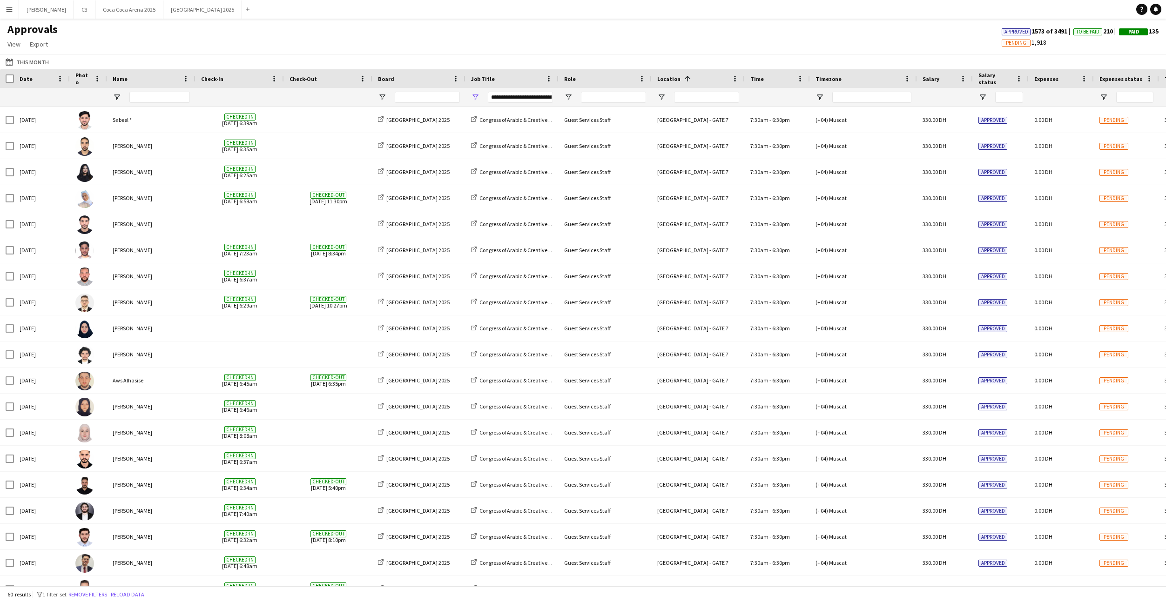
click at [4, 13] on button "Menu" at bounding box center [9, 9] width 19 height 19
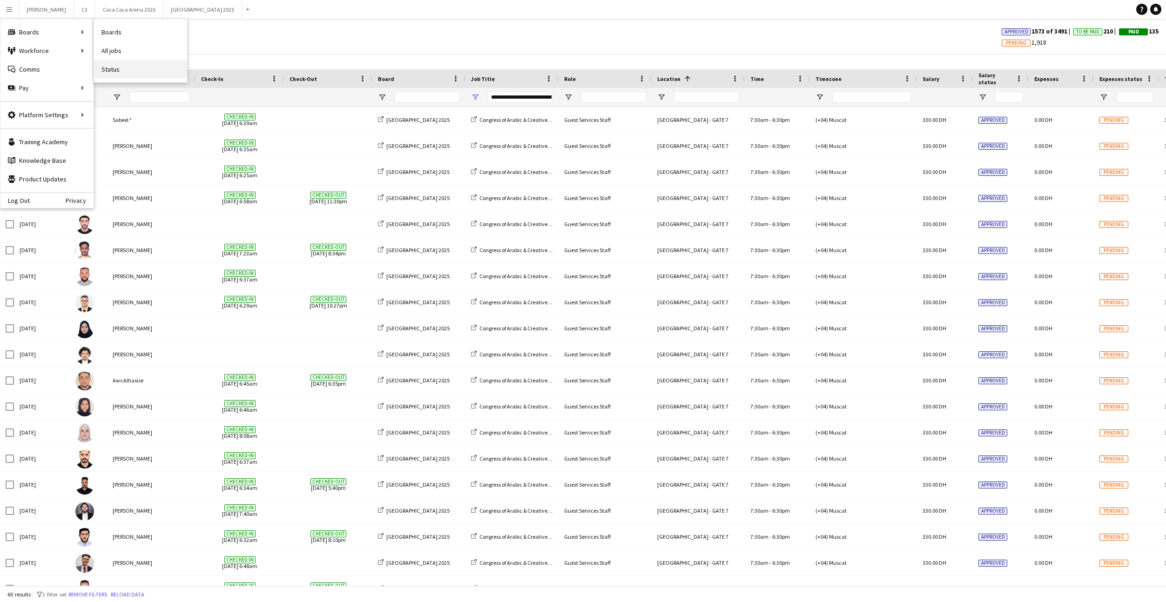
click at [122, 74] on link "Status" at bounding box center [140, 69] width 93 height 19
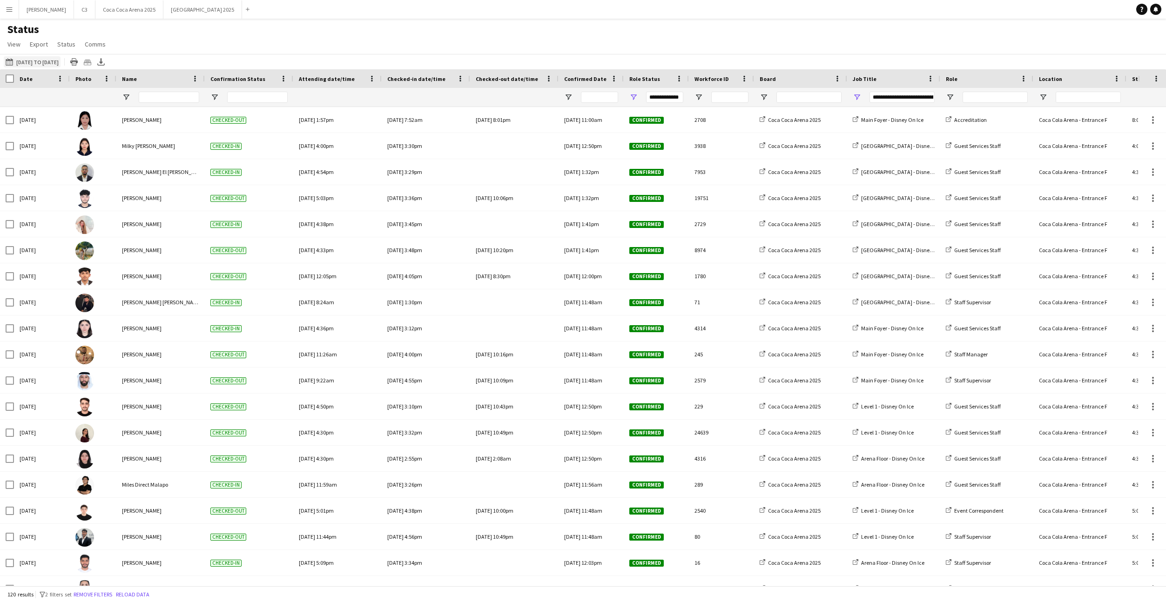
click at [61, 63] on button "18-09-2025 to 21-09-2025 18-09-2025 to 21-09-2025" at bounding box center [32, 61] width 57 height 11
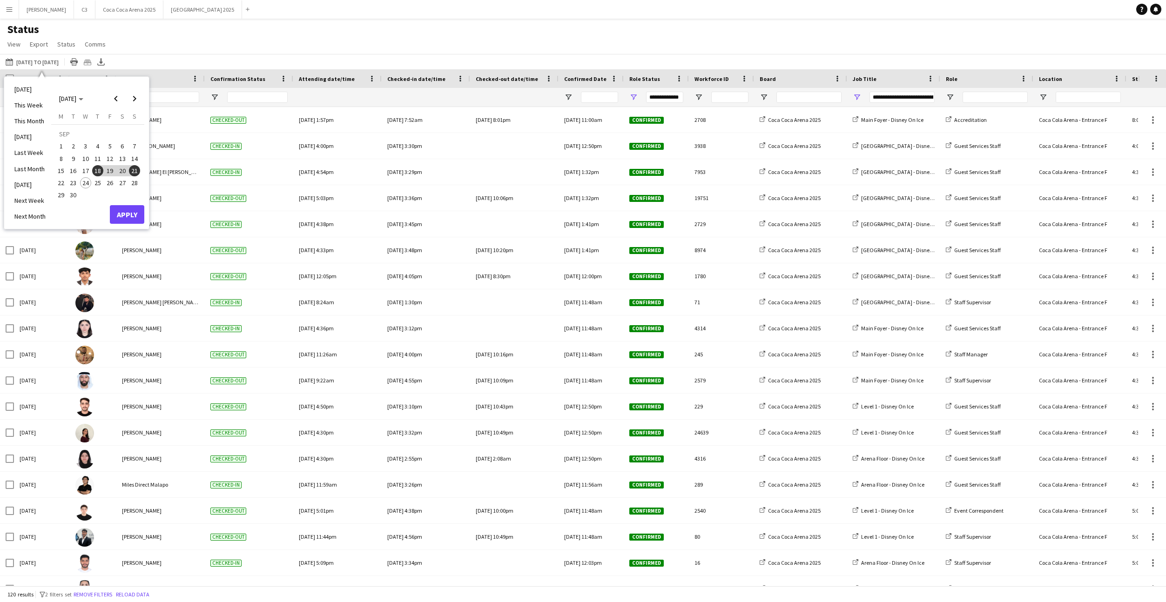
click at [63, 149] on span "1" at bounding box center [60, 146] width 11 height 11
click at [77, 195] on span "30" at bounding box center [73, 195] width 11 height 11
click at [131, 210] on button "Apply" at bounding box center [127, 214] width 34 height 19
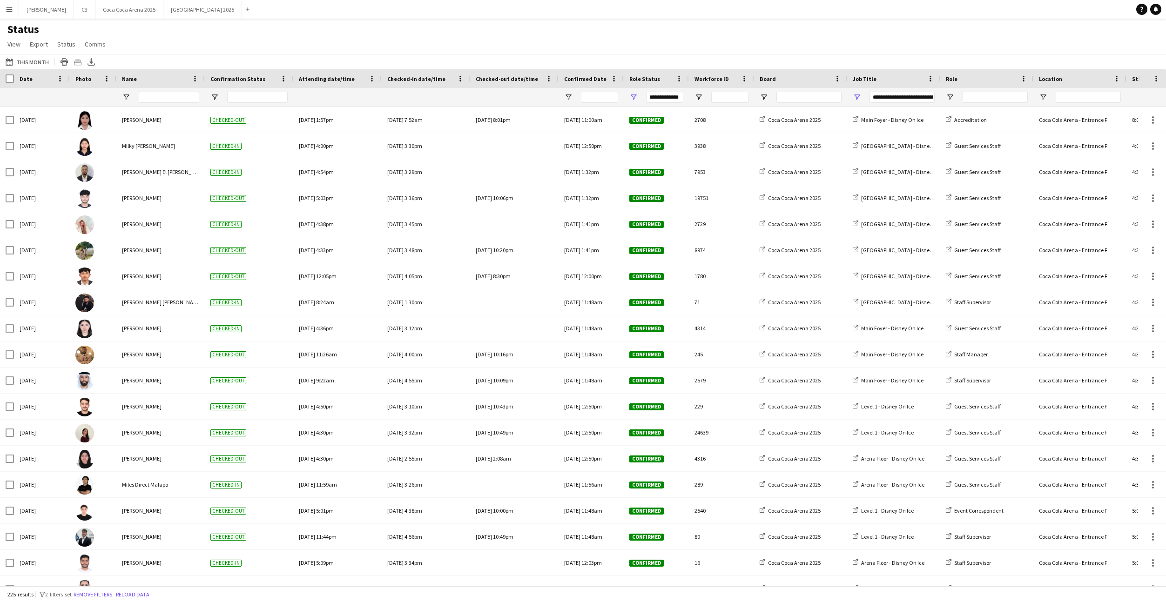
click at [13, 6] on button "Menu" at bounding box center [9, 9] width 19 height 19
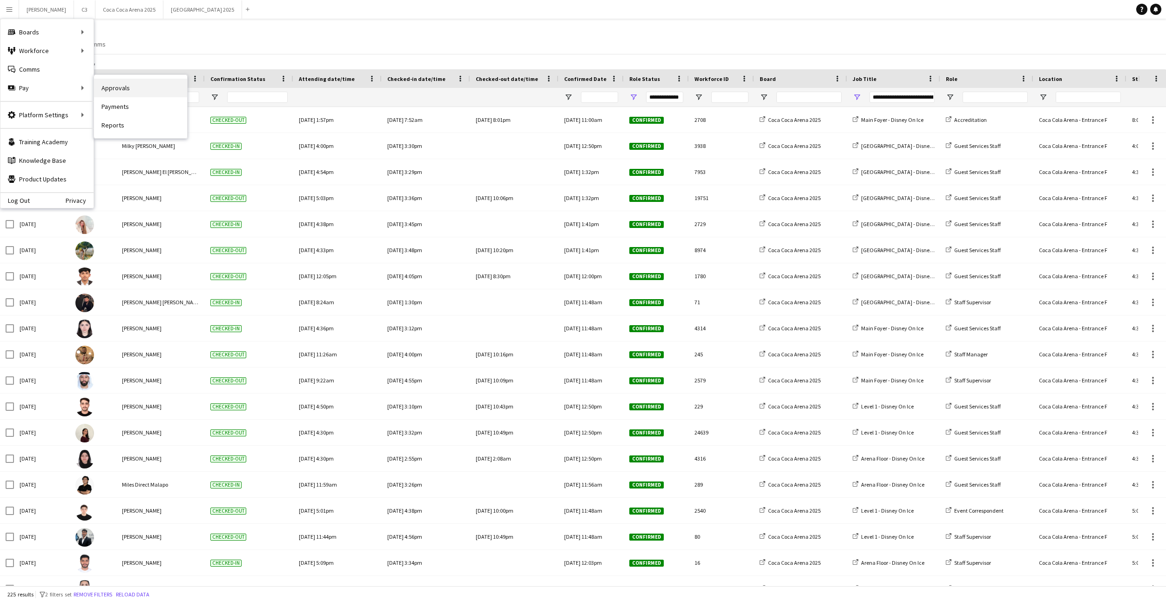
click at [130, 85] on link "Approvals" at bounding box center [140, 88] width 93 height 19
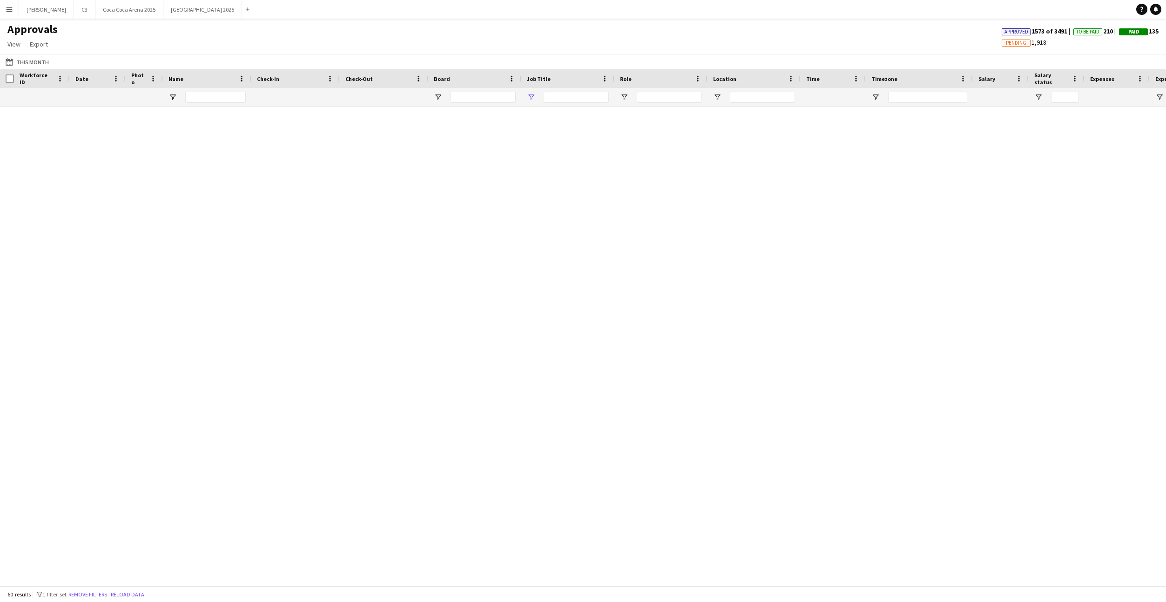
type input "**********"
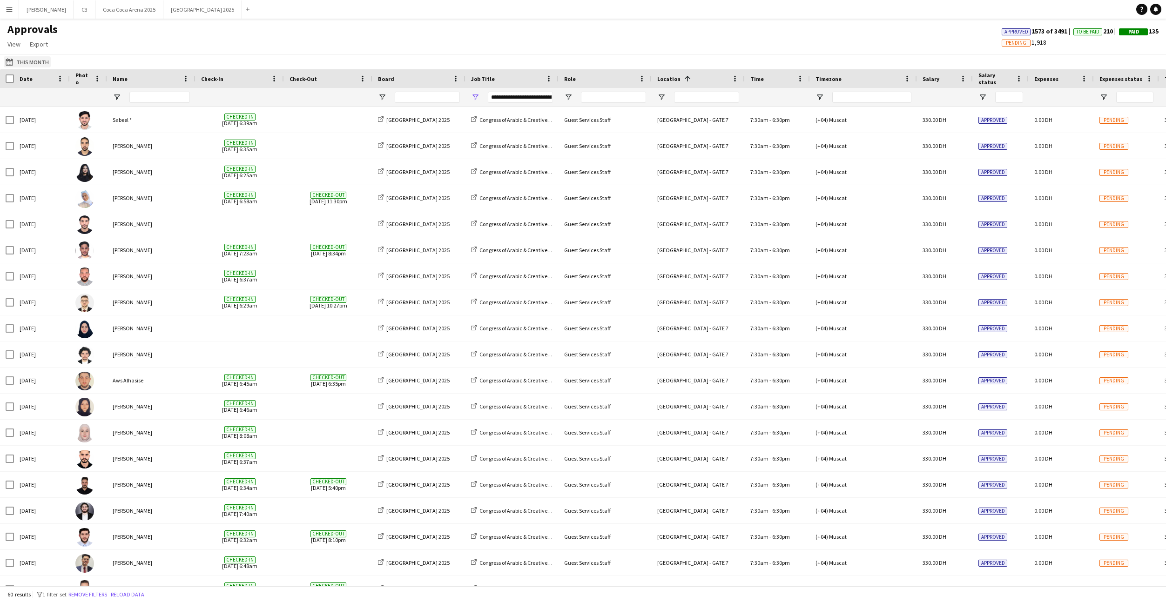
click at [27, 60] on button "This Month This Month" at bounding box center [27, 61] width 47 height 11
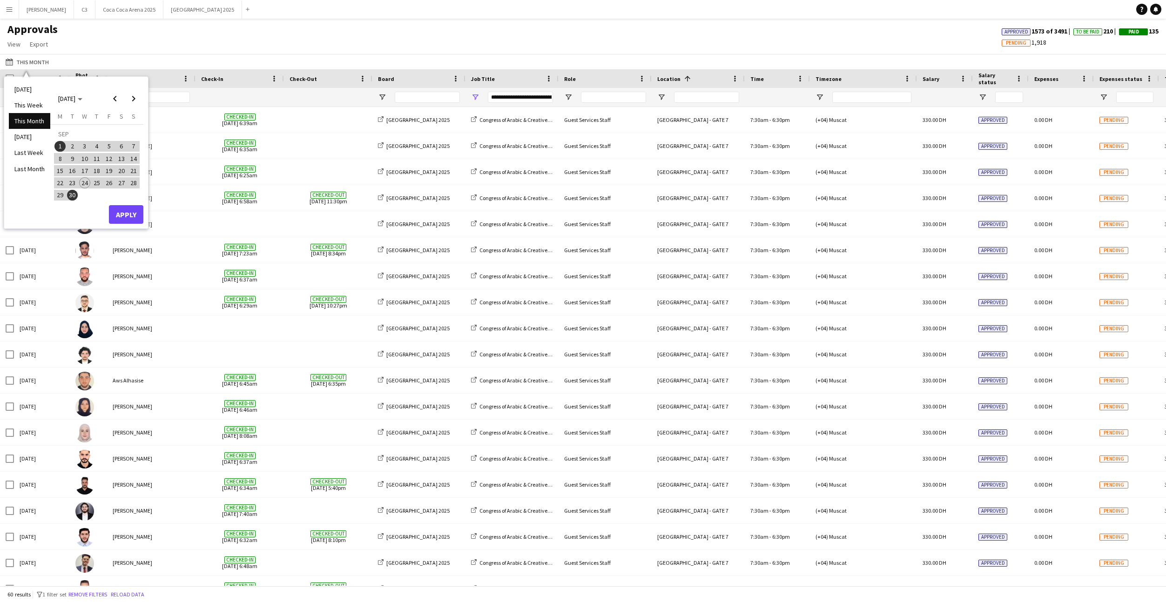
click at [458, 57] on div "This Month This Month Today This Week This Month Yesterday Last Week Last Month…" at bounding box center [583, 61] width 1166 height 15
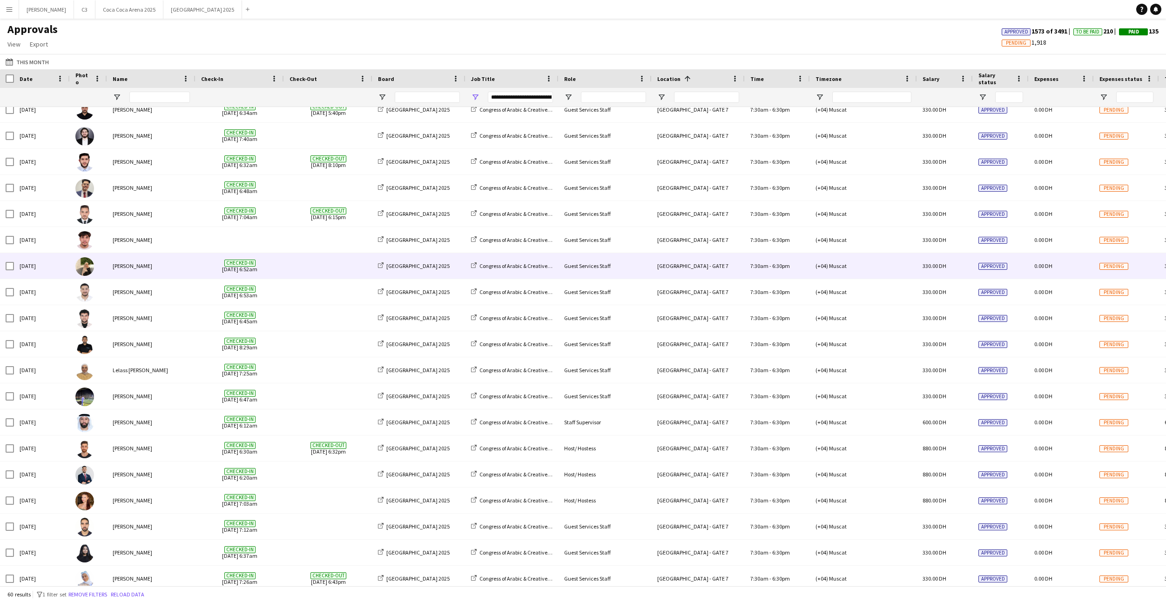
scroll to position [272, 0]
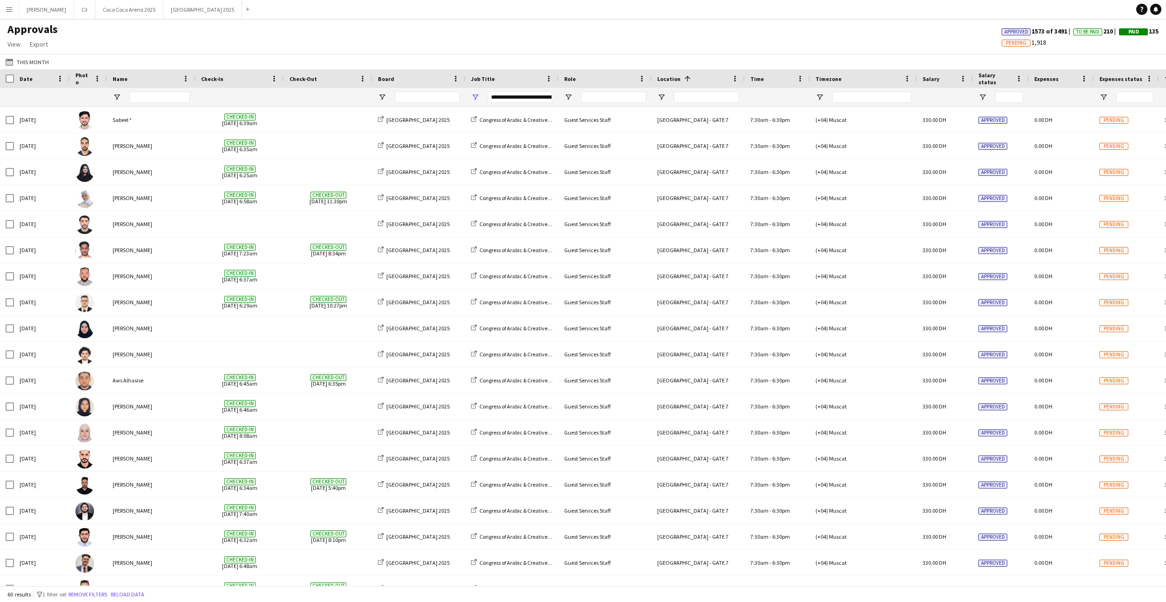
click at [13, 8] on button "Menu" at bounding box center [9, 9] width 19 height 19
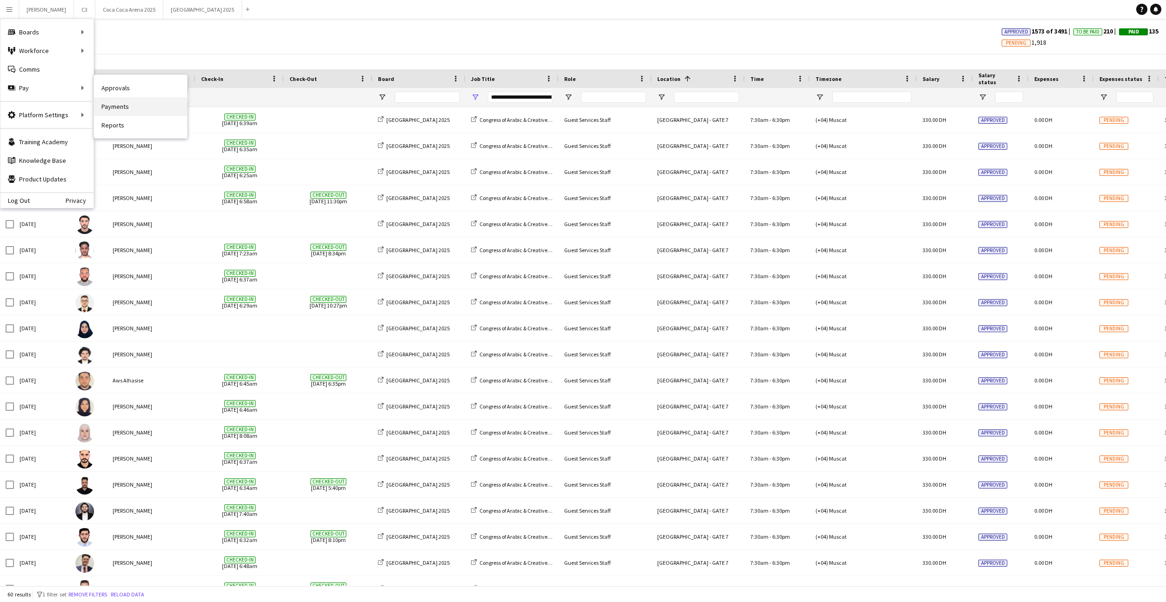
click at [110, 110] on link "Payments" at bounding box center [140, 106] width 93 height 19
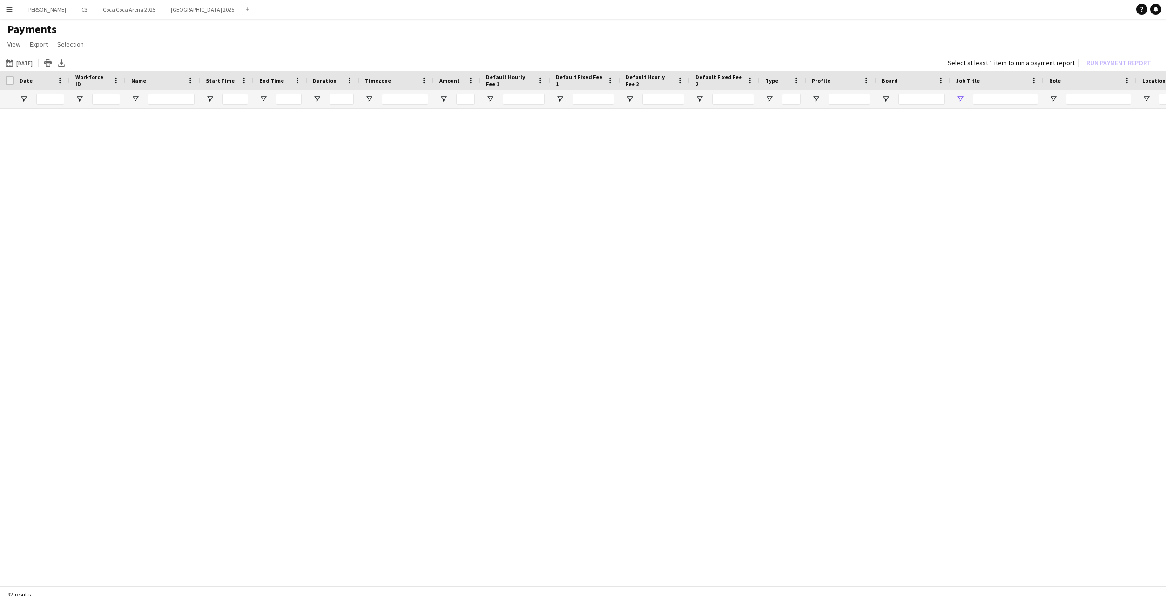
type input "***"
click at [599, 354] on link "Reset filters" at bounding box center [600, 353] width 34 height 7
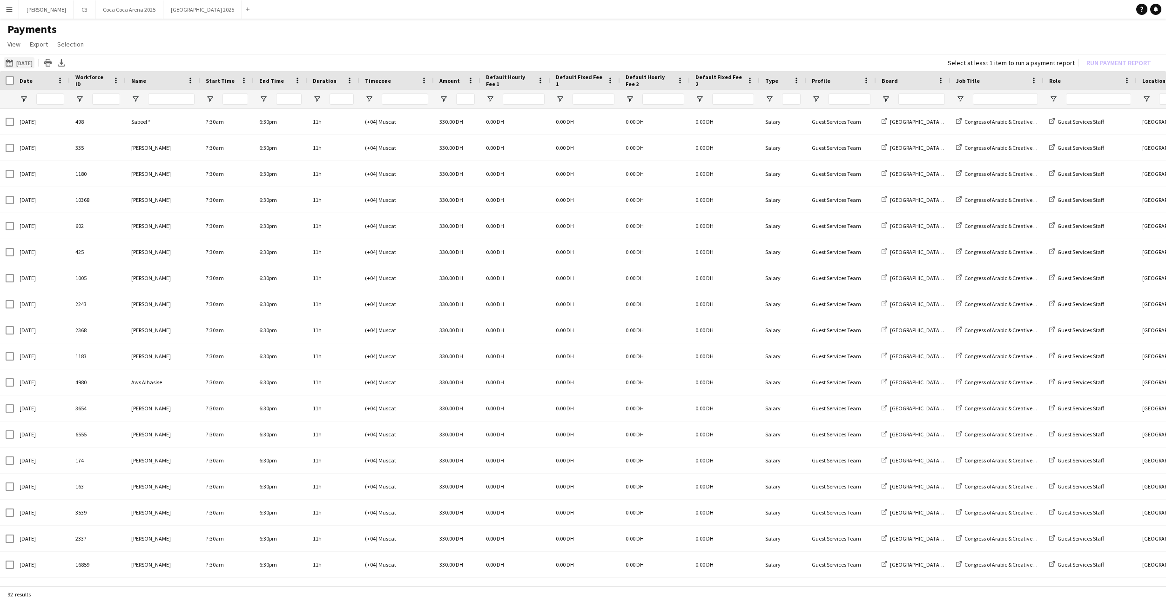
click at [34, 61] on button "14-09-2025 14-09-2025" at bounding box center [19, 62] width 31 height 11
click at [56, 174] on span "15" at bounding box center [59, 171] width 11 height 11
click at [137, 158] on span "14" at bounding box center [133, 159] width 11 height 11
click at [132, 159] on span "14" at bounding box center [133, 159] width 11 height 11
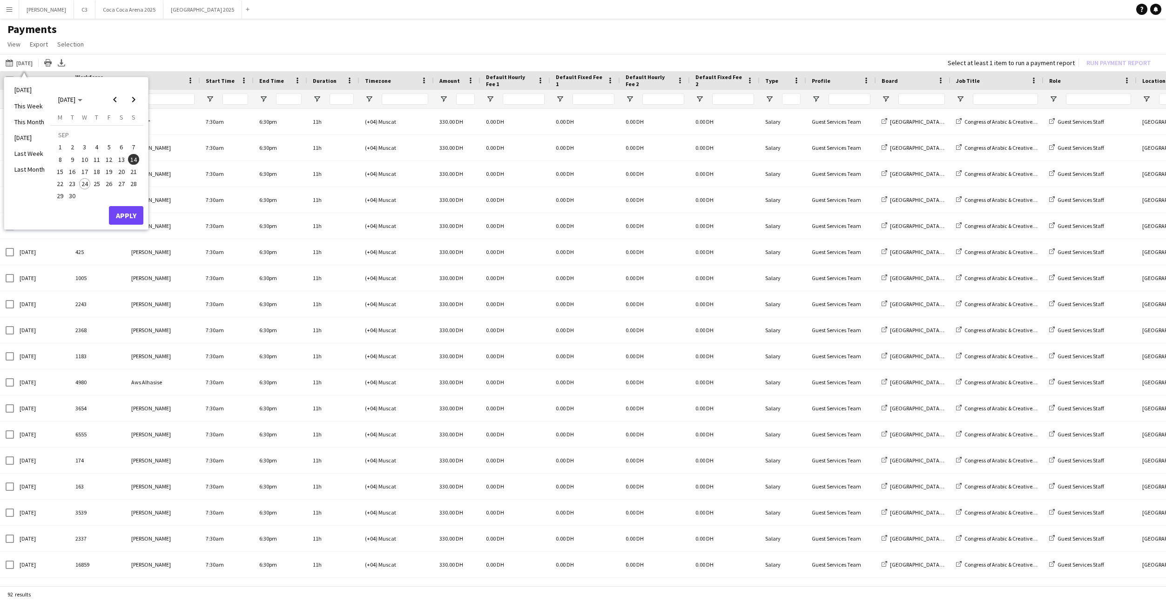
click at [59, 172] on span "15" at bounding box center [59, 171] width 11 height 11
click at [133, 160] on span "14" at bounding box center [133, 159] width 11 height 11
click at [129, 212] on button "Apply" at bounding box center [126, 215] width 34 height 19
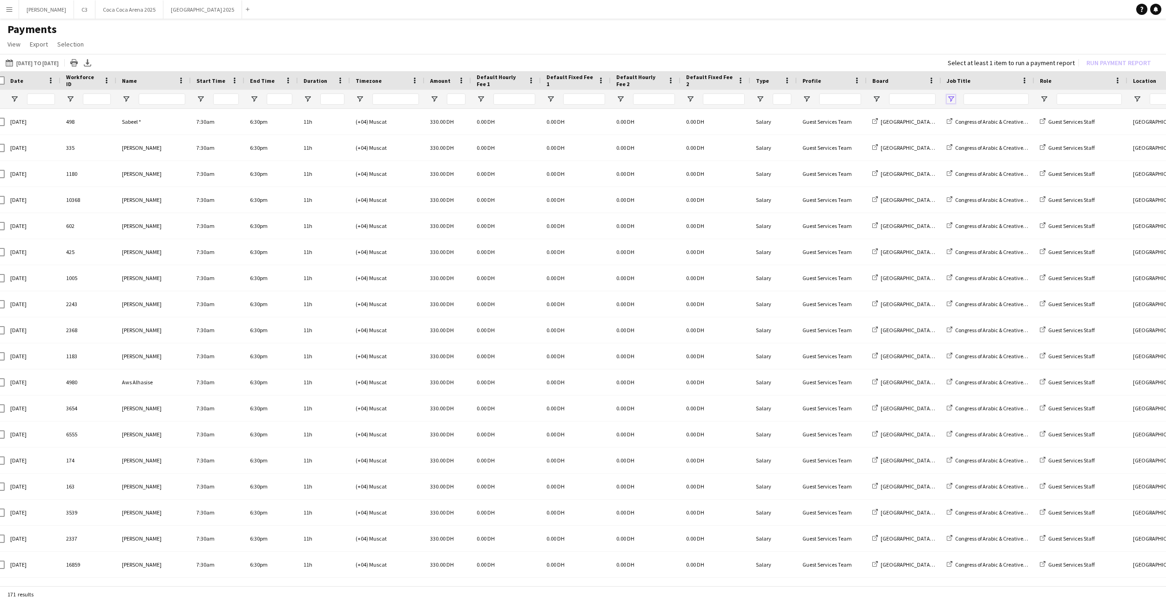
click at [952, 98] on span "Open Filter Menu" at bounding box center [951, 99] width 8 height 8
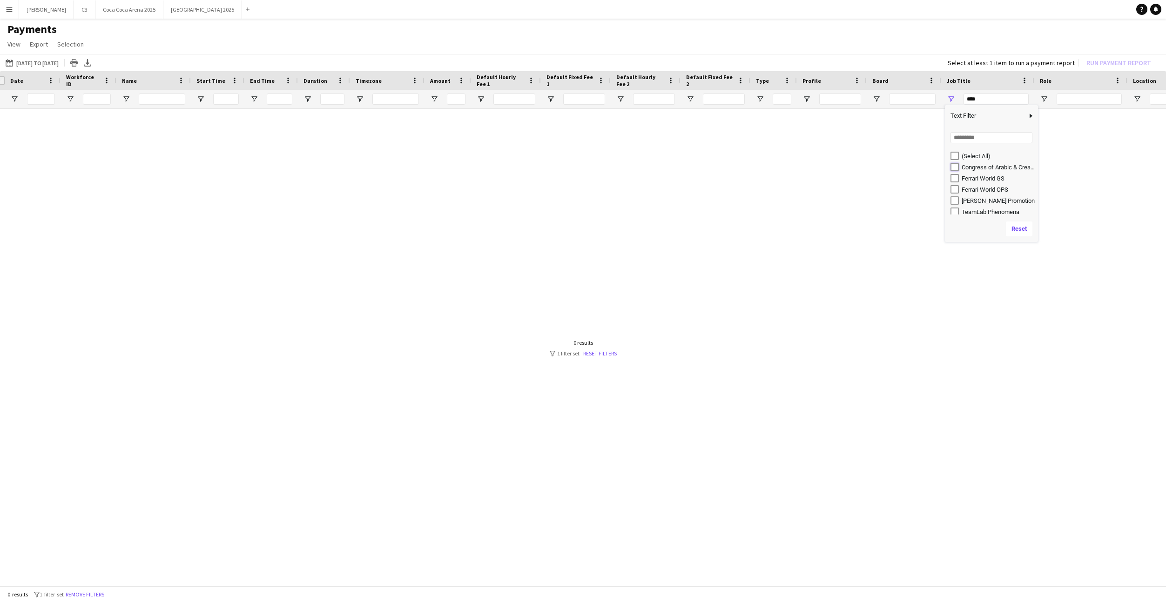
type input "**********"
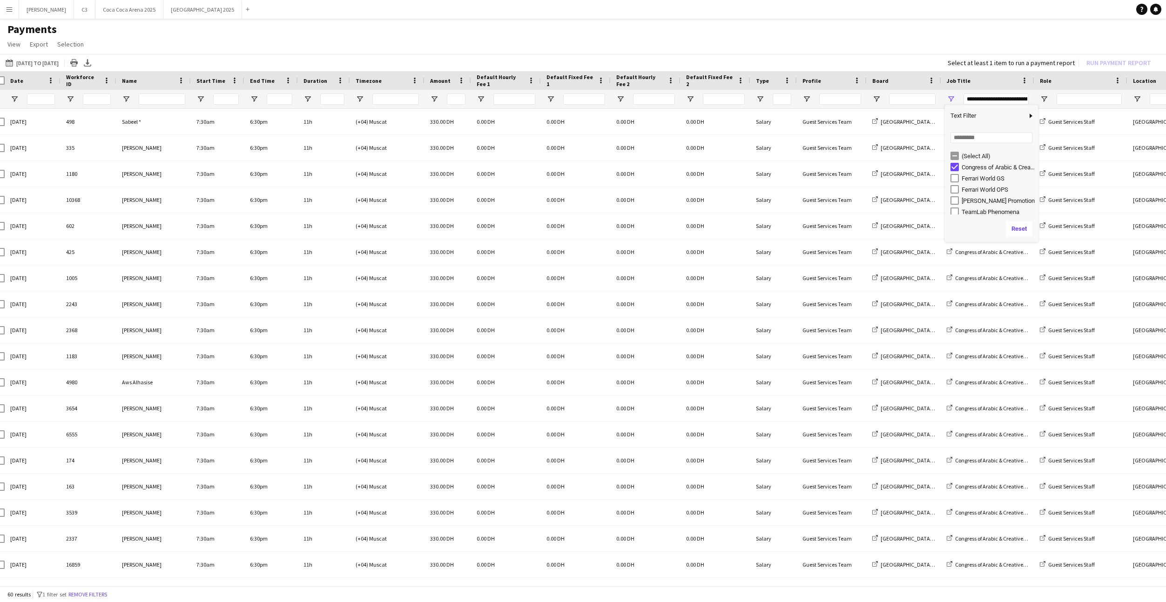
click at [820, 38] on app-page-menu "View Customise view Customise filters Reset Filters Reset View Reset All Export…" at bounding box center [583, 45] width 1166 height 18
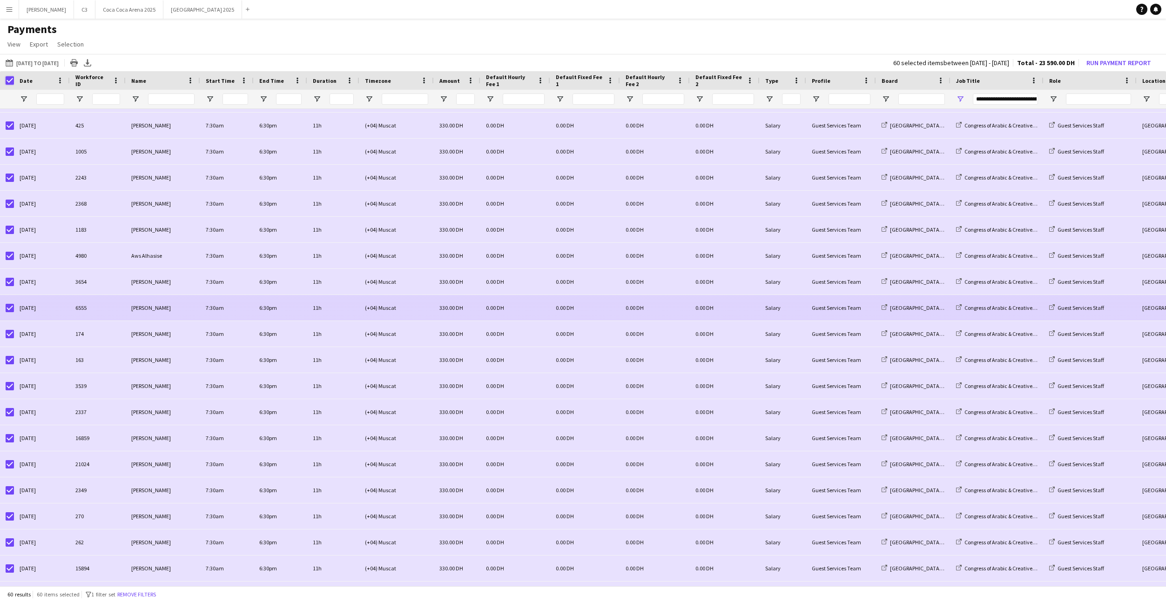
scroll to position [163, 0]
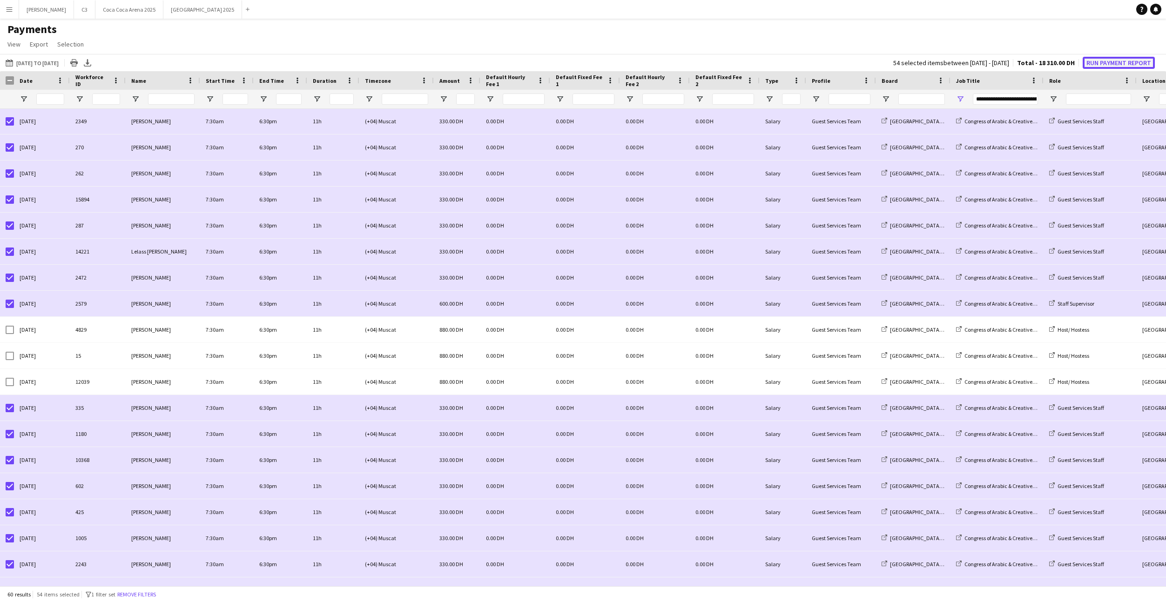
click at [1107, 63] on button "Run Payment Report" at bounding box center [1119, 63] width 72 height 12
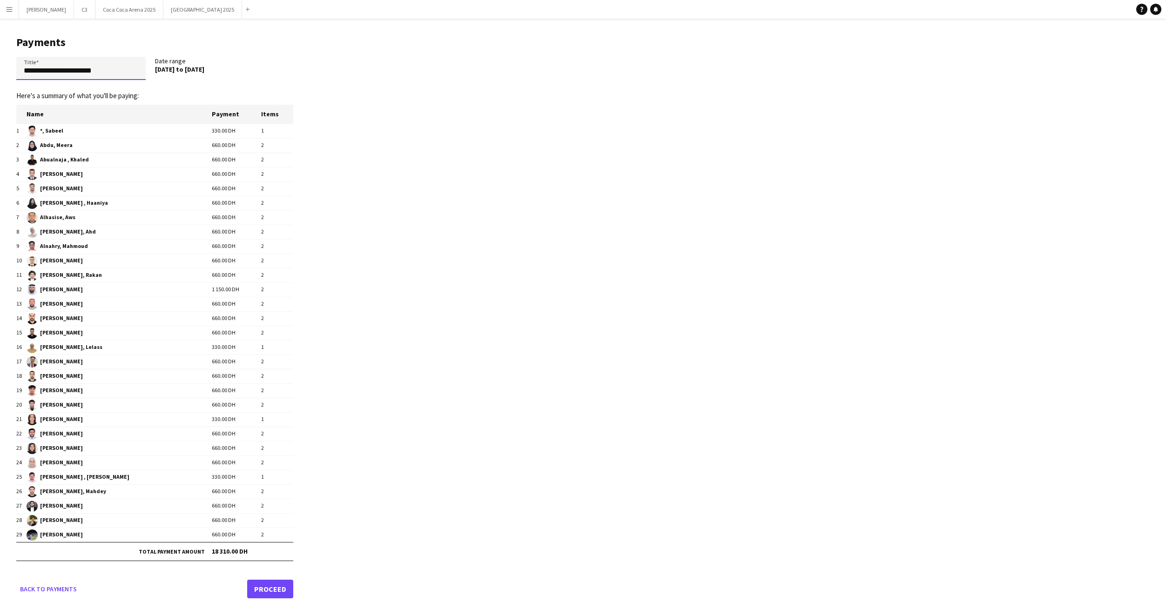
click at [120, 70] on input "**********" at bounding box center [80, 68] width 129 height 23
paste input "**********"
click at [54, 71] on input "**********" at bounding box center [80, 68] width 129 height 23
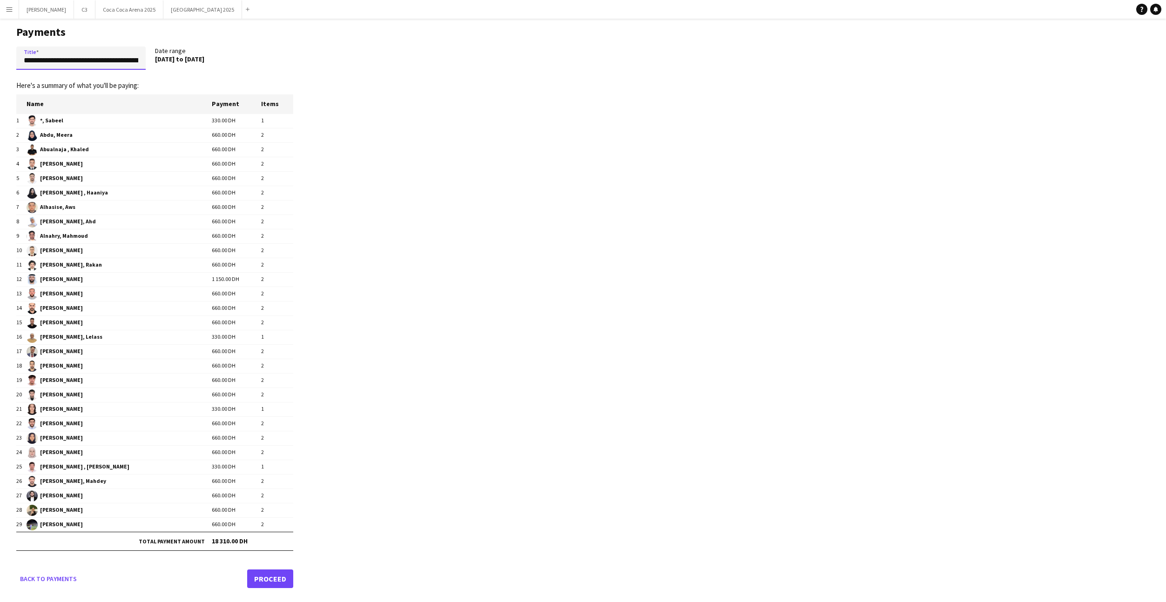
type input "**********"
click at [269, 578] on link "Proceed" at bounding box center [270, 579] width 46 height 19
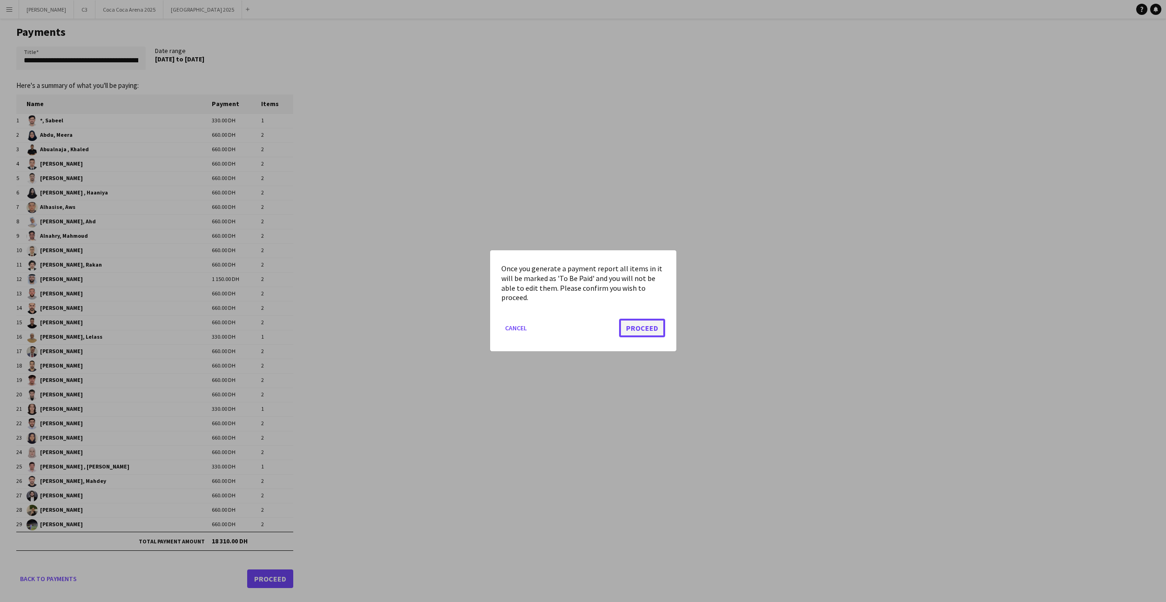
click at [640, 327] on button "Proceed" at bounding box center [642, 328] width 46 height 19
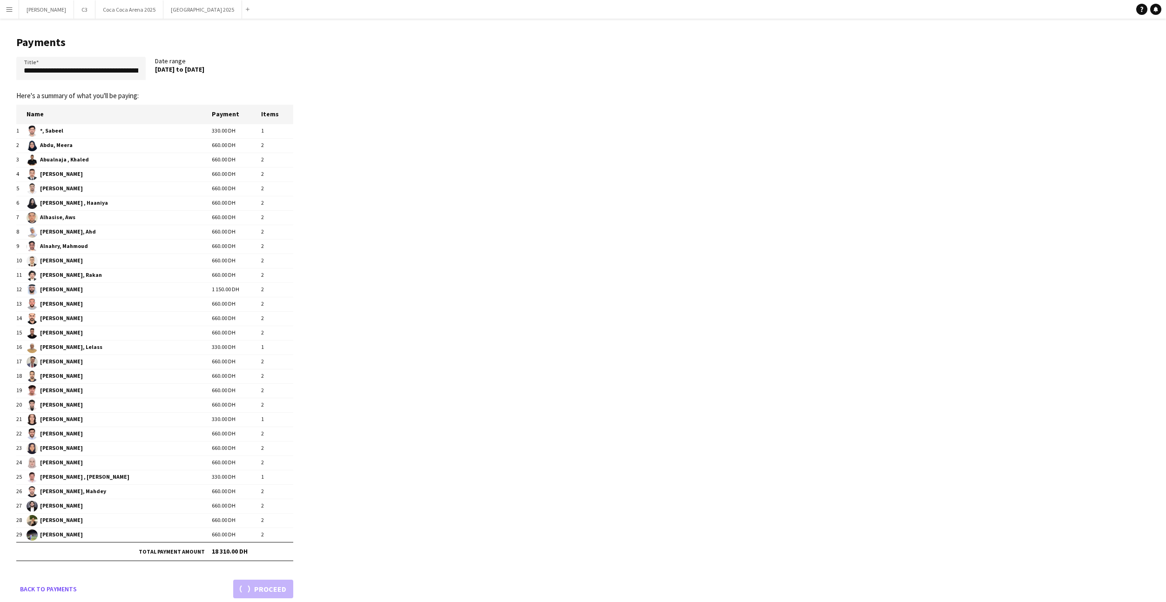
scroll to position [10, 0]
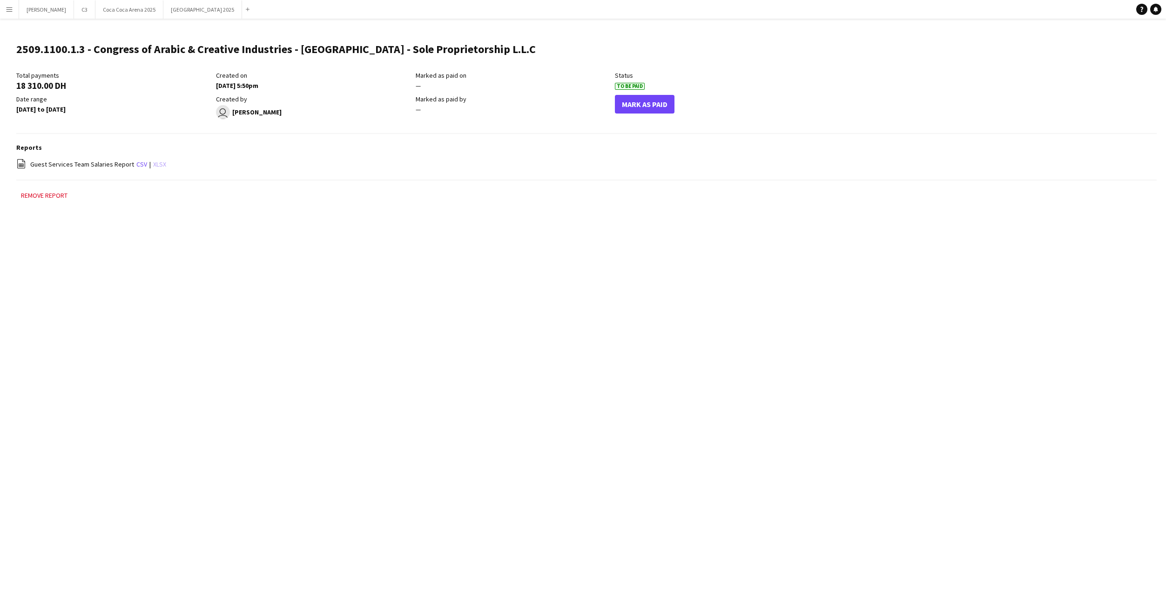
click at [155, 163] on link "xlsx" at bounding box center [159, 164] width 13 height 8
click at [12, 15] on button "Menu" at bounding box center [9, 9] width 19 height 19
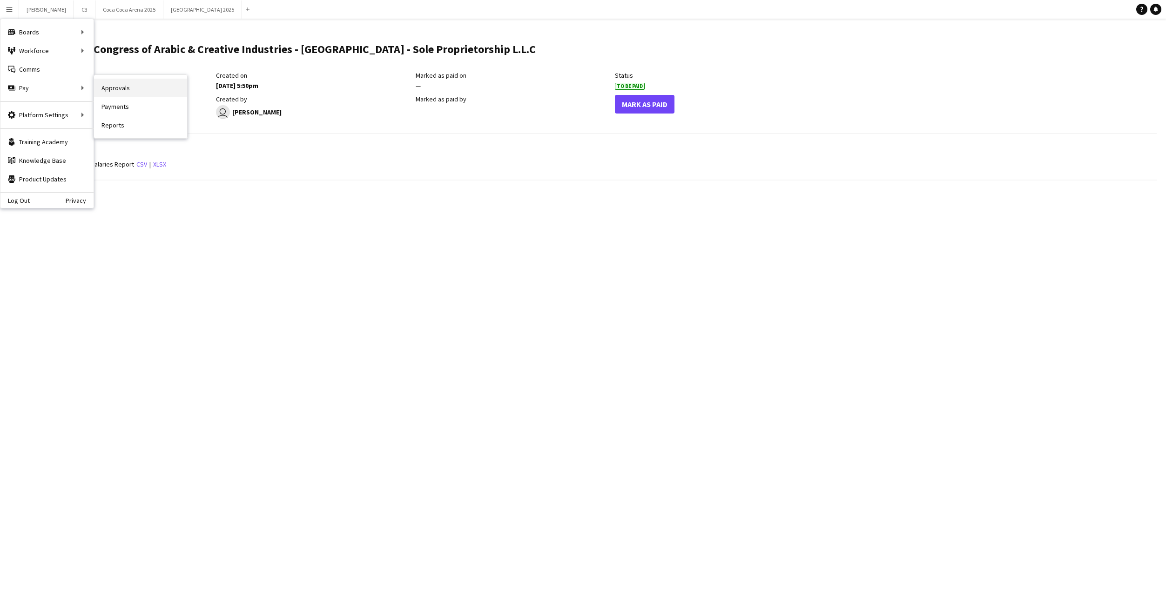
click at [117, 89] on link "Approvals" at bounding box center [140, 88] width 93 height 19
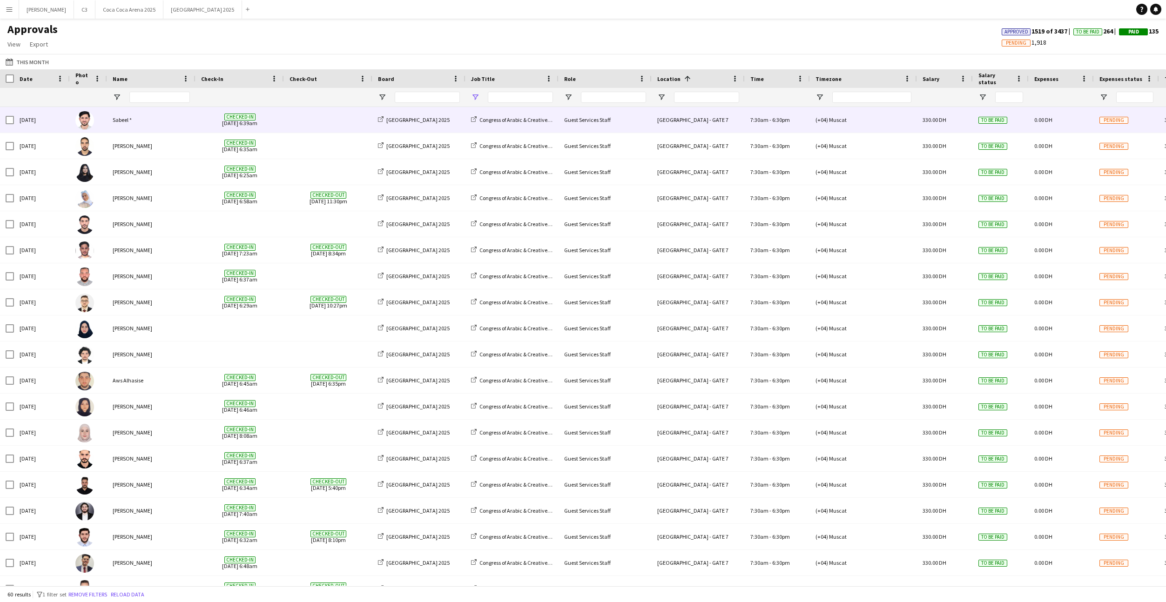
type input "**********"
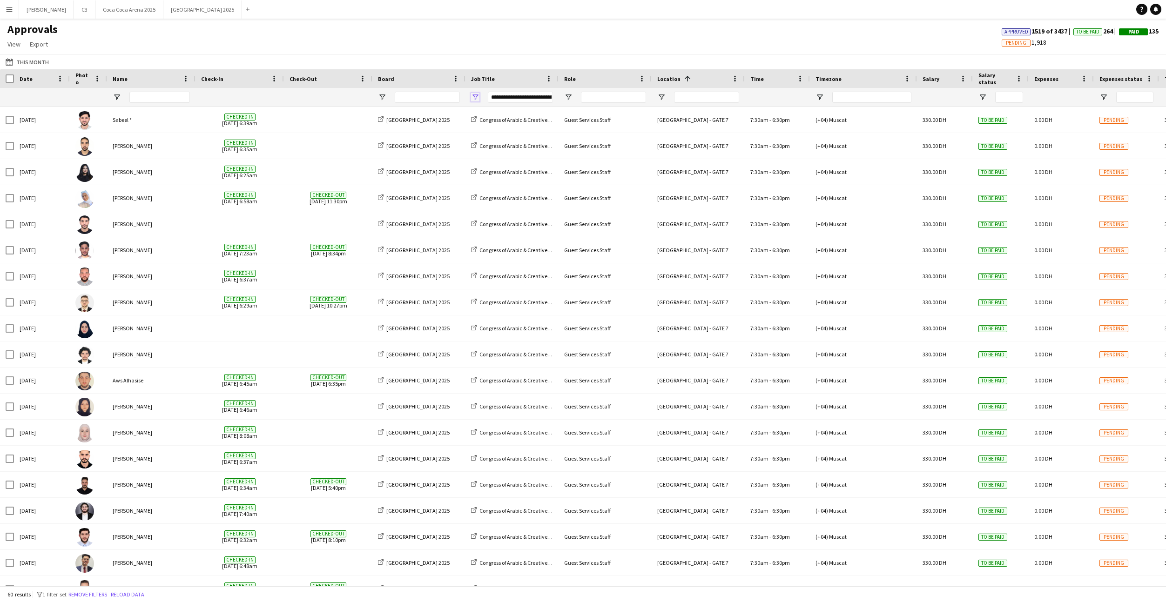
click at [477, 95] on span "Open Filter Menu" at bounding box center [475, 97] width 8 height 8
click at [521, 47] on div "Approvals View Customise view Customise filters Reset Filters Reset View Reset …" at bounding box center [583, 38] width 1166 height 32
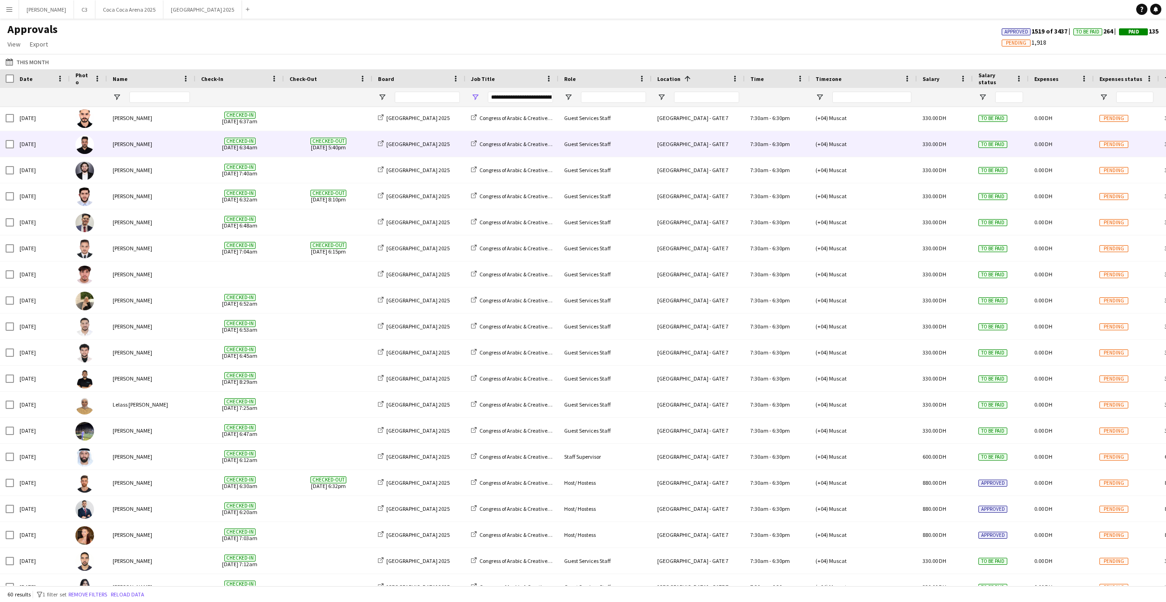
scroll to position [268, 0]
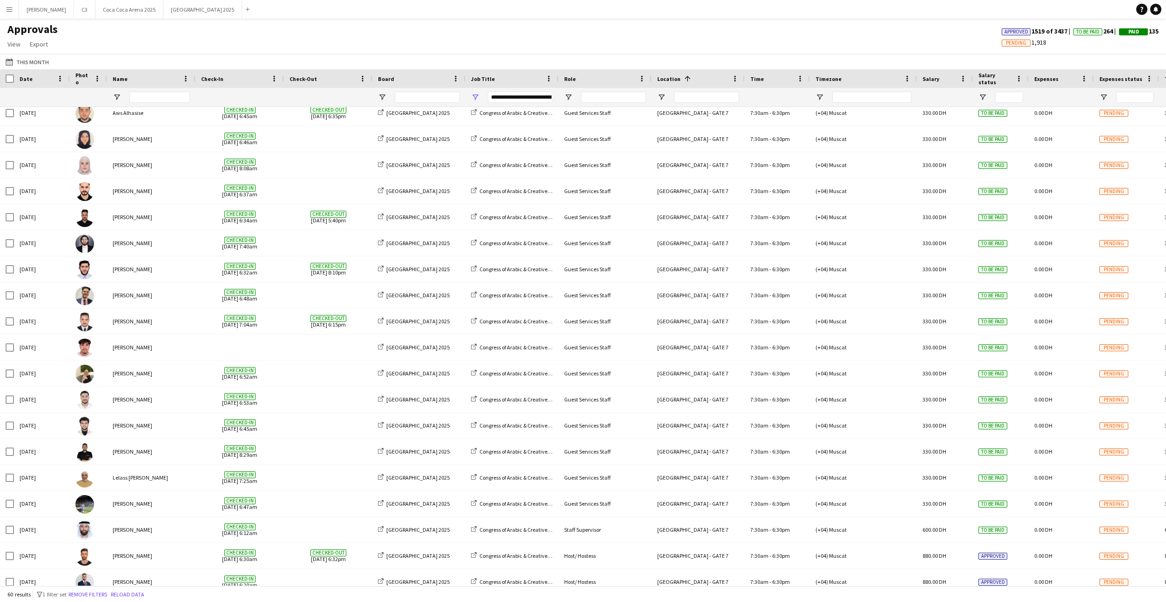
click at [7, 7] on app-icon "Menu" at bounding box center [9, 9] width 7 height 7
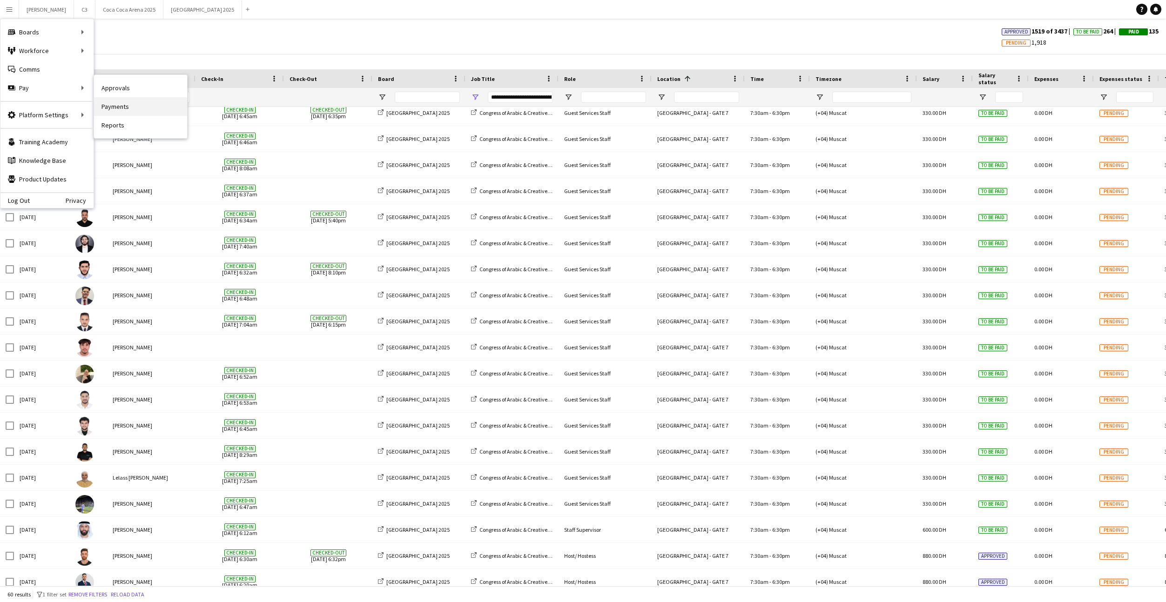
click at [117, 105] on link "Payments" at bounding box center [140, 106] width 93 height 19
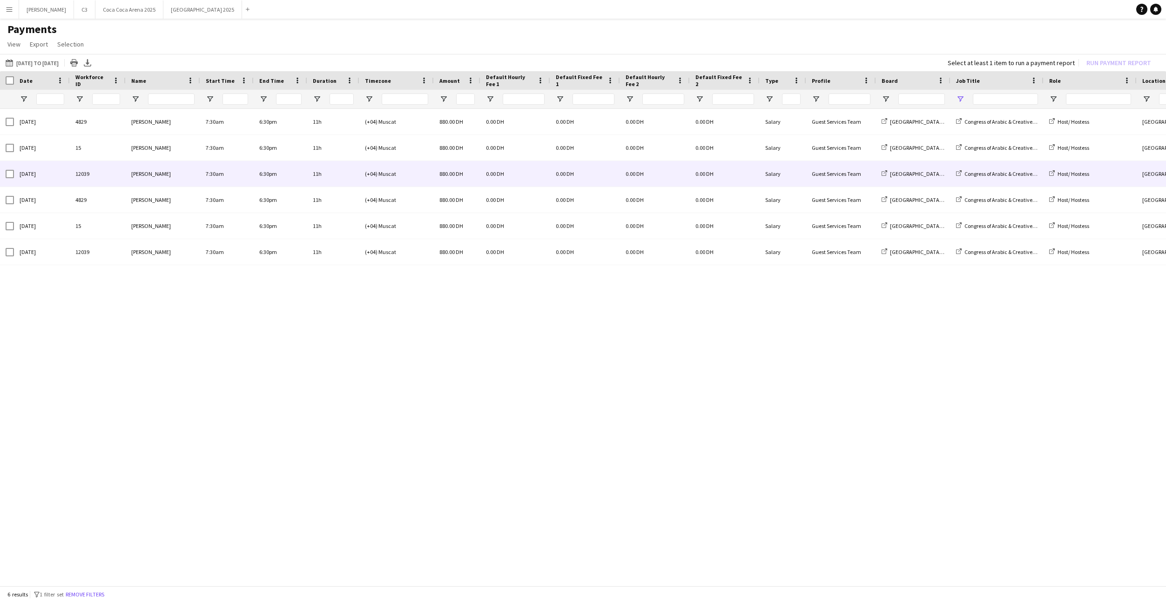
type input "**********"
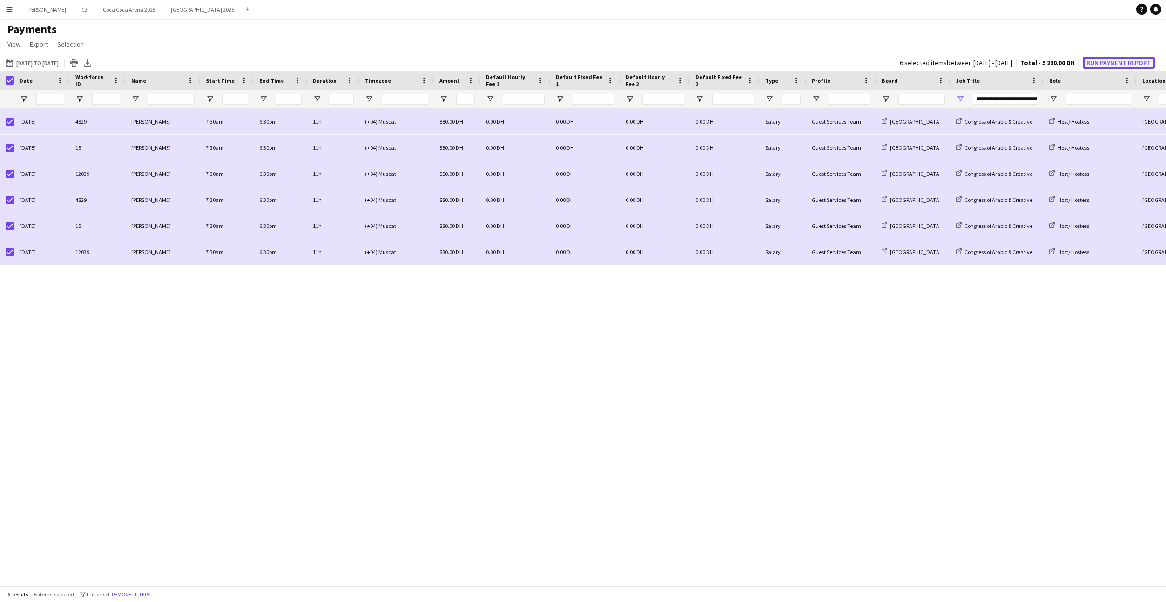
click at [1103, 62] on button "Run Payment Report" at bounding box center [1119, 63] width 72 height 12
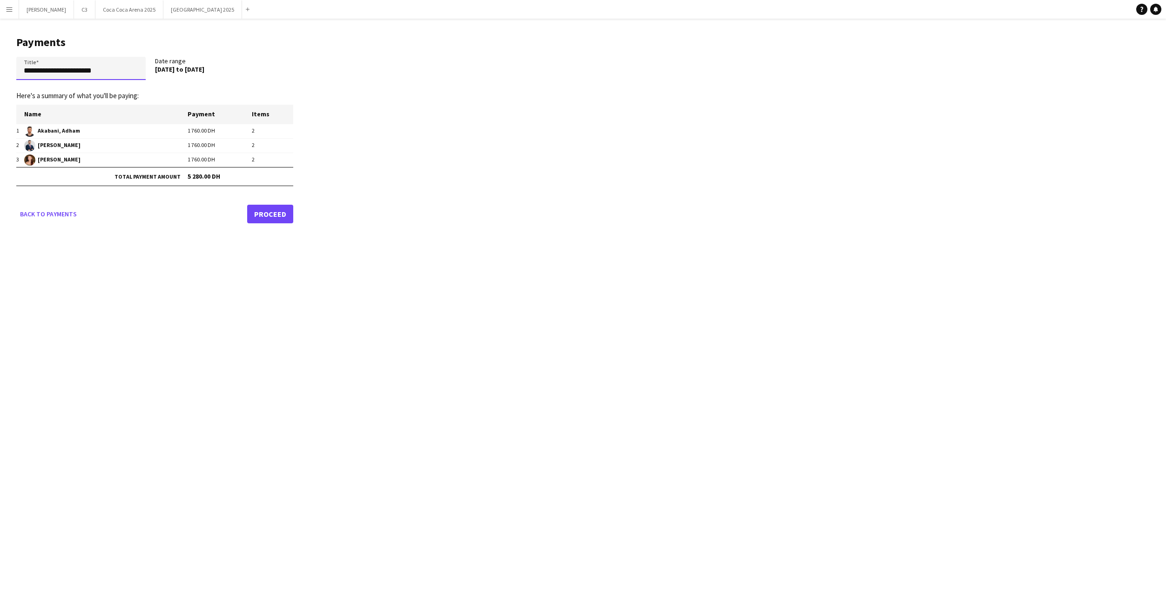
click at [130, 65] on input "**********" at bounding box center [80, 68] width 129 height 23
paste input "**********"
click at [54, 72] on input "**********" at bounding box center [80, 68] width 129 height 23
type input "**********"
click at [272, 212] on link "Proceed" at bounding box center [270, 214] width 46 height 19
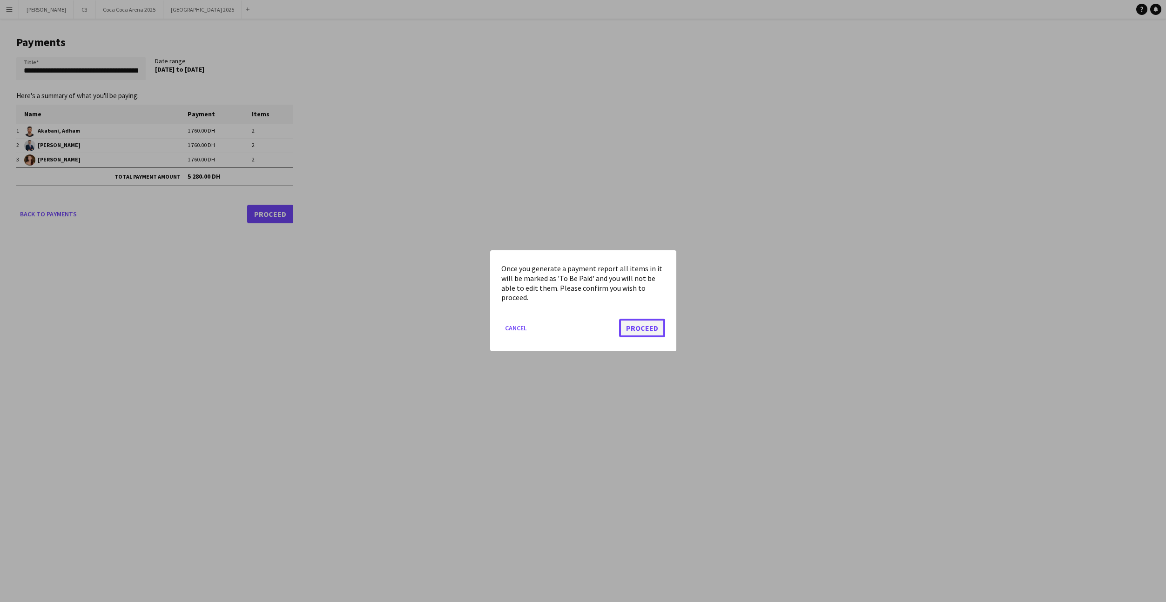
click at [645, 333] on button "Proceed" at bounding box center [642, 328] width 46 height 19
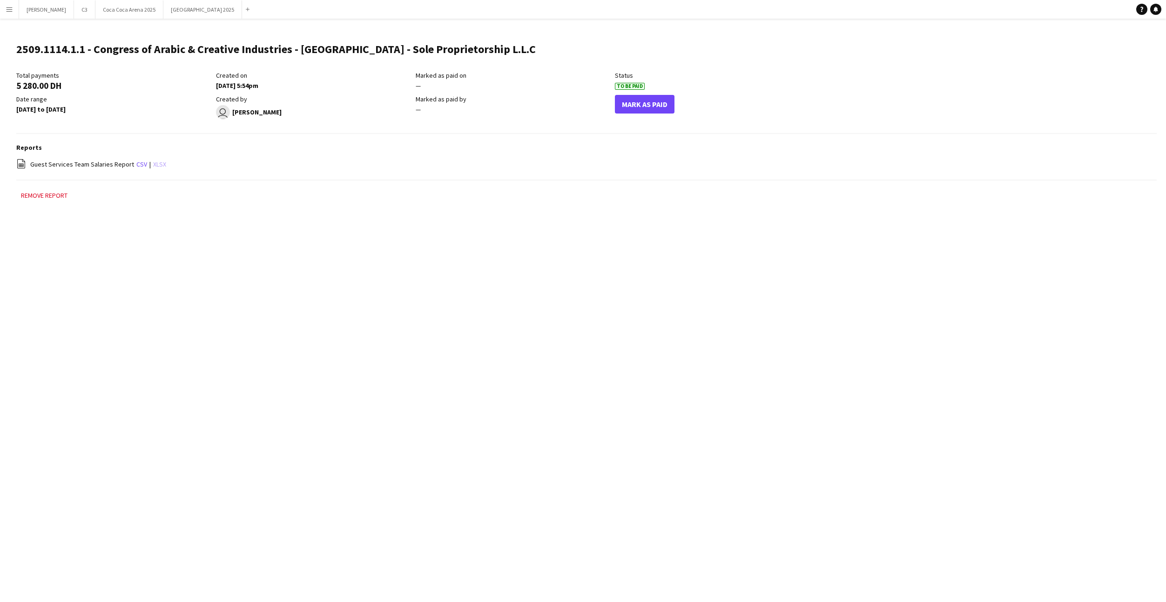
click at [153, 162] on link "xlsx" at bounding box center [159, 164] width 13 height 8
click at [8, 14] on button "Menu" at bounding box center [9, 9] width 19 height 19
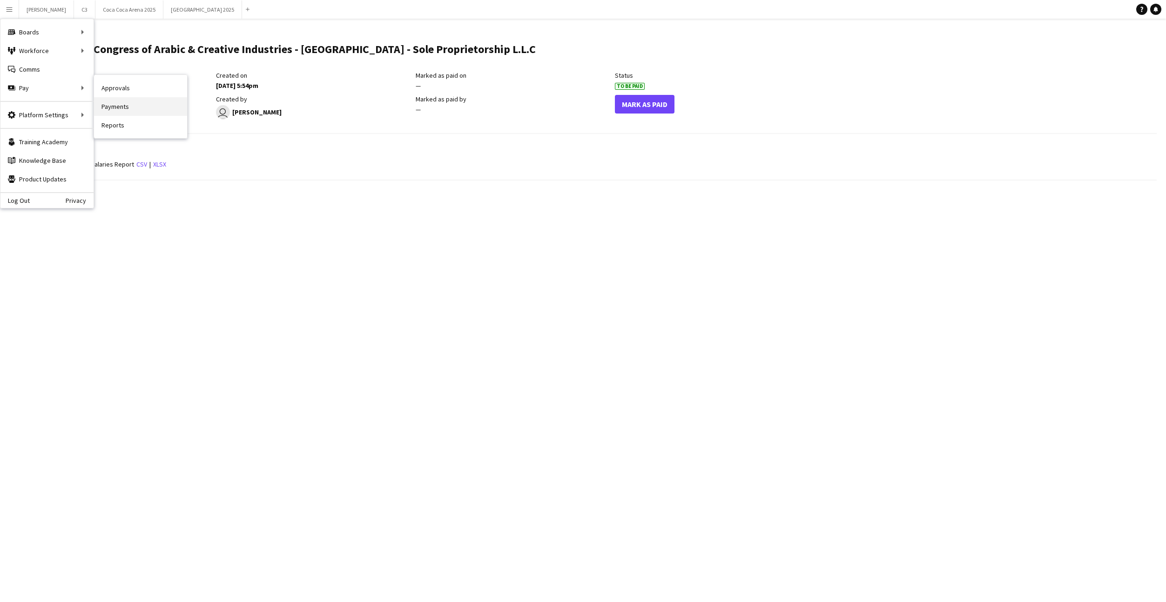
click at [131, 102] on link "Payments" at bounding box center [140, 106] width 93 height 19
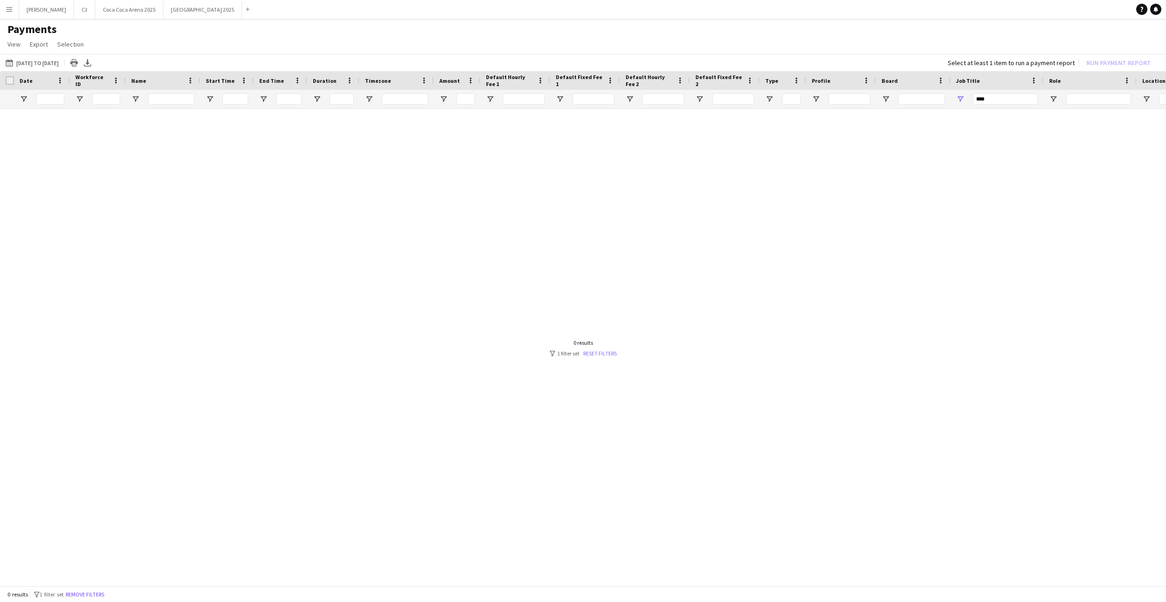
click at [604, 355] on link "Reset filters" at bounding box center [600, 353] width 34 height 7
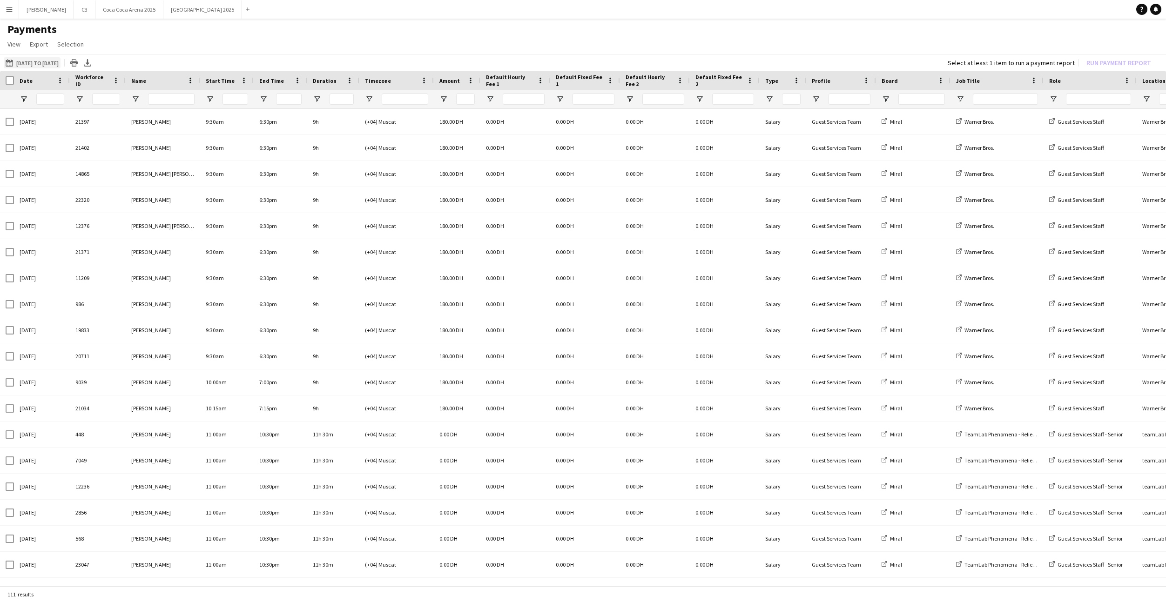
click at [38, 61] on button "15-09-2025 to 14-09-2025 15-09-2025 to 14-09-2025" at bounding box center [32, 62] width 57 height 11
click at [97, 171] on span "18" at bounding box center [96, 171] width 11 height 11
click at [125, 213] on button "Apply" at bounding box center [126, 215] width 34 height 19
click at [962, 99] on span "Open Filter Menu" at bounding box center [960, 99] width 8 height 8
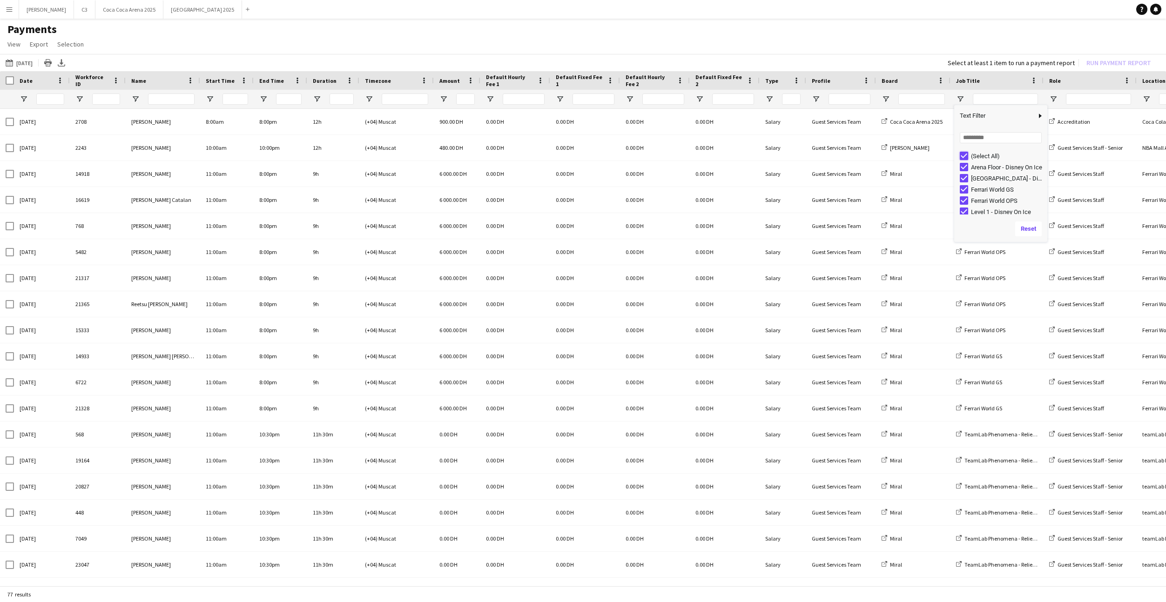
type input "***"
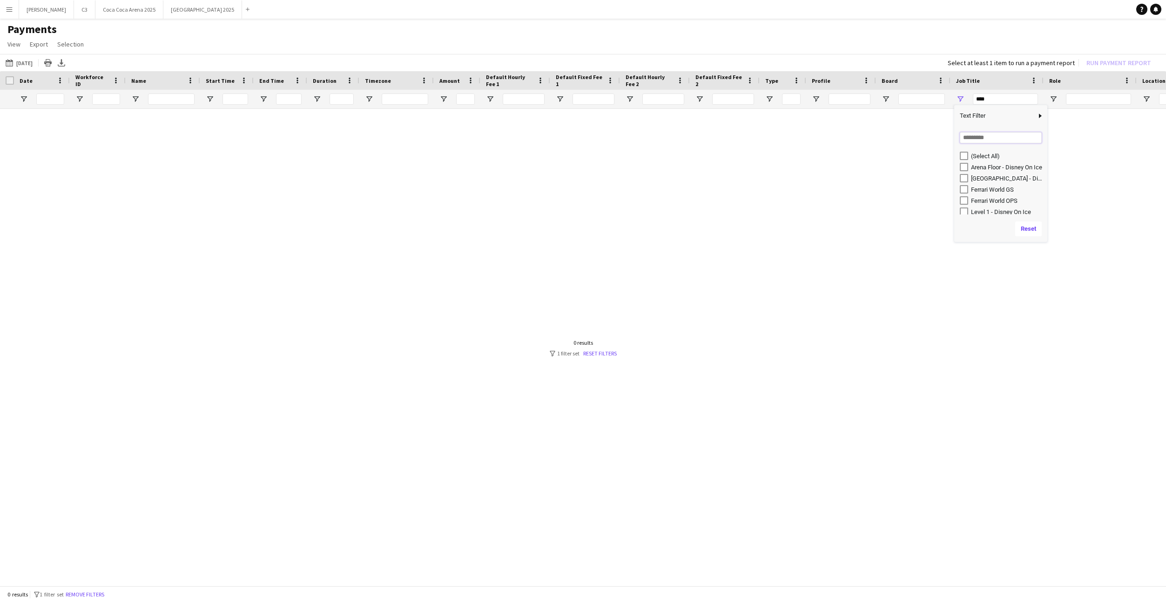
click at [980, 141] on input "Search filter values" at bounding box center [1001, 137] width 82 height 11
type input "*****"
type input "**********"
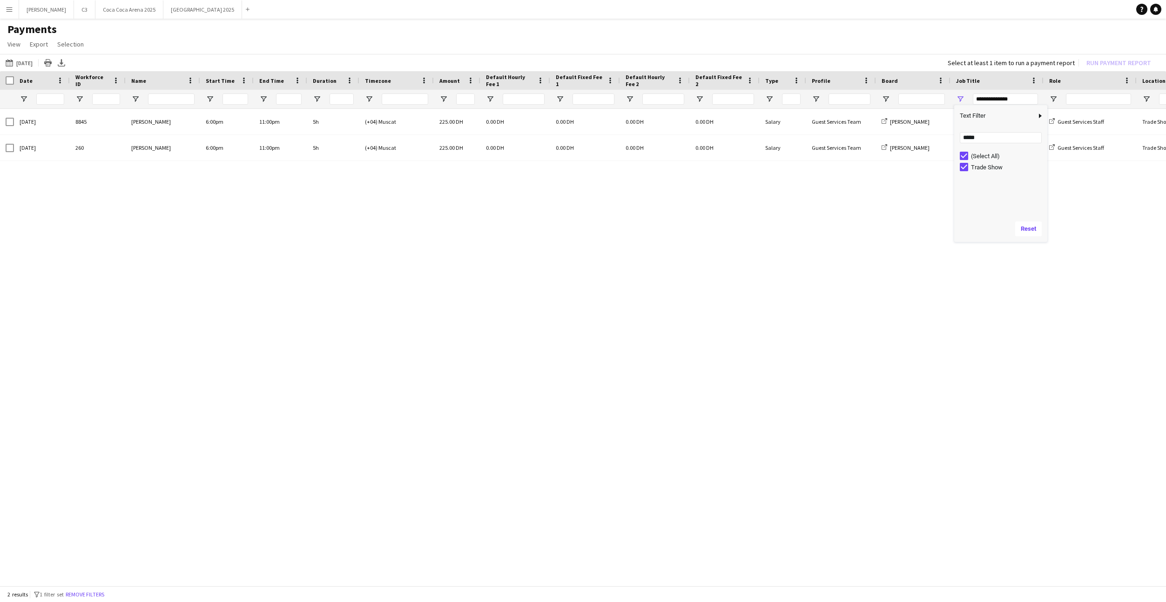
click at [838, 23] on h1 "Payments" at bounding box center [583, 29] width 1166 height 14
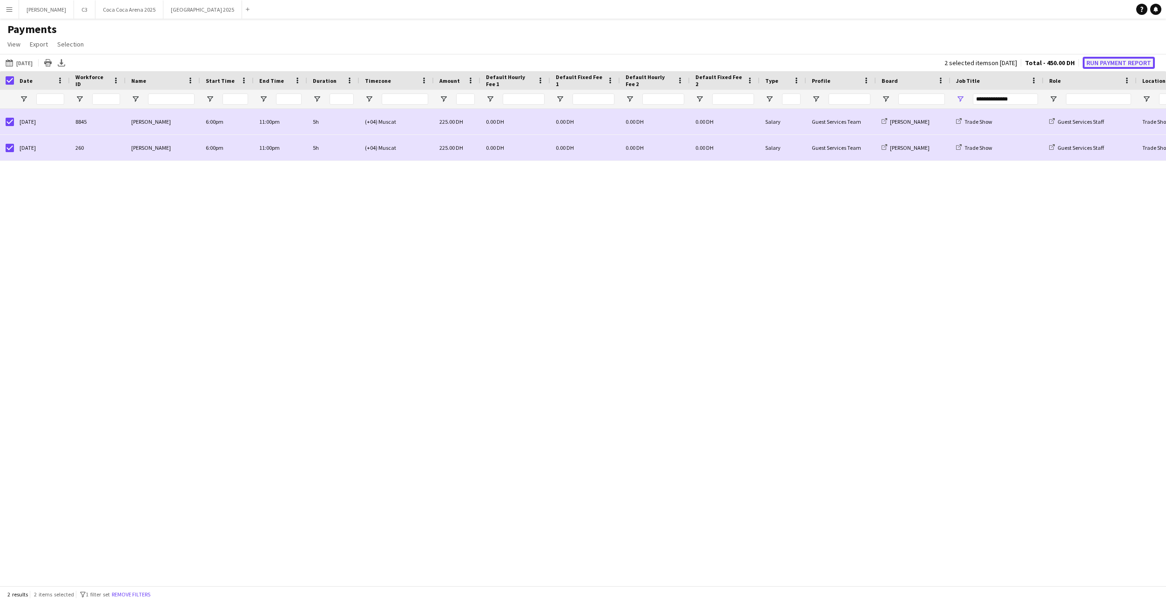
click at [1096, 59] on button "Run Payment Report" at bounding box center [1119, 63] width 72 height 12
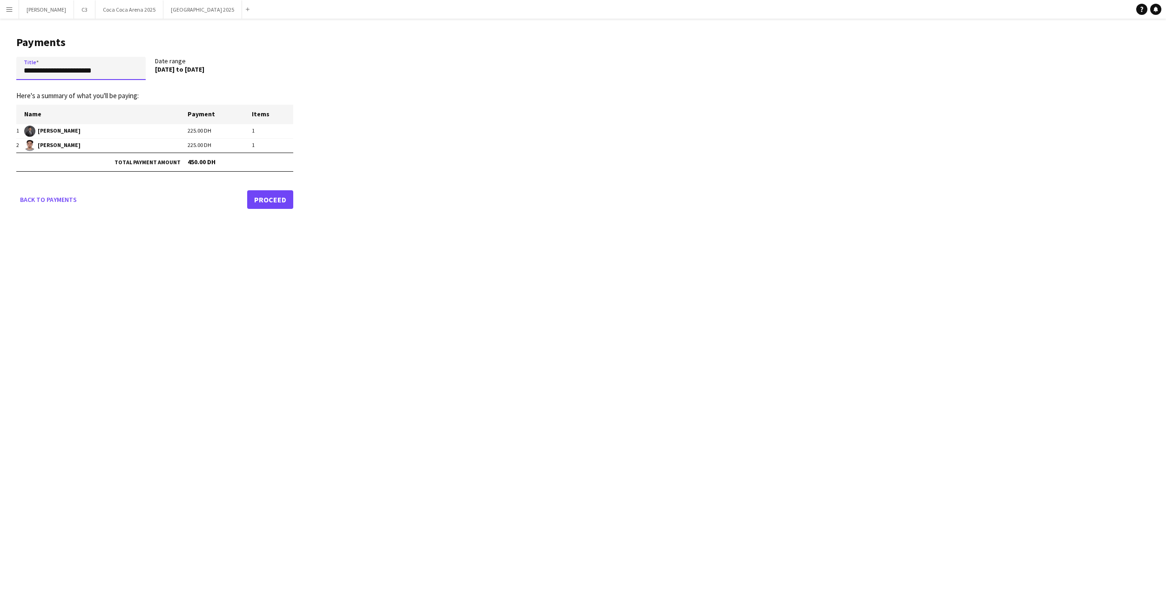
click at [62, 69] on input "**********" at bounding box center [80, 68] width 129 height 23
paste input "**********"
drag, startPoint x: 53, startPoint y: 69, endPoint x: 142, endPoint y: 69, distance: 89.8
click at [53, 69] on input "**********" at bounding box center [80, 68] width 129 height 23
type input "**********"
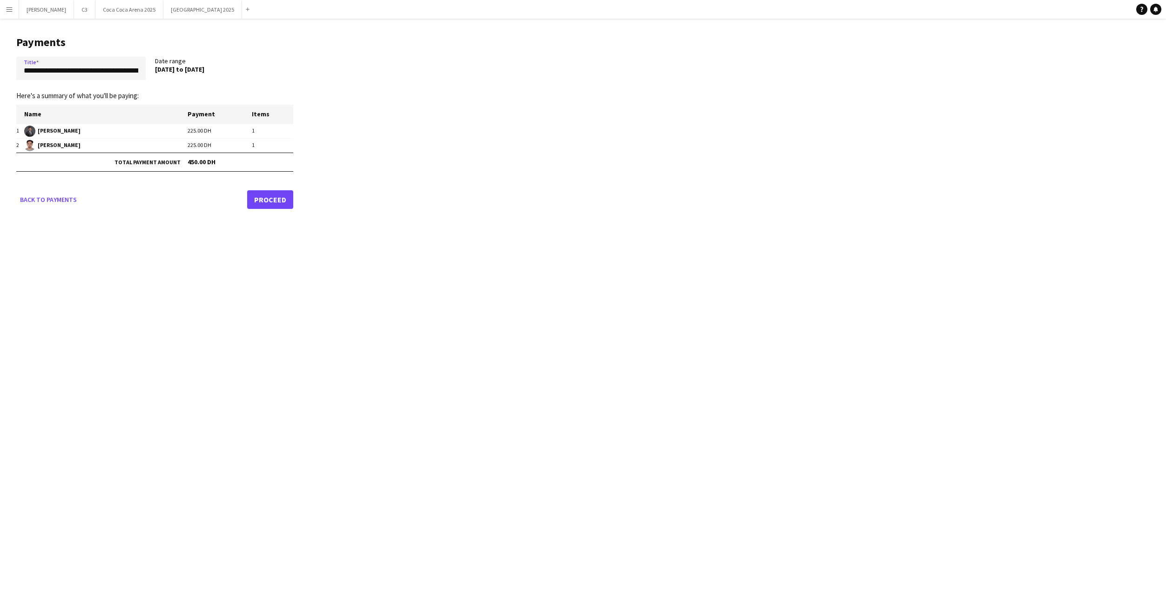
click at [271, 203] on link "Proceed" at bounding box center [270, 199] width 46 height 19
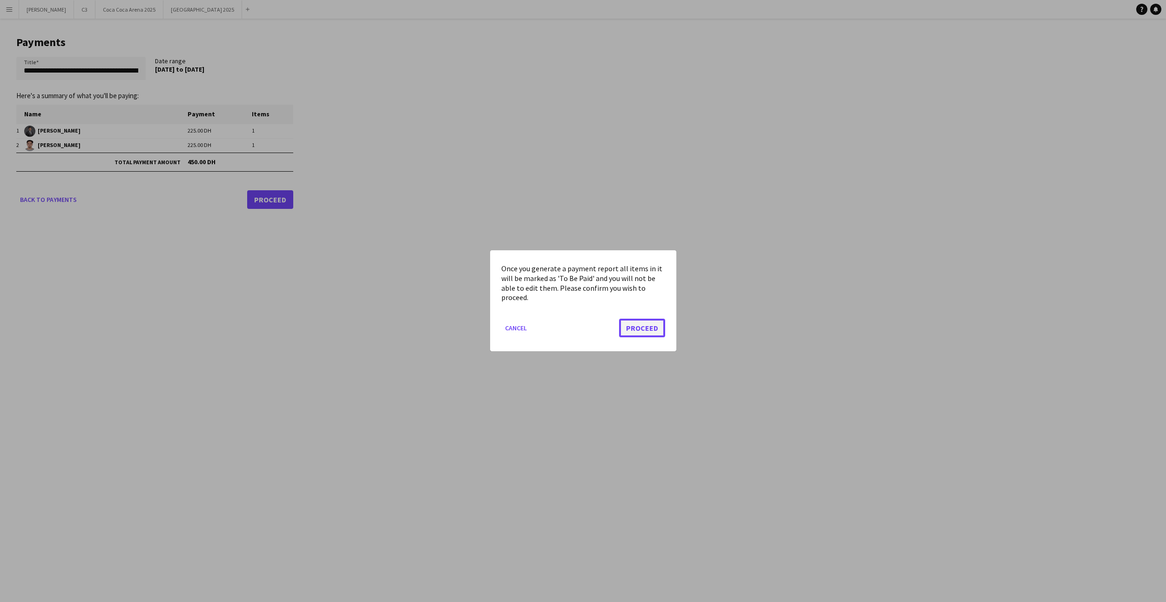
click at [640, 326] on button "Proceed" at bounding box center [642, 328] width 46 height 19
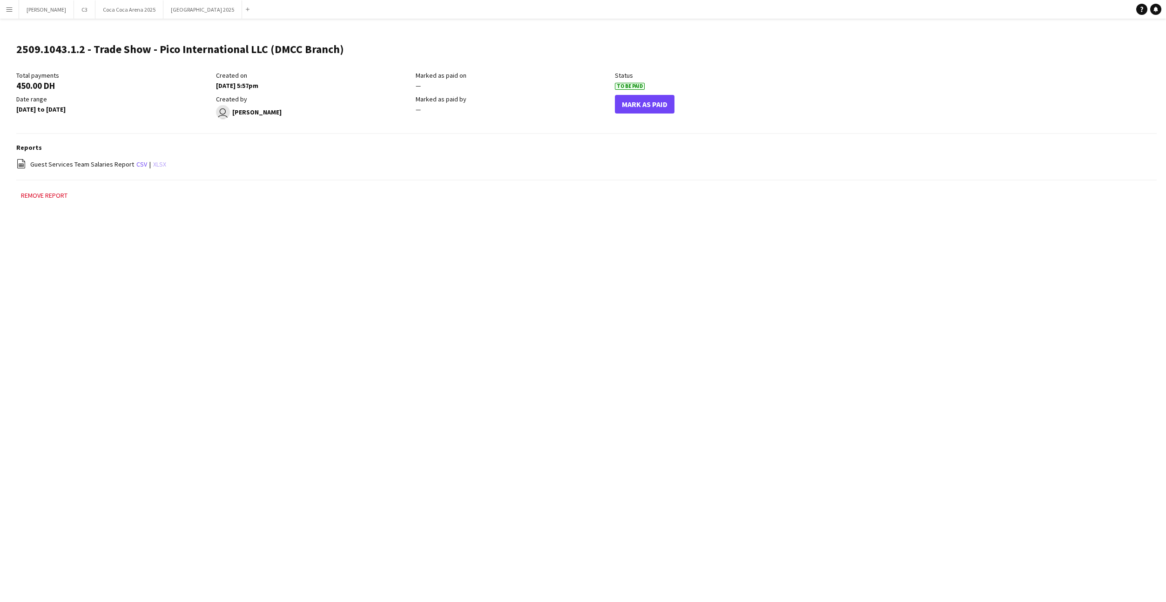
click at [159, 164] on link "xlsx" at bounding box center [159, 164] width 13 height 8
